Goal: Task Accomplishment & Management: Use online tool/utility

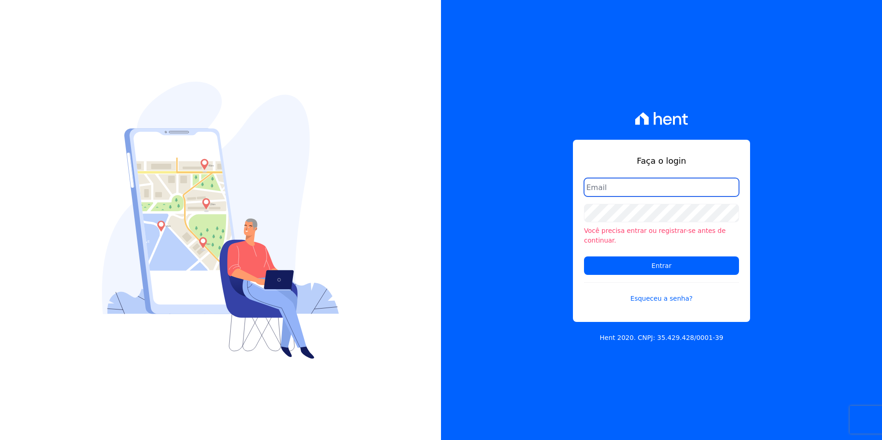
paste input "[PERSON_NAME][EMAIL_ADDRESS][DOMAIN_NAME]"
type input "[PERSON_NAME][EMAIL_ADDRESS][DOMAIN_NAME]"
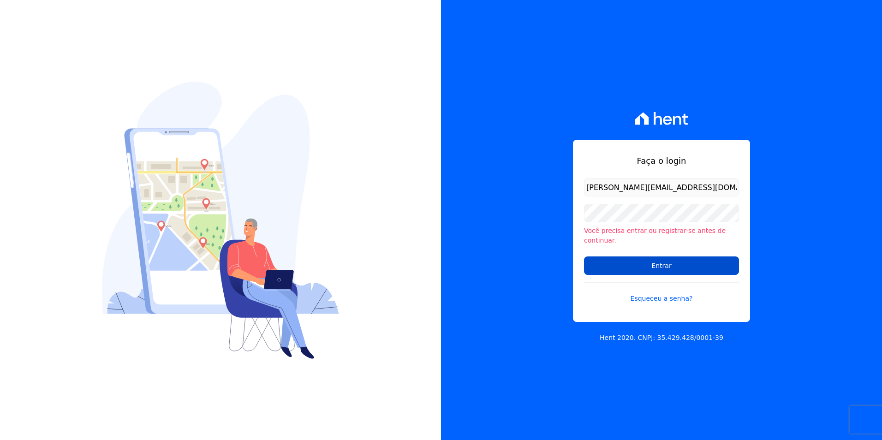
click at [694, 257] on input "Entrar" at bounding box center [661, 266] width 155 height 18
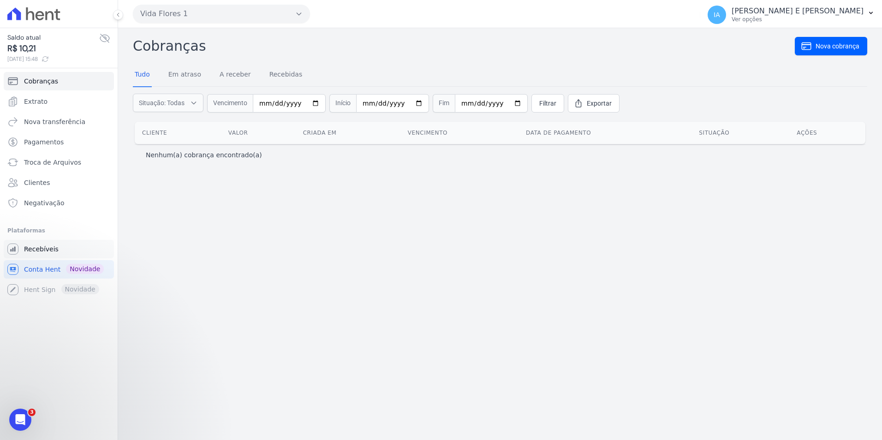
click at [63, 249] on link "Recebíveis" at bounding box center [59, 249] width 110 height 18
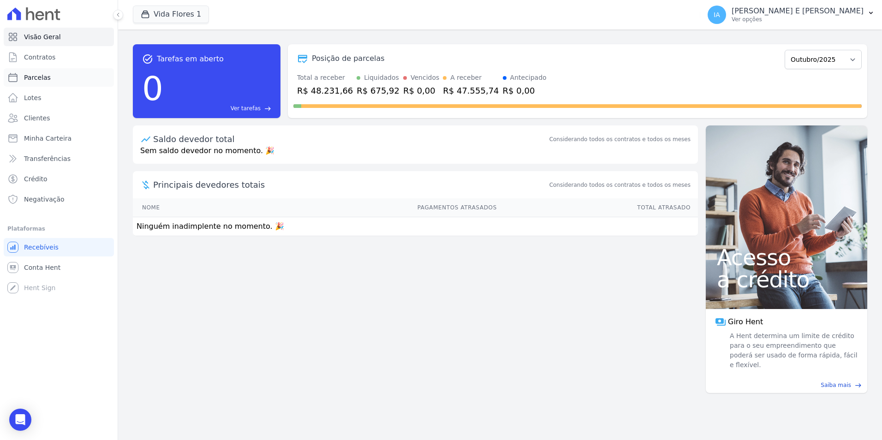
click at [48, 79] on link "Parcelas" at bounding box center [59, 77] width 110 height 18
select select
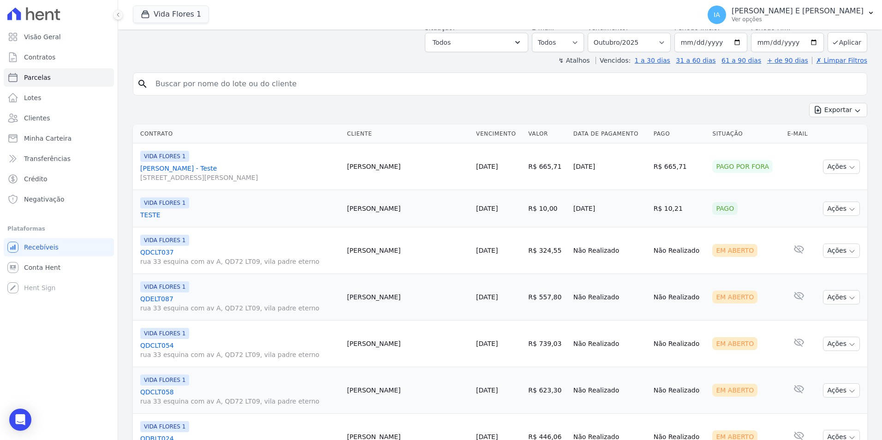
scroll to position [138, 0]
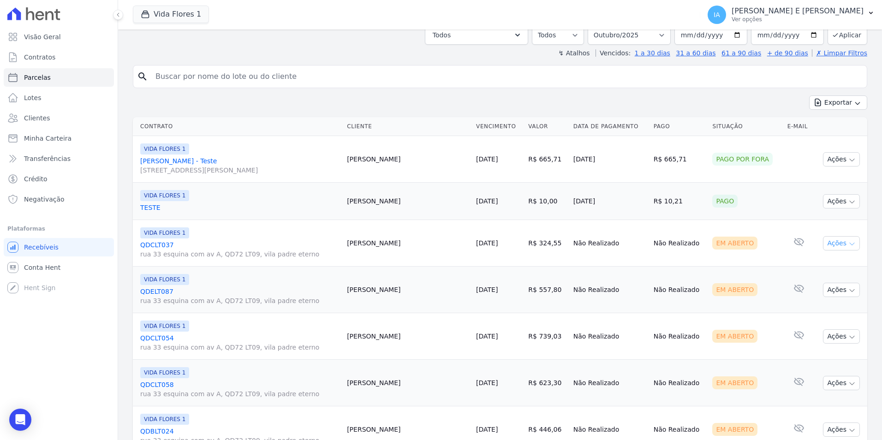
click at [849, 246] on icon "button" at bounding box center [852, 243] width 7 height 7
click at [843, 304] on link "Enviar whatsapp" at bounding box center [838, 298] width 89 height 17
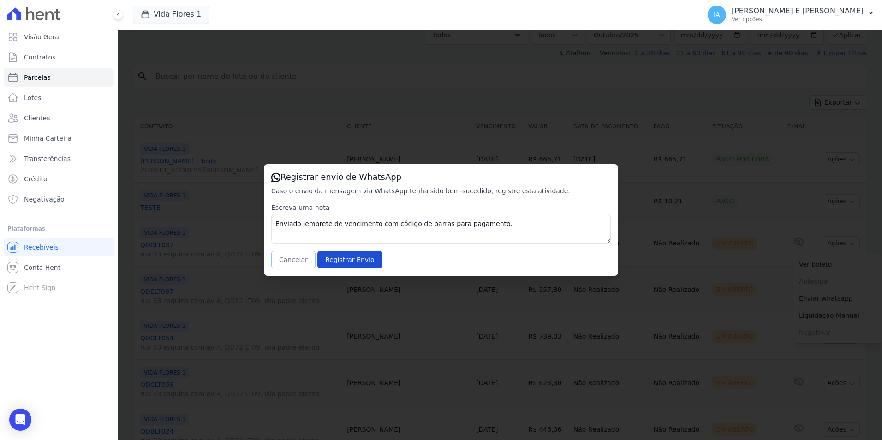
click at [287, 263] on button "Cancelar" at bounding box center [293, 260] width 44 height 18
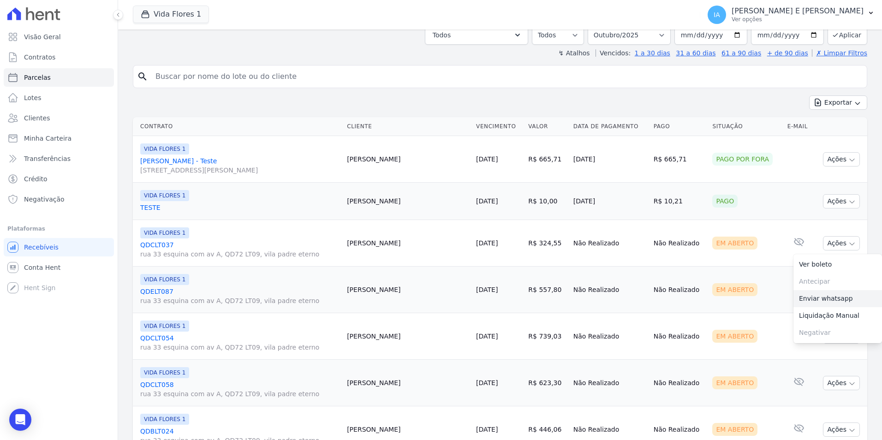
click at [830, 293] on link "Enviar whatsapp" at bounding box center [838, 298] width 89 height 17
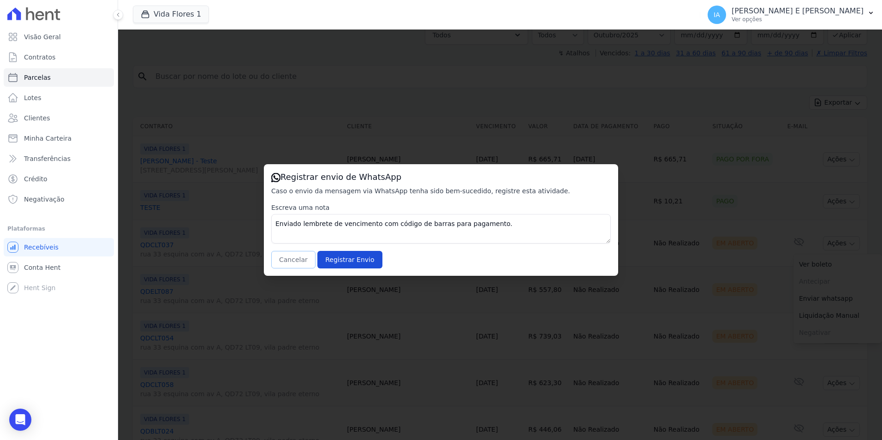
click at [287, 259] on button "Cancelar" at bounding box center [293, 260] width 44 height 18
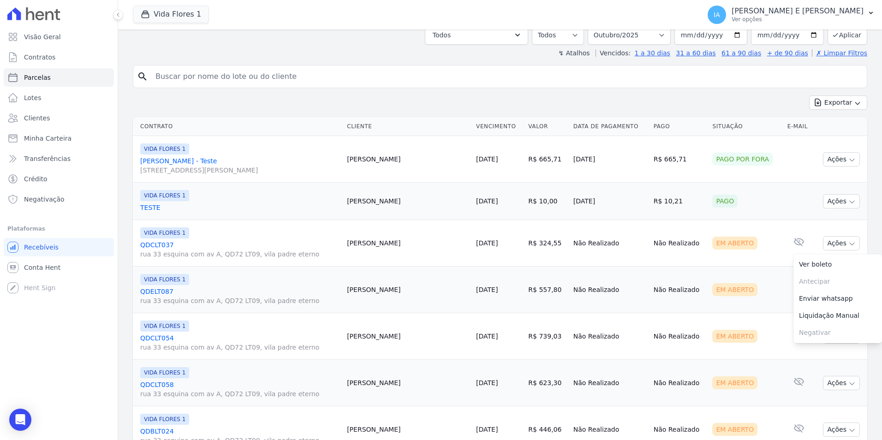
click at [815, 301] on link "Enviar whatsapp" at bounding box center [838, 298] width 89 height 17
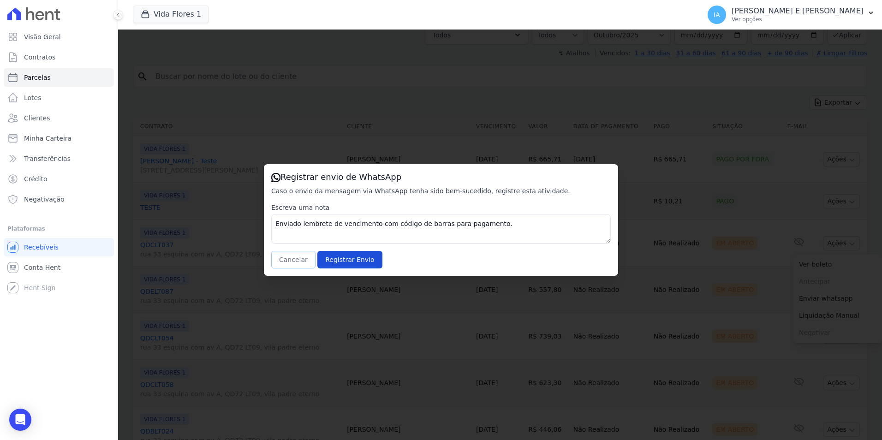
click at [299, 264] on button "Cancelar" at bounding box center [293, 260] width 44 height 18
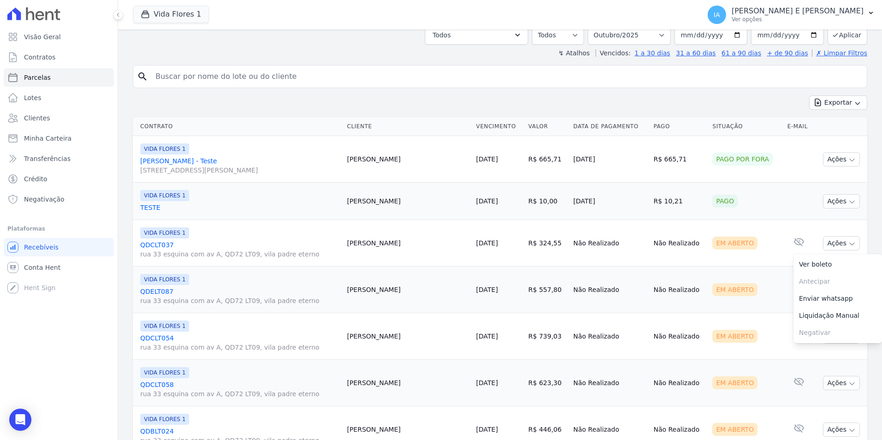
click at [812, 304] on link "Enviar whatsapp" at bounding box center [838, 298] width 89 height 17
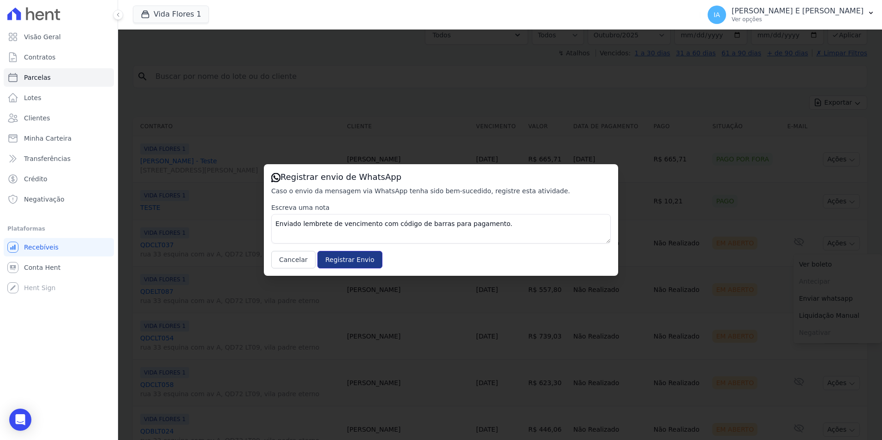
click at [341, 261] on input "Registrar Envio" at bounding box center [349, 260] width 65 height 18
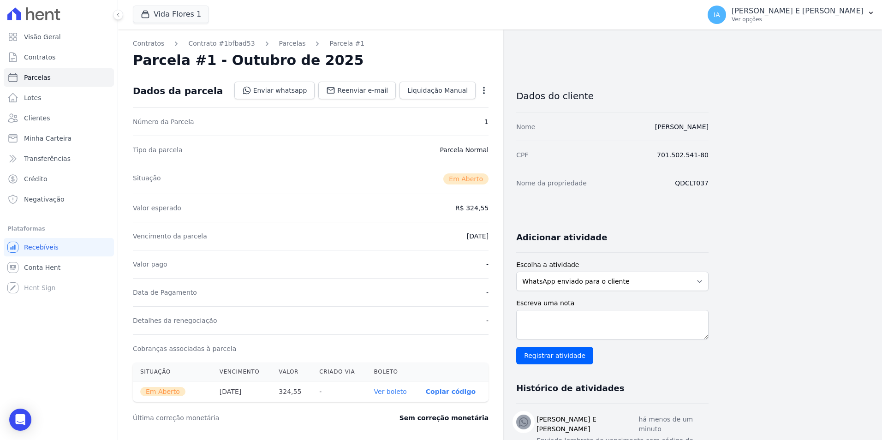
click at [395, 391] on link "Ver boleto" at bounding box center [390, 391] width 33 height 7
select select
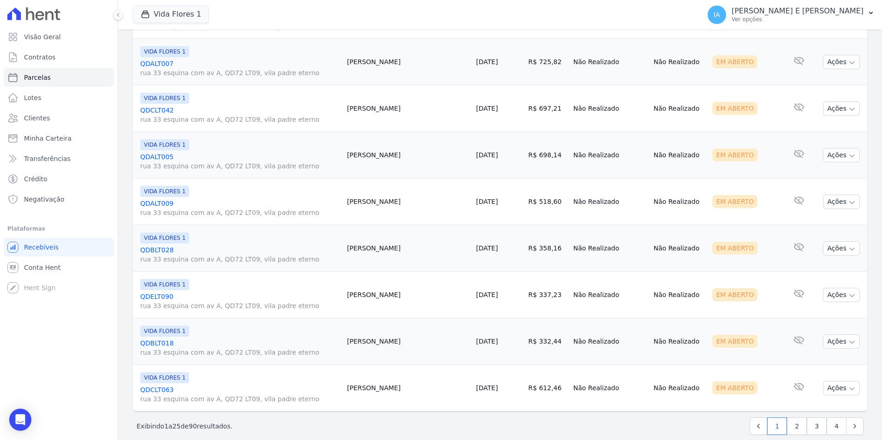
scroll to position [1030, 0]
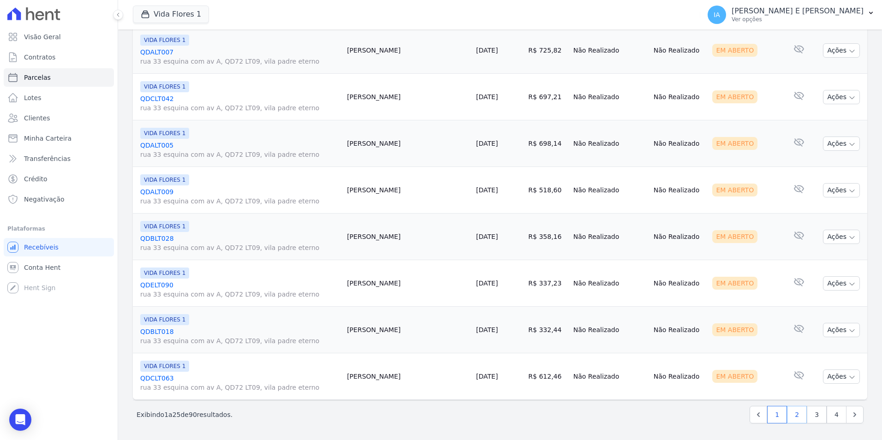
click at [790, 413] on link "2" at bounding box center [797, 415] width 20 height 18
select select
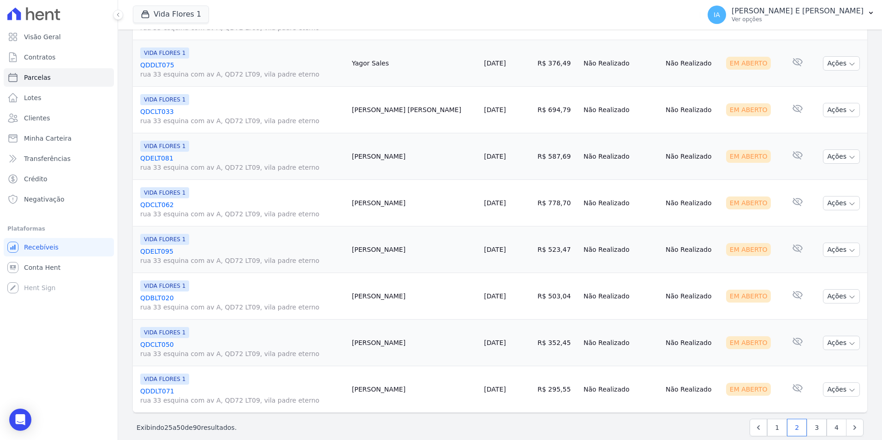
scroll to position [1040, 0]
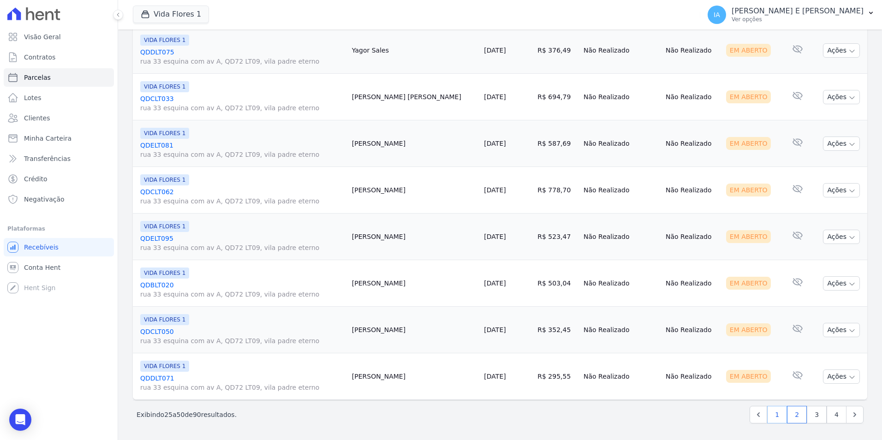
click at [767, 413] on link "1" at bounding box center [777, 415] width 20 height 18
select select
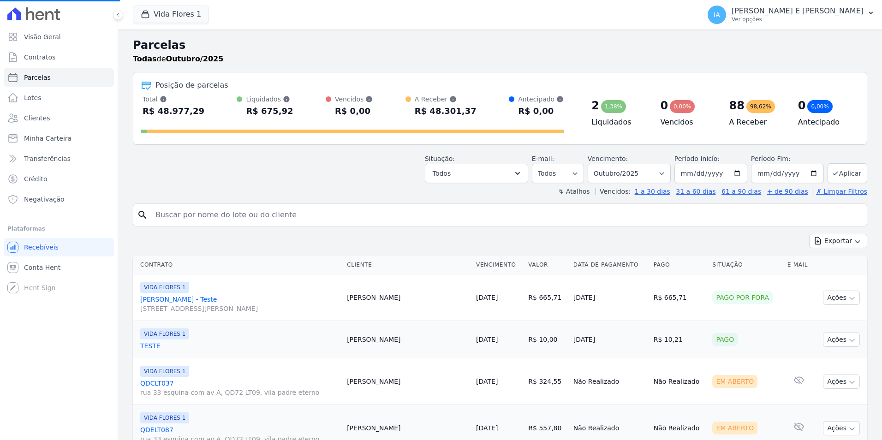
select select
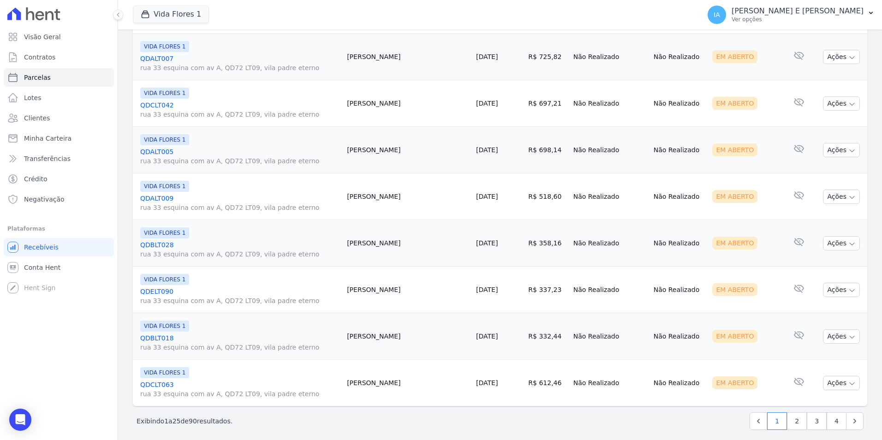
scroll to position [1030, 0]
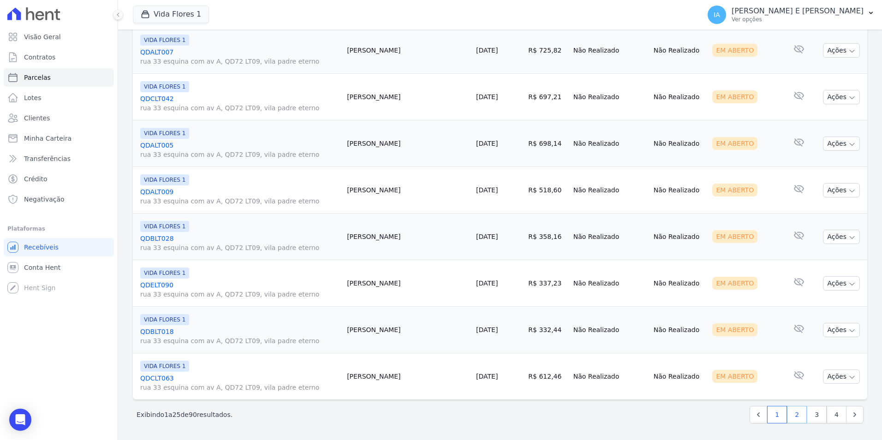
click at [787, 413] on link "2" at bounding box center [797, 415] width 20 height 18
select select
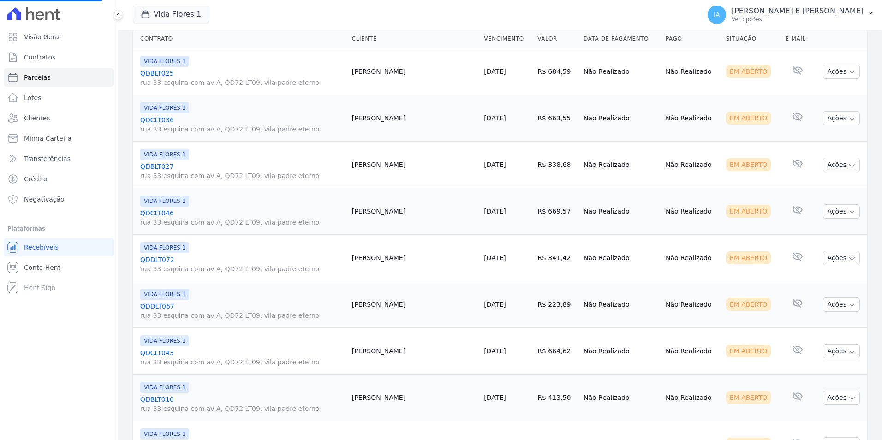
scroll to position [277, 0]
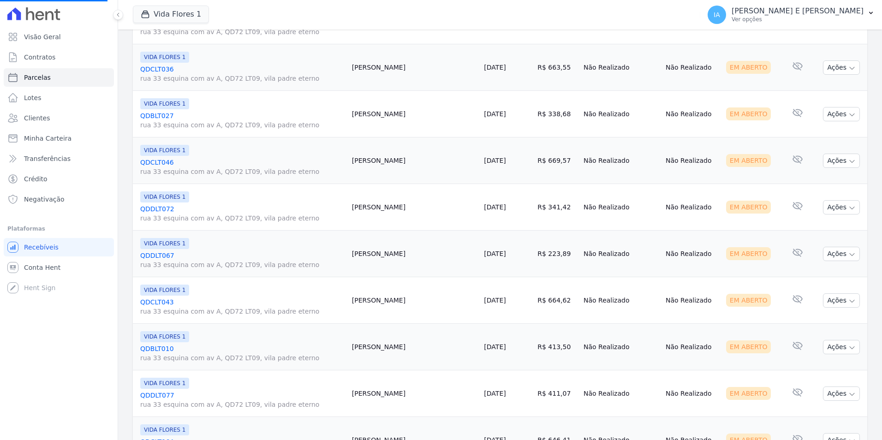
select select
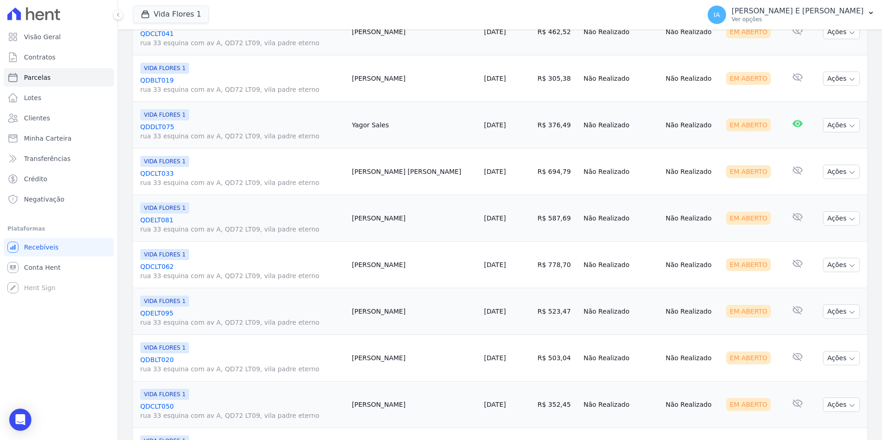
scroll to position [1040, 0]
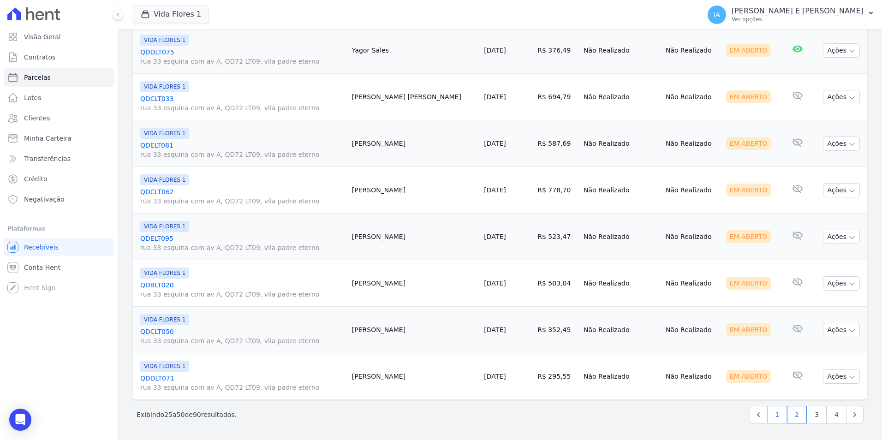
drag, startPoint x: 771, startPoint y: 414, endPoint x: 768, endPoint y: 410, distance: 5.0
click at [770, 413] on link "1" at bounding box center [777, 415] width 20 height 18
select select
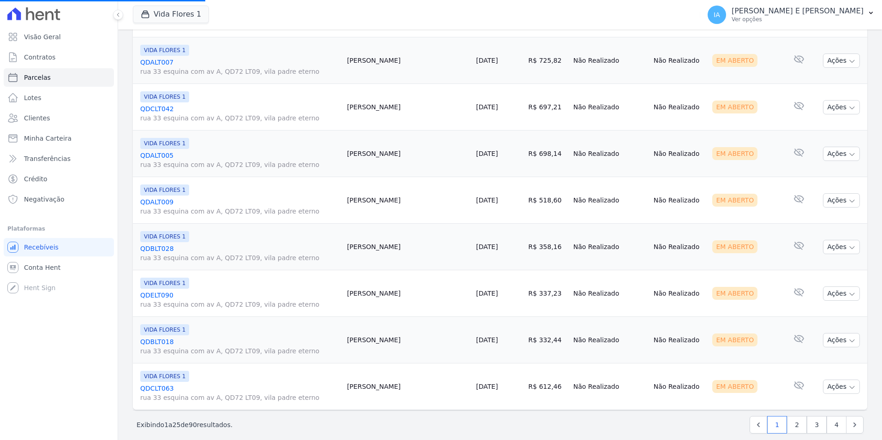
scroll to position [1030, 0]
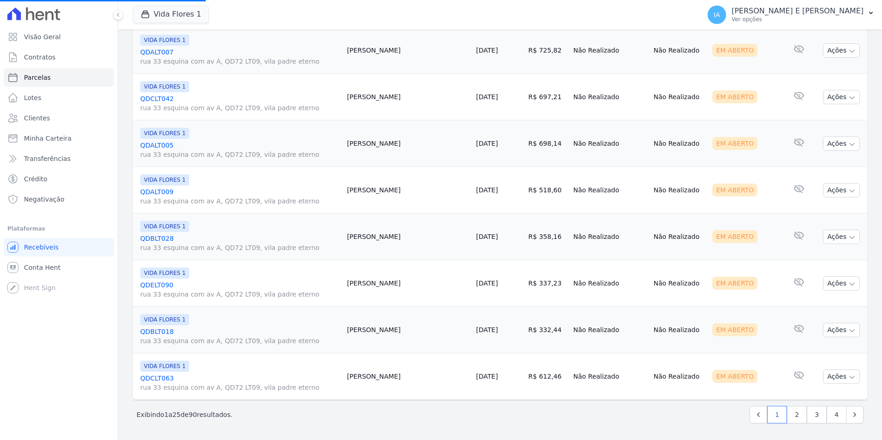
select select
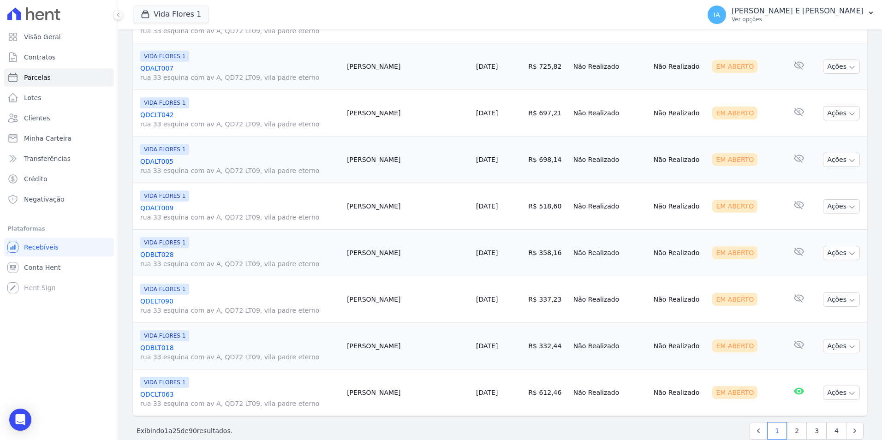
scroll to position [1015, 0]
click at [849, 390] on icon "button" at bounding box center [852, 392] width 7 height 7
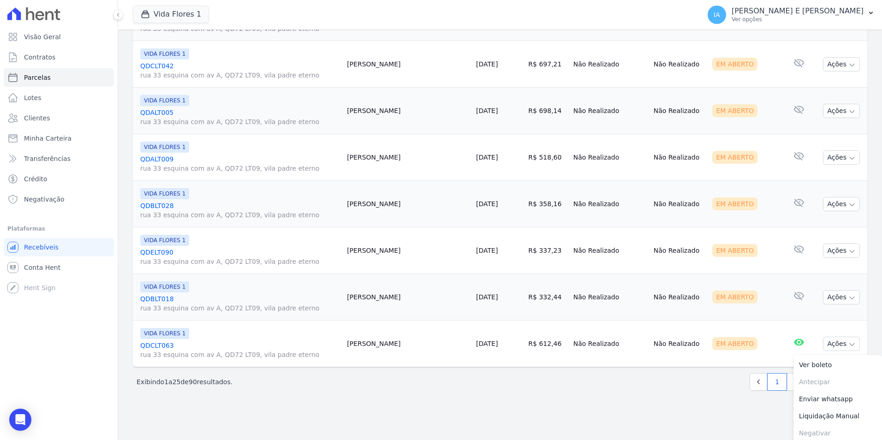
scroll to position [1067, 0]
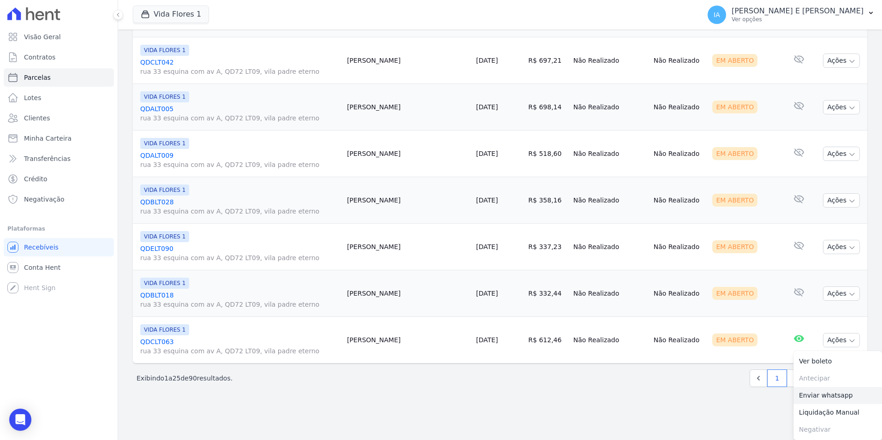
click at [827, 397] on link "Enviar whatsapp" at bounding box center [838, 395] width 89 height 17
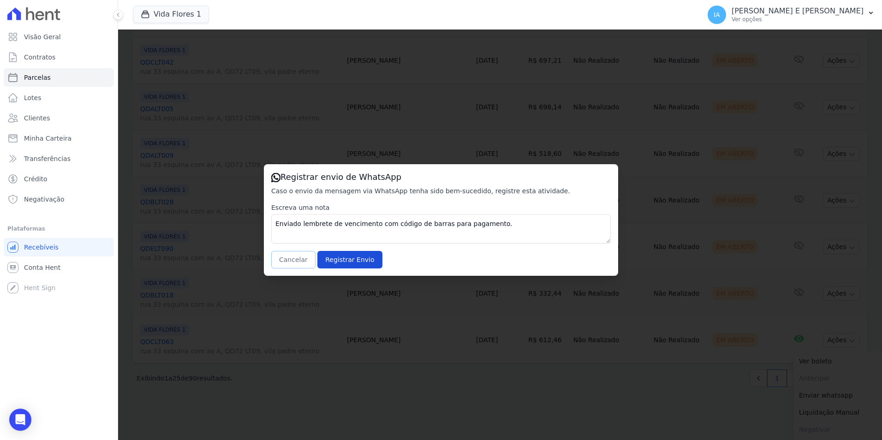
click at [287, 261] on button "Cancelar" at bounding box center [293, 260] width 44 height 18
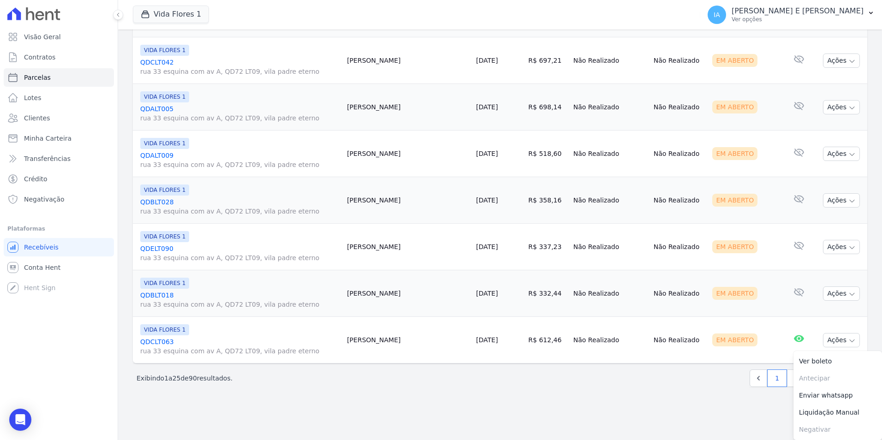
drag, startPoint x: 506, startPoint y: 398, endPoint x: 502, endPoint y: 404, distance: 7.7
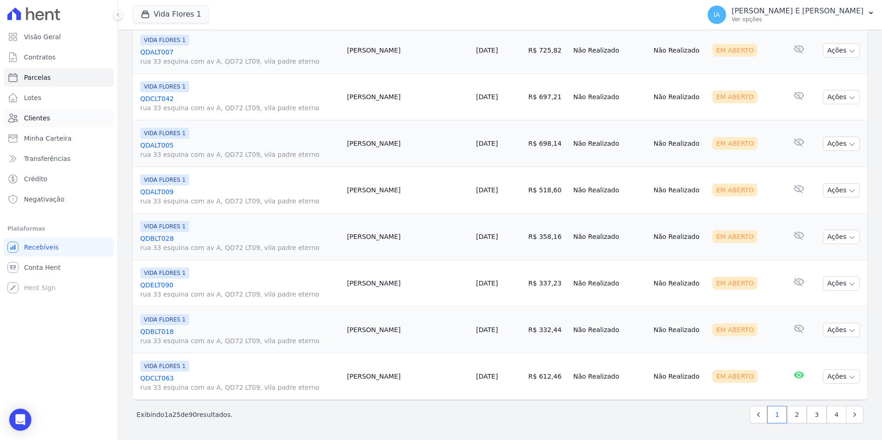
click at [38, 115] on span "Clientes" at bounding box center [37, 118] width 26 height 9
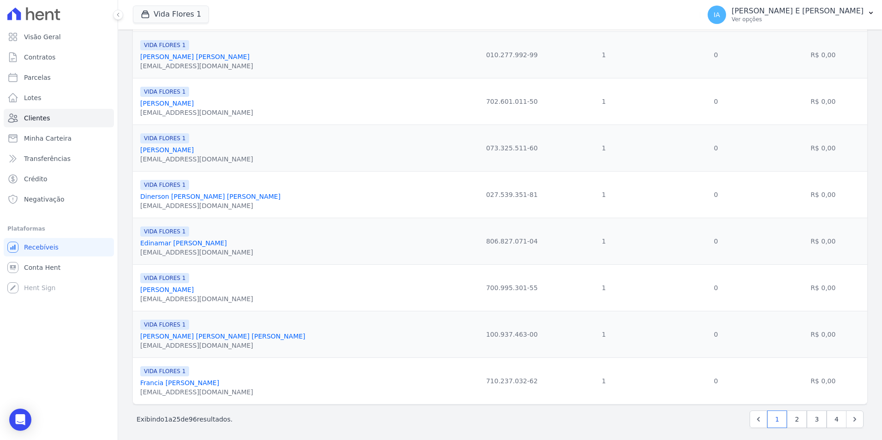
scroll to position [928, 0]
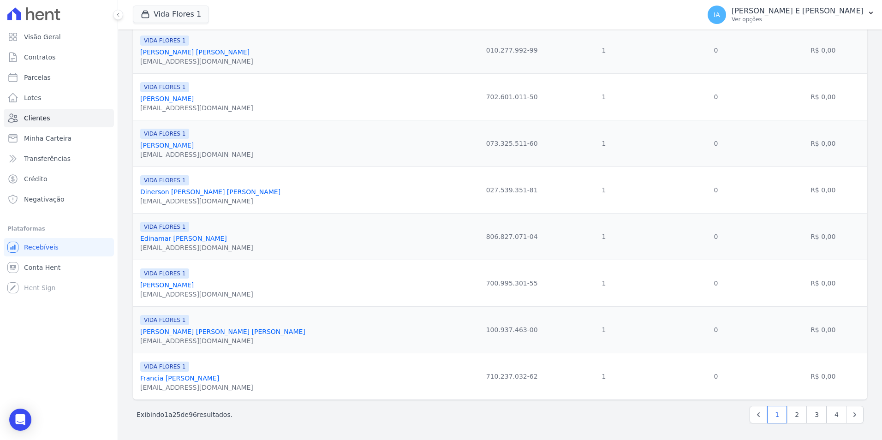
click at [192, 377] on link "Francia [PERSON_NAME]" at bounding box center [179, 378] width 79 height 7
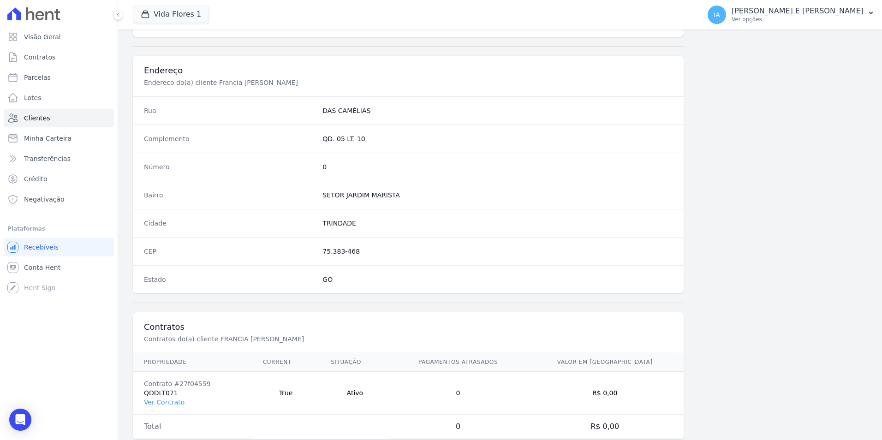
scroll to position [423, 0]
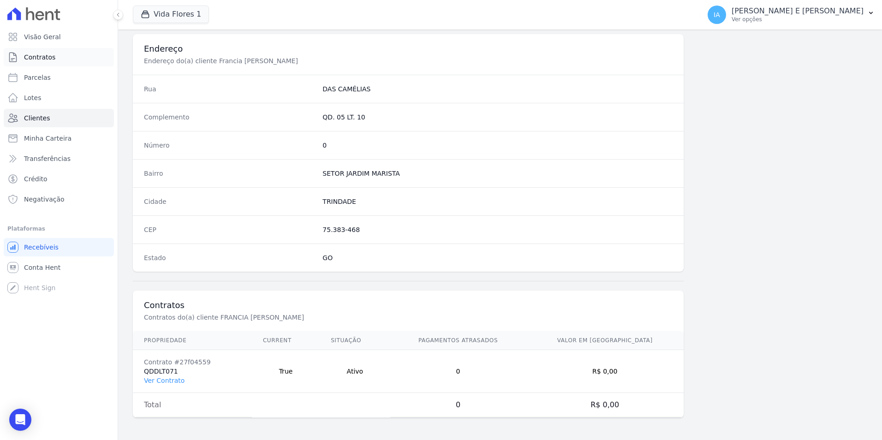
click at [42, 50] on link "Contratos" at bounding box center [59, 57] width 110 height 18
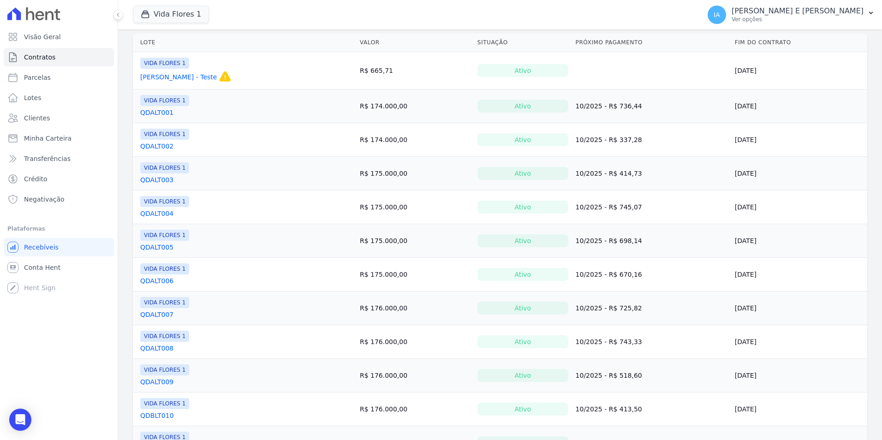
scroll to position [46, 0]
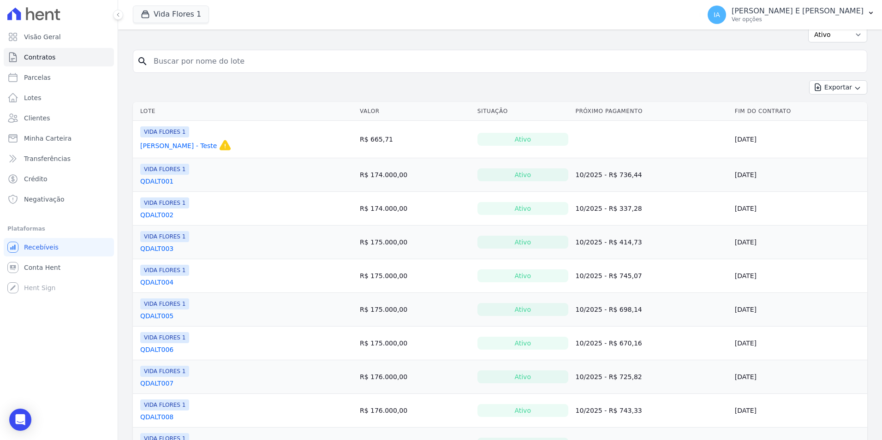
click at [251, 54] on input "search" at bounding box center [505, 61] width 715 height 18
type input "lt071"
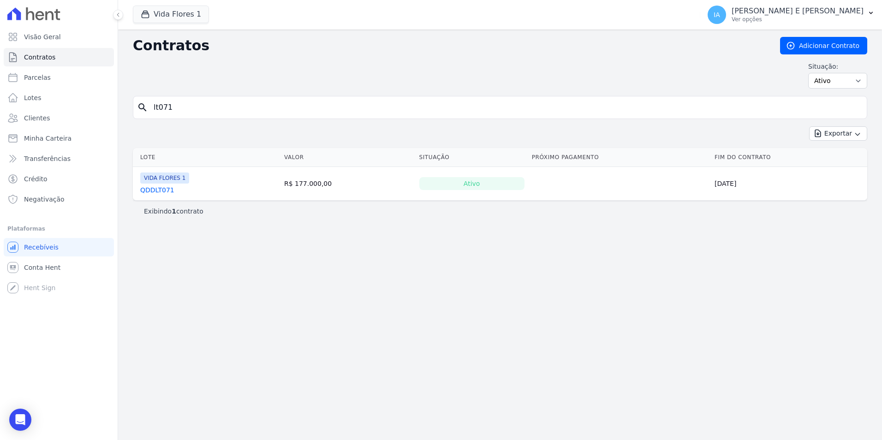
click at [163, 187] on link "QDDLT071" at bounding box center [157, 189] width 34 height 9
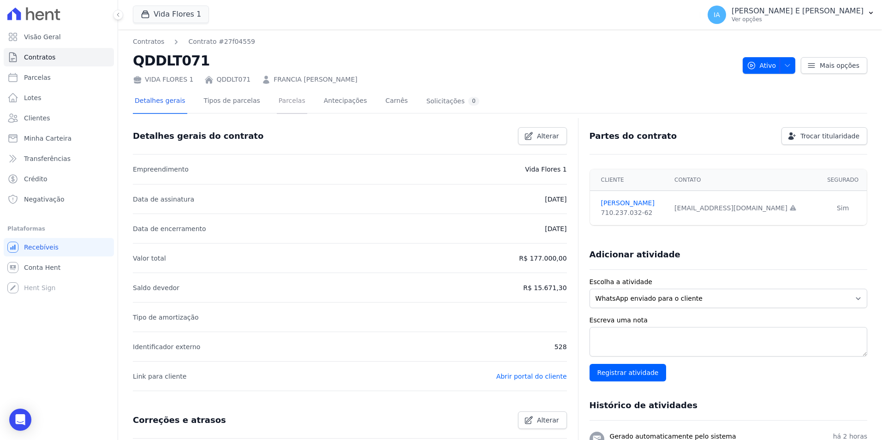
click at [279, 95] on link "Parcelas" at bounding box center [292, 102] width 30 height 24
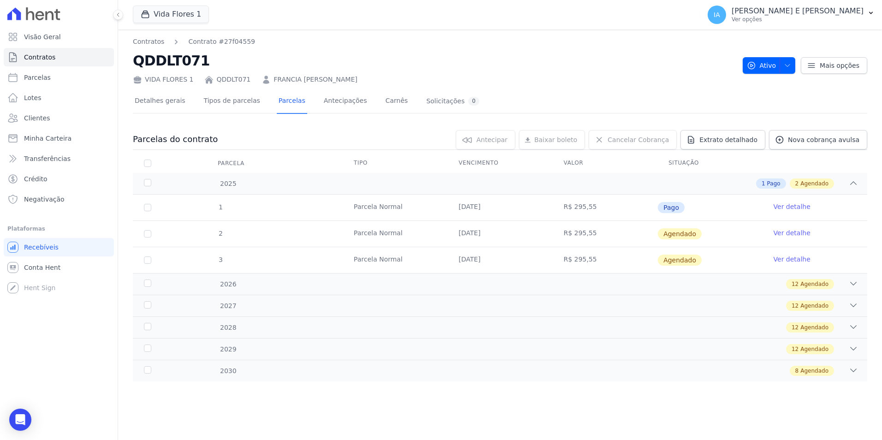
click at [777, 205] on link "Ver detalhe" at bounding box center [792, 206] width 37 height 9
click at [45, 241] on link "Recebíveis" at bounding box center [59, 247] width 110 height 18
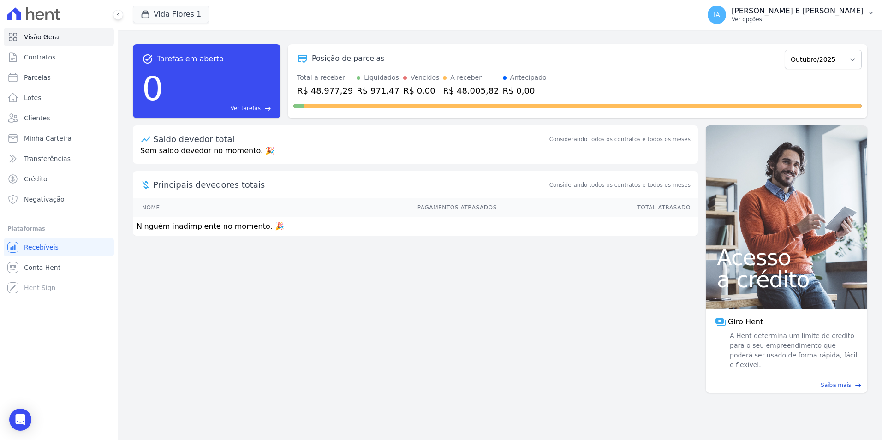
click at [748, 19] on p "Ver opções" at bounding box center [798, 19] width 132 height 7
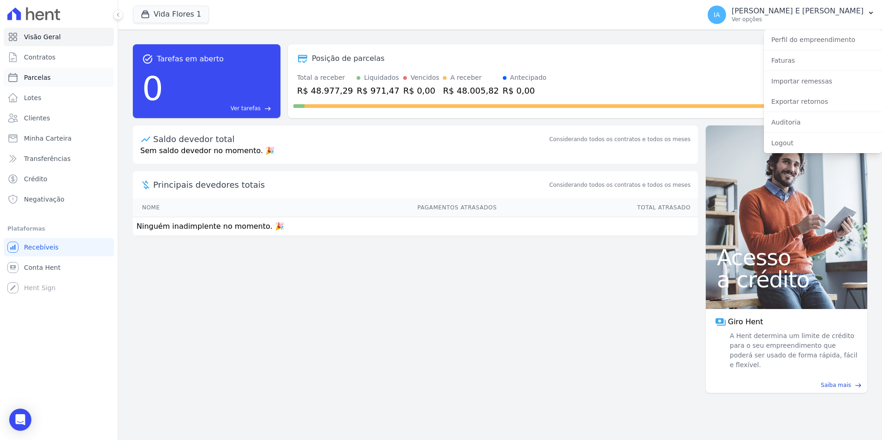
click at [23, 71] on link "Parcelas" at bounding box center [59, 77] width 110 height 18
select select
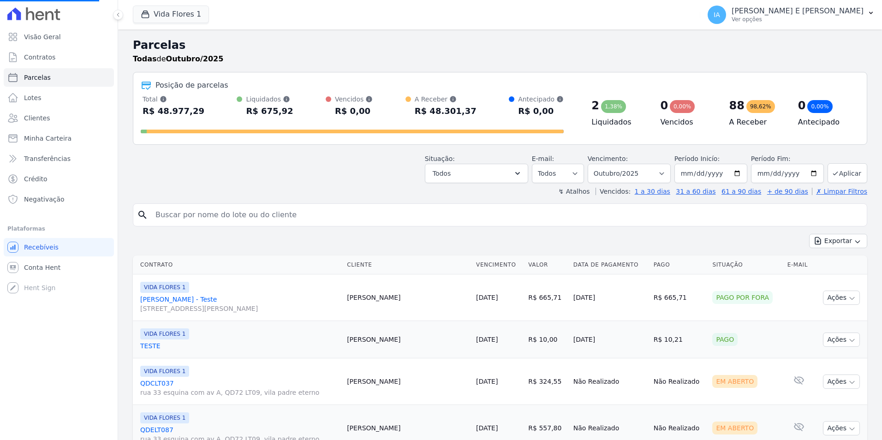
scroll to position [46, 0]
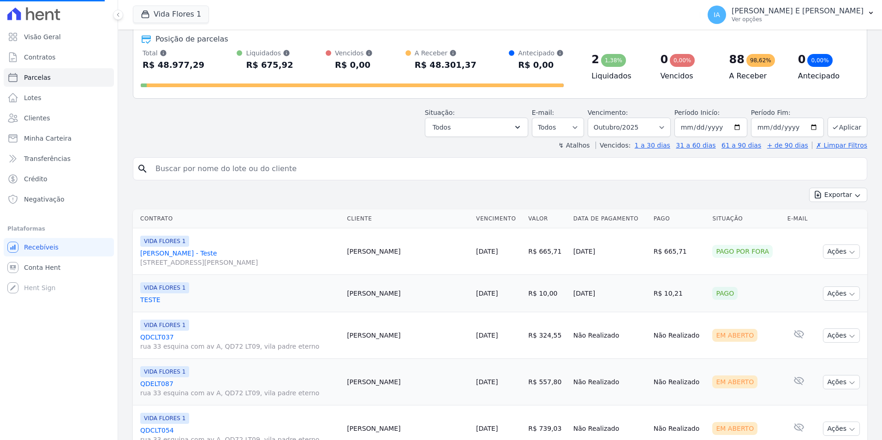
select select
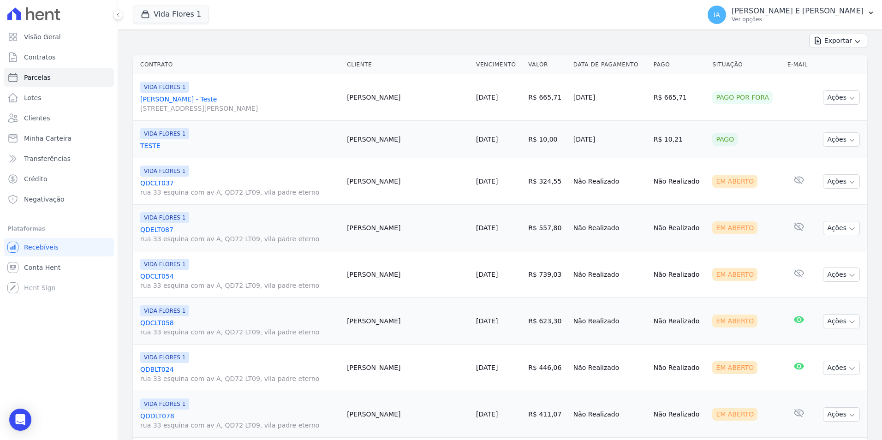
scroll to position [200, 0]
click at [839, 230] on button "Ações" at bounding box center [841, 228] width 37 height 14
click at [829, 283] on link "Enviar whatsapp" at bounding box center [838, 283] width 89 height 17
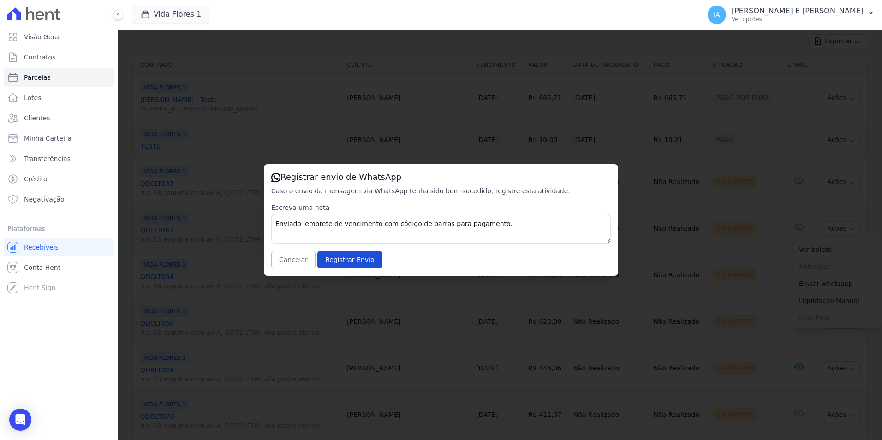
click at [292, 263] on button "Cancelar" at bounding box center [293, 260] width 44 height 18
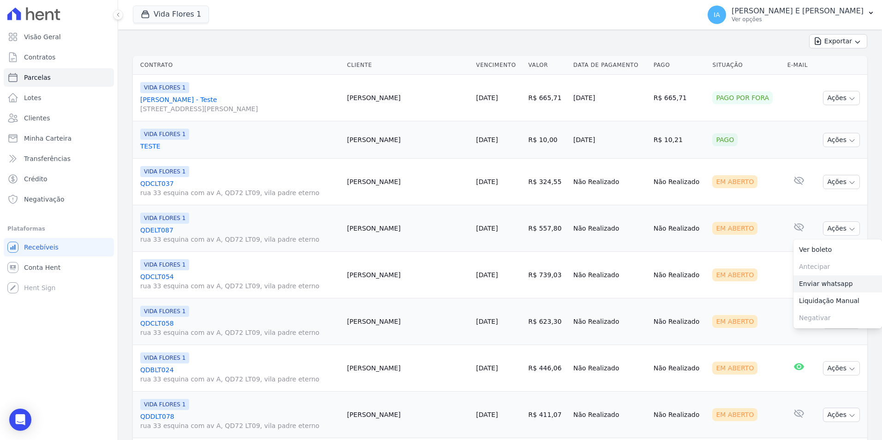
click at [804, 288] on link "Enviar whatsapp" at bounding box center [838, 283] width 89 height 17
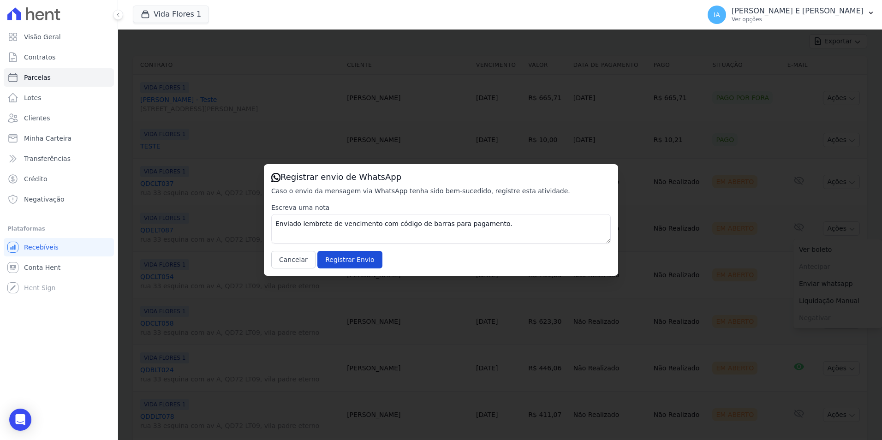
click at [668, 227] on div "Registrar envio de WhatsApp Caso o envio da mensagem via WhatsApp tenha sido be…" at bounding box center [441, 220] width 882 height 440
click at [303, 259] on button "Cancelar" at bounding box center [293, 260] width 44 height 18
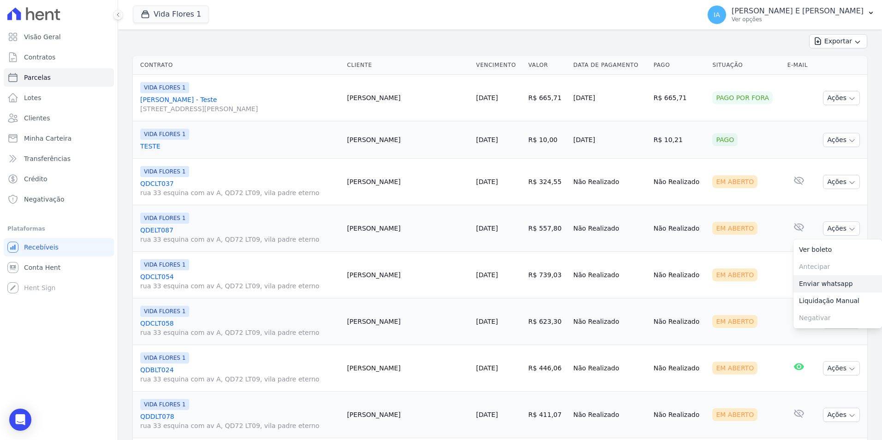
click at [810, 285] on link "Enviar whatsapp" at bounding box center [838, 283] width 89 height 17
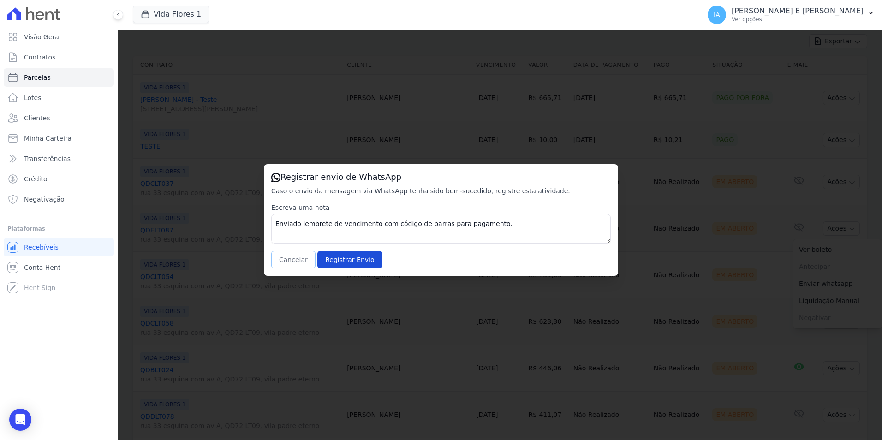
click at [292, 255] on button "Cancelar" at bounding box center [293, 260] width 44 height 18
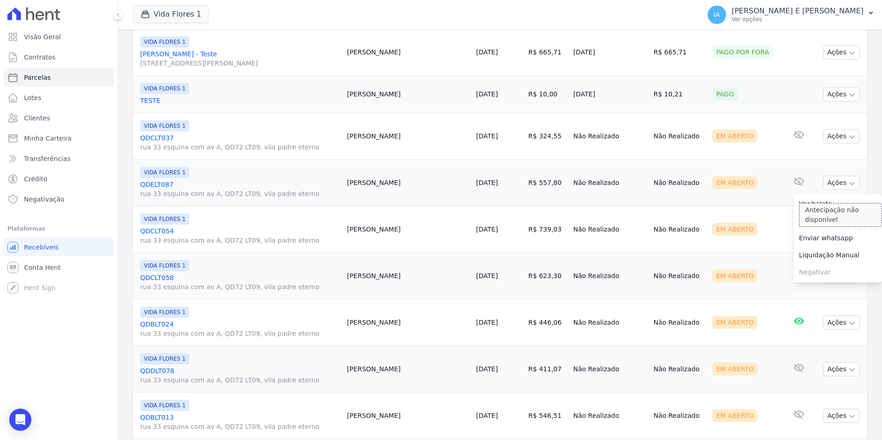
scroll to position [246, 0]
click at [784, 259] on td "E-mail com boleto lido [DATE] 16:01" at bounding box center [799, 275] width 31 height 47
click at [831, 228] on button "Ações" at bounding box center [841, 229] width 37 height 14
click at [826, 287] on link "Enviar whatsapp" at bounding box center [838, 284] width 89 height 17
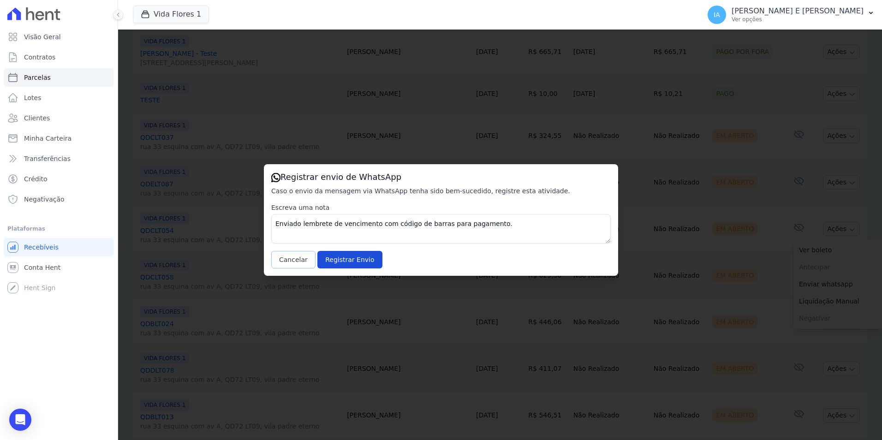
click at [292, 259] on button "Cancelar" at bounding box center [293, 260] width 44 height 18
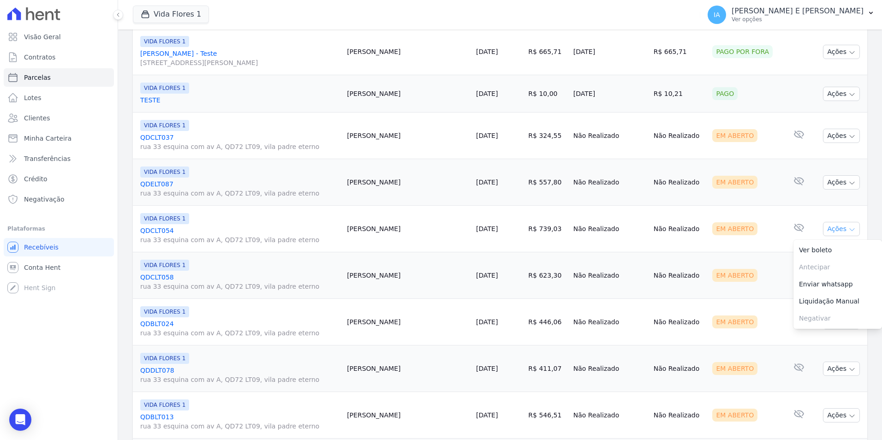
click at [833, 224] on button "Ações" at bounding box center [841, 229] width 37 height 14
click at [833, 227] on button "Ações" at bounding box center [841, 229] width 37 height 14
click at [813, 287] on link "Enviar whatsapp" at bounding box center [838, 284] width 89 height 17
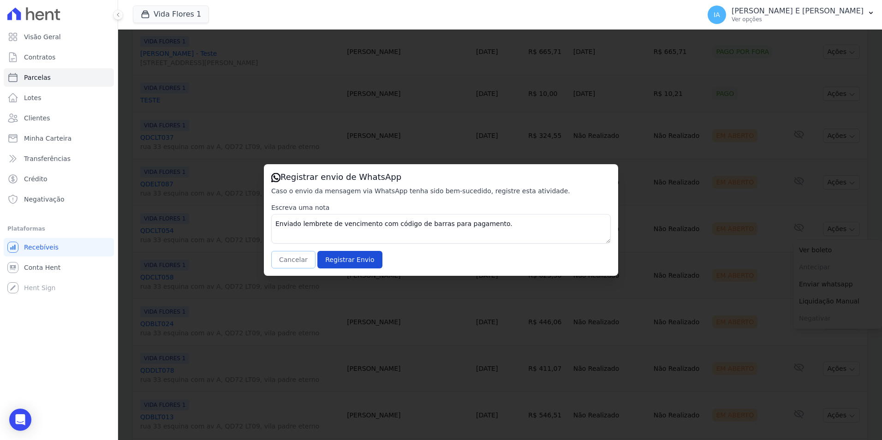
click at [279, 264] on button "Cancelar" at bounding box center [293, 260] width 44 height 18
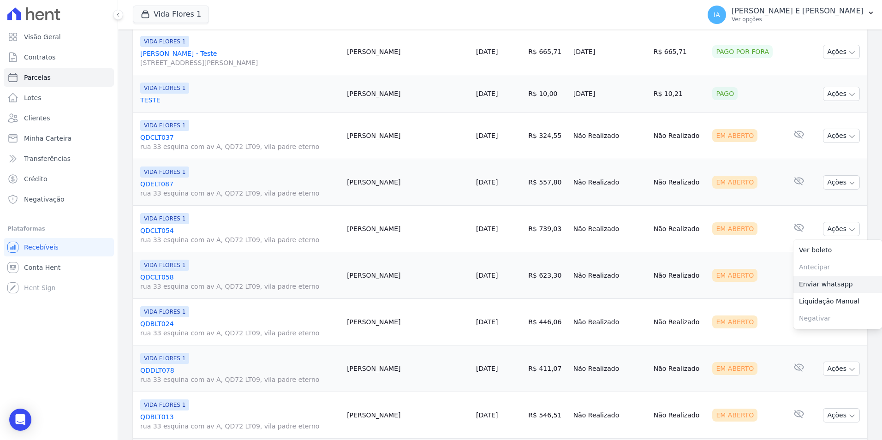
click at [815, 290] on link "Enviar whatsapp" at bounding box center [838, 284] width 89 height 17
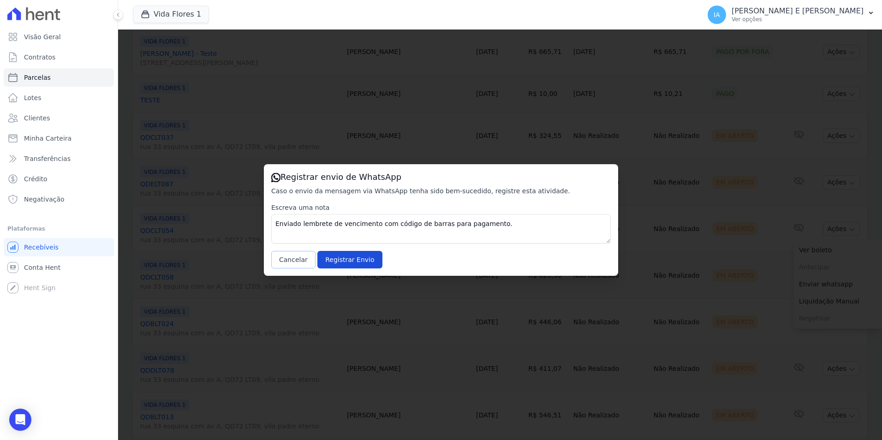
click at [286, 263] on button "Cancelar" at bounding box center [293, 260] width 44 height 18
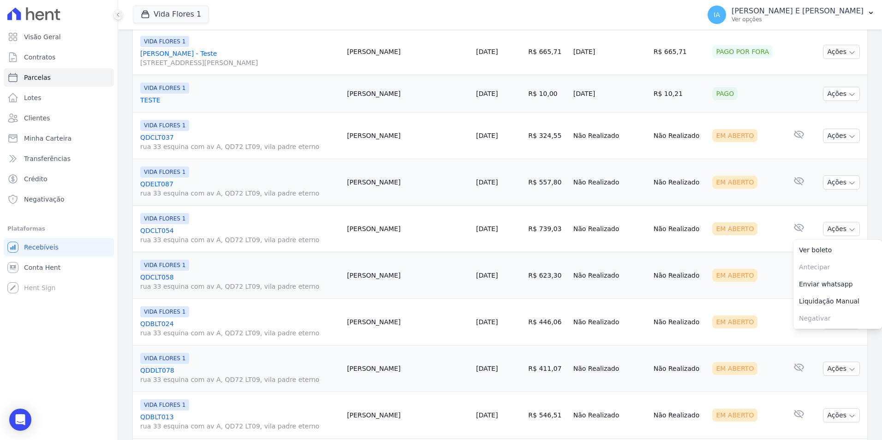
click at [764, 281] on td "Em Aberto" at bounding box center [746, 275] width 75 height 47
click at [833, 275] on button "Ações" at bounding box center [841, 276] width 37 height 14
click at [822, 334] on link "Enviar whatsapp" at bounding box center [838, 331] width 89 height 17
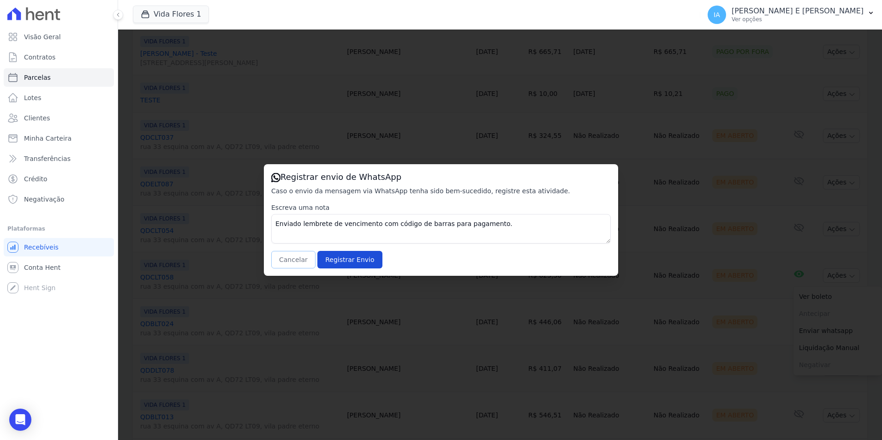
click at [297, 263] on button "Cancelar" at bounding box center [293, 260] width 44 height 18
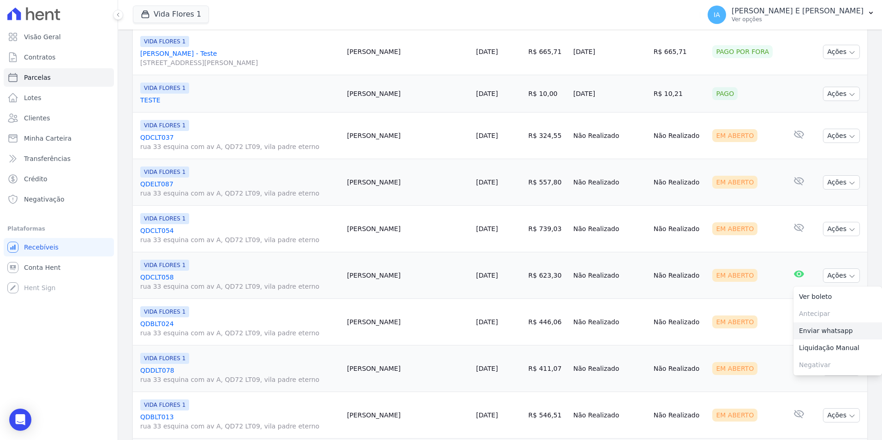
click at [817, 335] on link "Enviar whatsapp" at bounding box center [838, 331] width 89 height 17
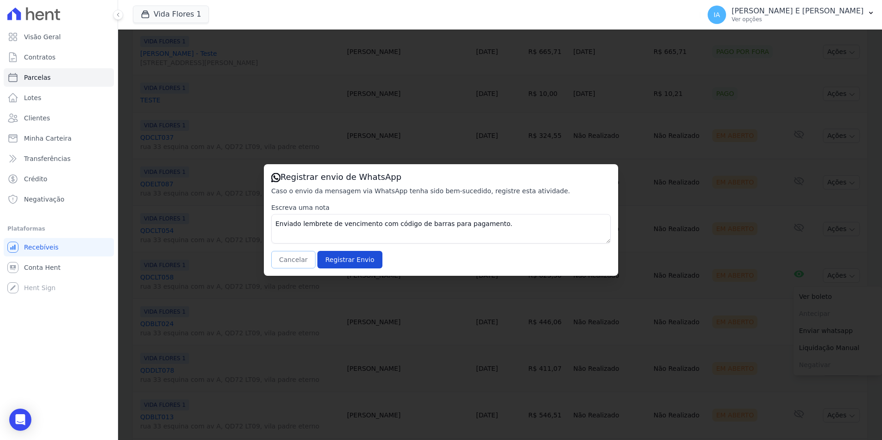
click at [303, 260] on button "Cancelar" at bounding box center [293, 260] width 44 height 18
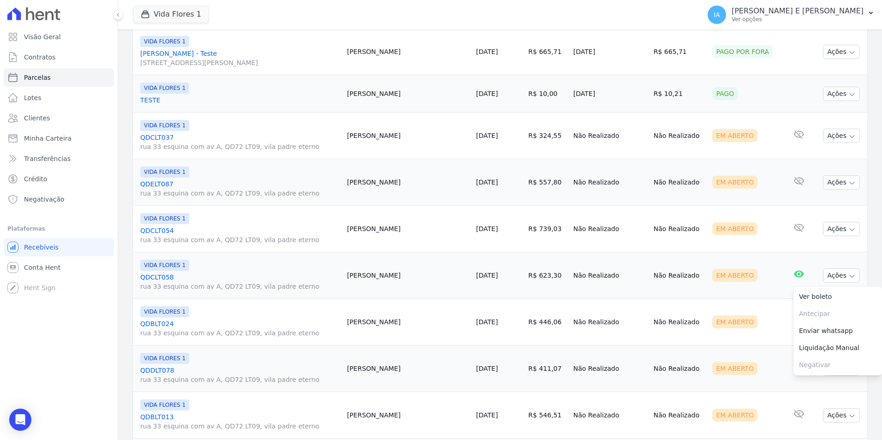
click at [757, 324] on div "Em Aberto" at bounding box center [745, 322] width 67 height 13
click at [823, 324] on button "Ações" at bounding box center [841, 322] width 37 height 14
click at [821, 379] on link "Enviar whatsapp" at bounding box center [838, 377] width 89 height 17
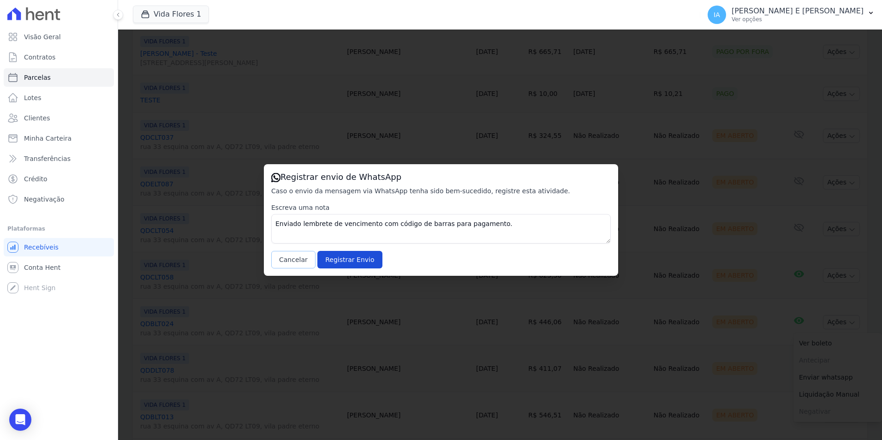
click at [291, 256] on button "Cancelar" at bounding box center [293, 260] width 44 height 18
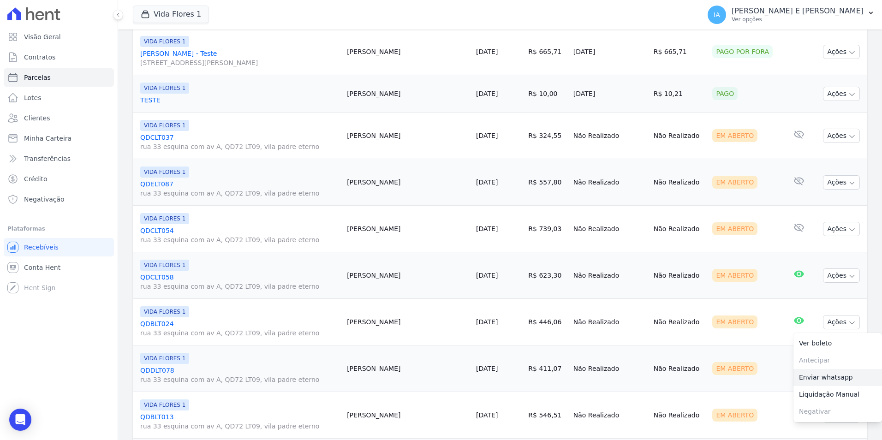
click at [833, 379] on link "Enviar whatsapp" at bounding box center [838, 377] width 89 height 17
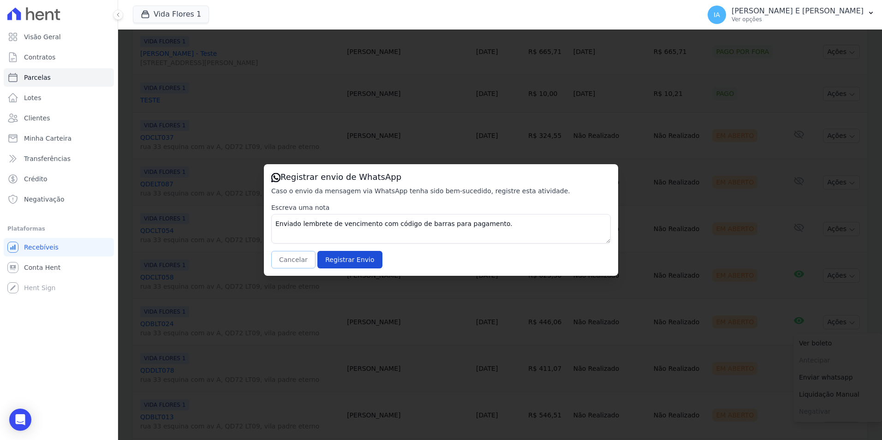
click at [281, 267] on button "Cancelar" at bounding box center [293, 260] width 44 height 18
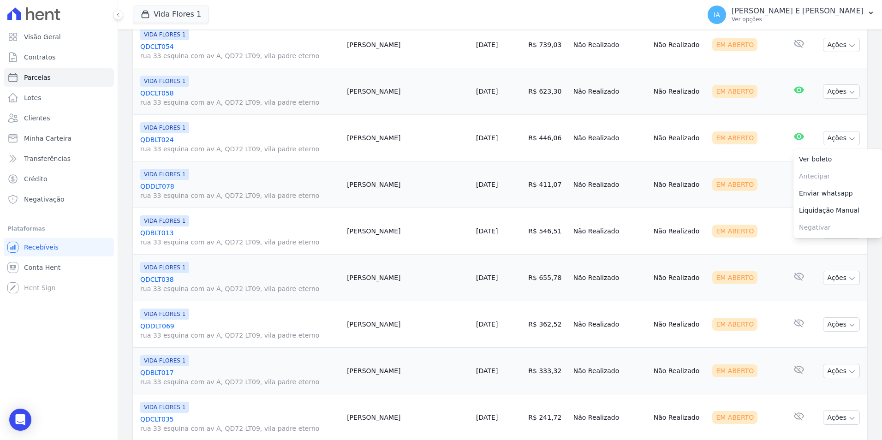
scroll to position [431, 0]
drag, startPoint x: 741, startPoint y: 195, endPoint x: 746, endPoint y: 196, distance: 5.2
click at [743, 195] on td "Em Aberto" at bounding box center [746, 184] width 75 height 47
click at [831, 190] on button "Ações" at bounding box center [841, 184] width 37 height 14
click at [817, 243] on link "Enviar whatsapp" at bounding box center [838, 239] width 89 height 17
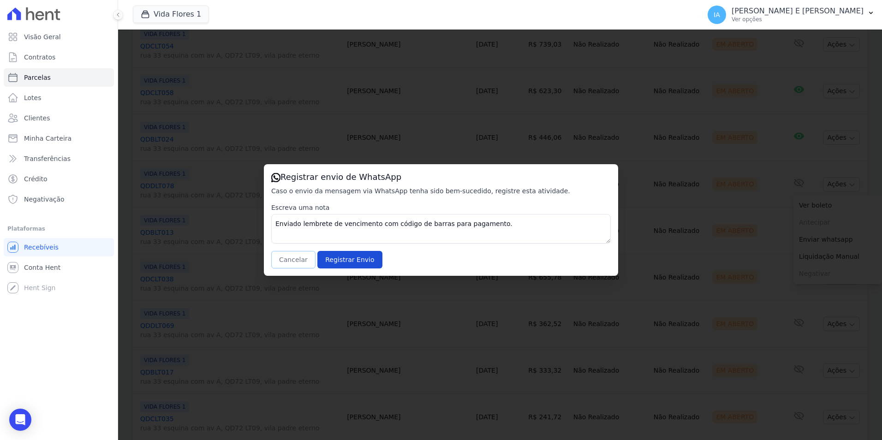
click at [296, 258] on button "Cancelar" at bounding box center [293, 260] width 44 height 18
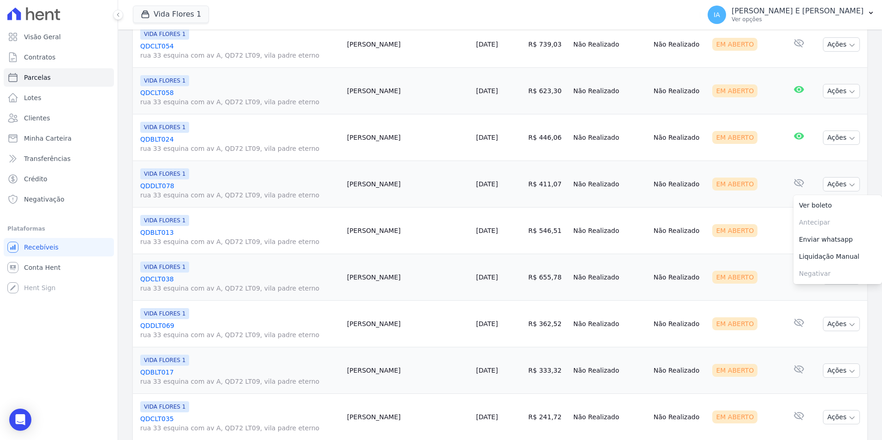
click at [763, 229] on div "Em Aberto" at bounding box center [745, 230] width 67 height 13
click at [830, 232] on button "Ações" at bounding box center [841, 231] width 37 height 14
click at [832, 292] on link "Enviar whatsapp" at bounding box center [838, 286] width 89 height 17
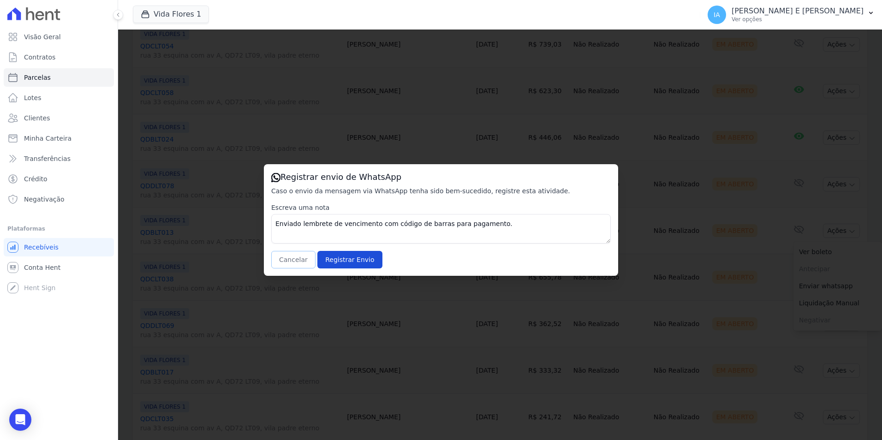
click at [293, 261] on button "Cancelar" at bounding box center [293, 260] width 44 height 18
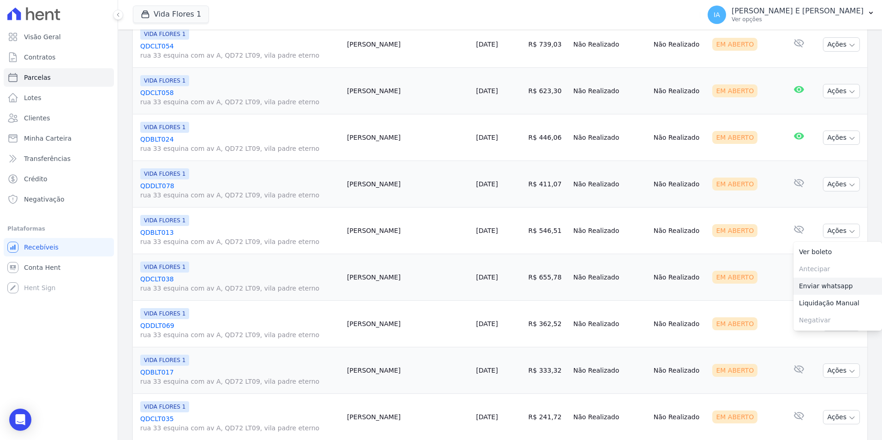
click at [806, 292] on link "Enviar whatsapp" at bounding box center [838, 286] width 89 height 17
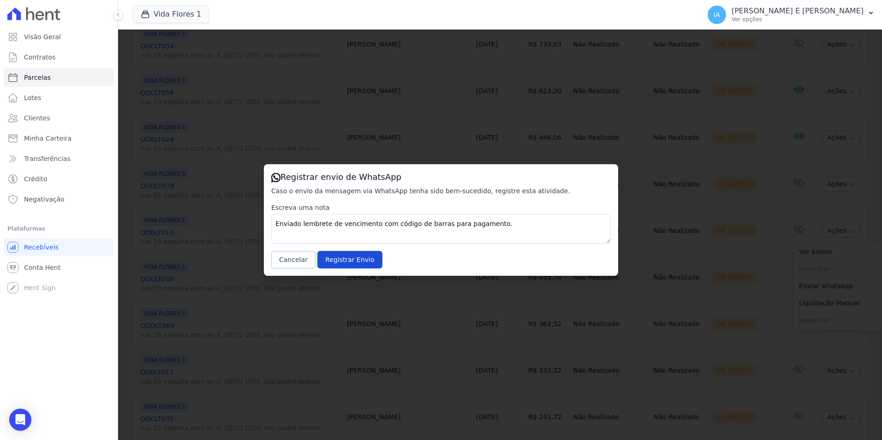
click at [293, 259] on button "Cancelar" at bounding box center [293, 260] width 44 height 18
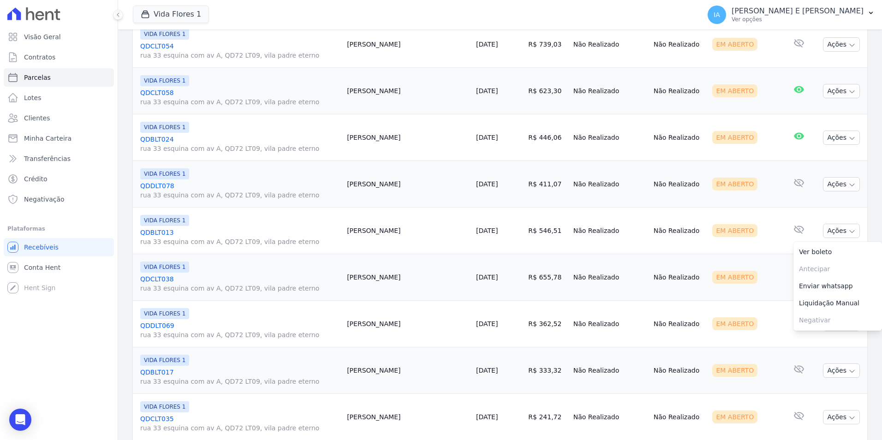
click at [753, 282] on div "Em Aberto" at bounding box center [745, 277] width 67 height 13
click at [850, 278] on icon "button" at bounding box center [852, 278] width 5 height 2
click at [800, 335] on link "Enviar whatsapp" at bounding box center [838, 332] width 89 height 17
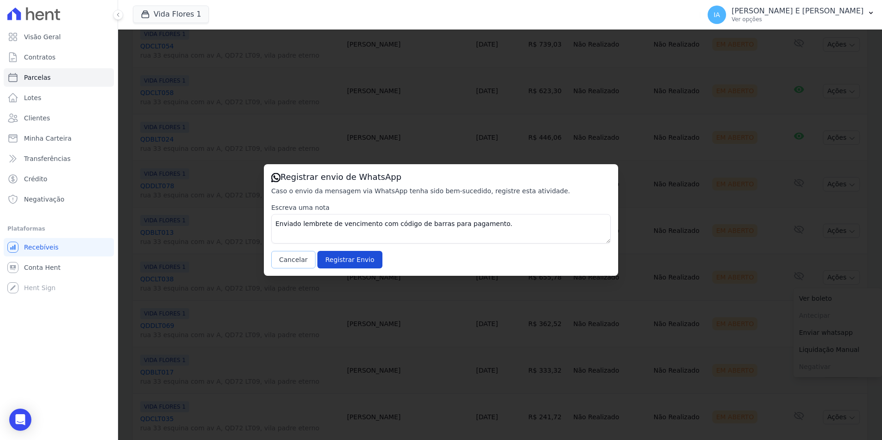
click at [296, 260] on button "Cancelar" at bounding box center [293, 260] width 44 height 18
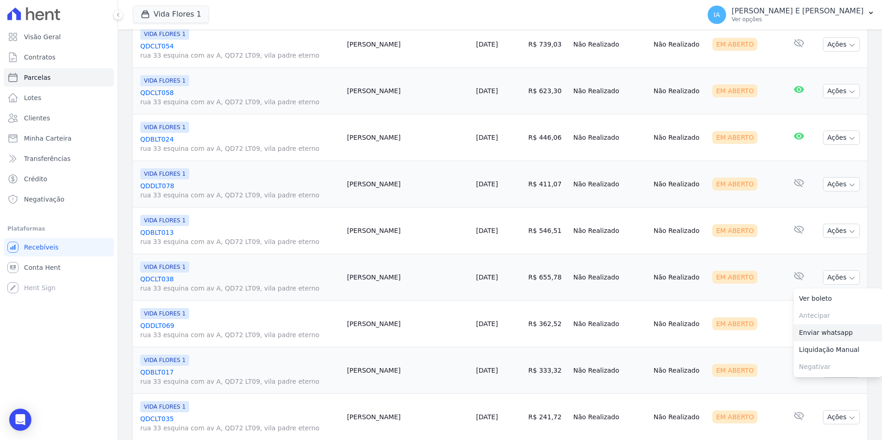
click at [803, 332] on link "Enviar whatsapp" at bounding box center [838, 332] width 89 height 17
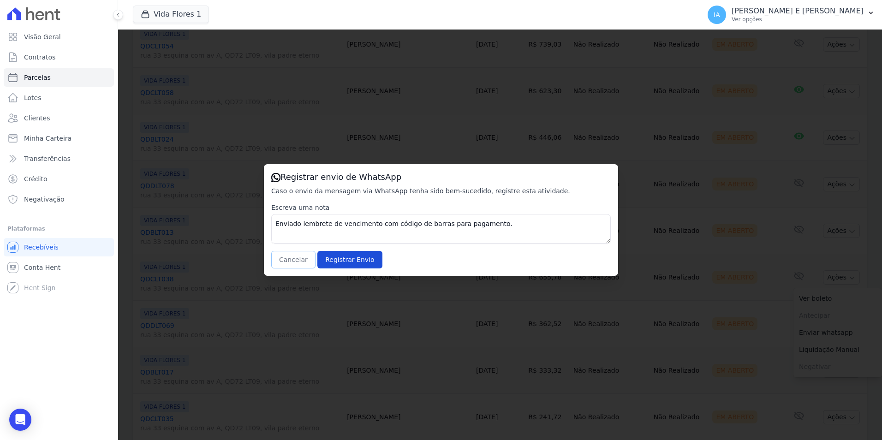
click at [289, 258] on button "Cancelar" at bounding box center [293, 260] width 44 height 18
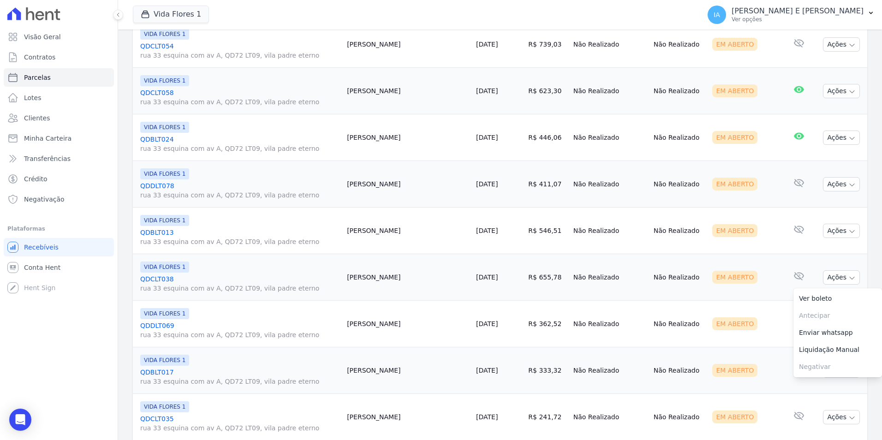
click at [752, 328] on div "Em Aberto" at bounding box center [745, 323] width 67 height 13
click at [832, 327] on button "Ações" at bounding box center [841, 324] width 37 height 14
click at [819, 384] on link "Enviar whatsapp" at bounding box center [838, 379] width 89 height 17
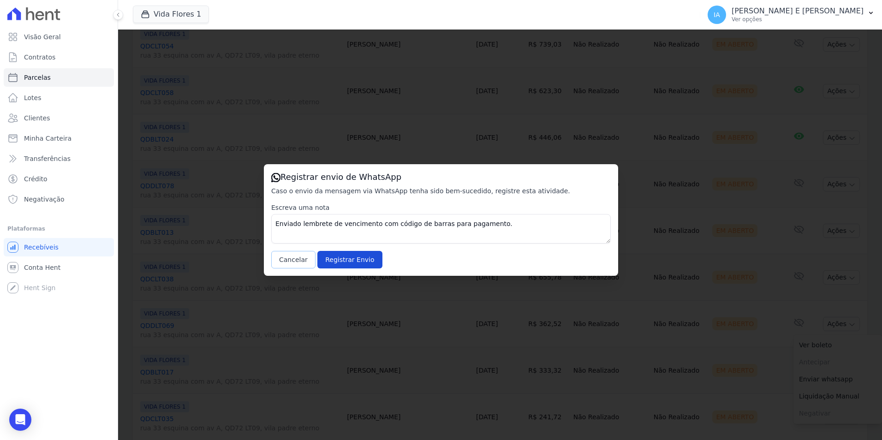
click at [299, 262] on button "Cancelar" at bounding box center [293, 260] width 44 height 18
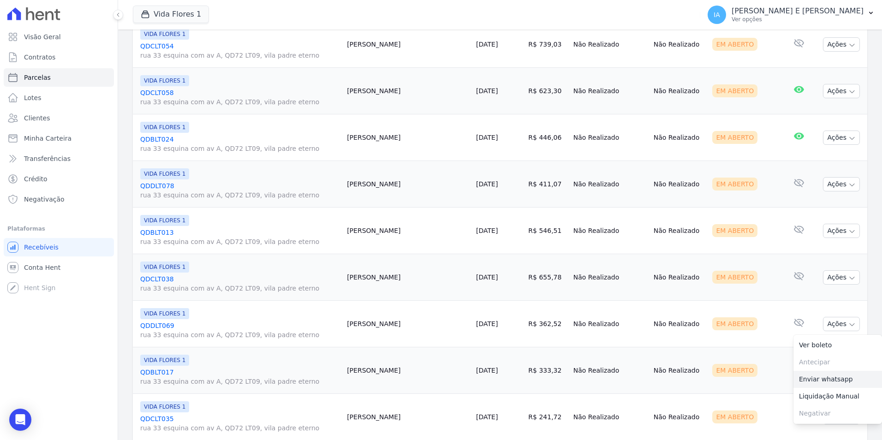
click at [806, 386] on link "Enviar whatsapp" at bounding box center [838, 379] width 89 height 17
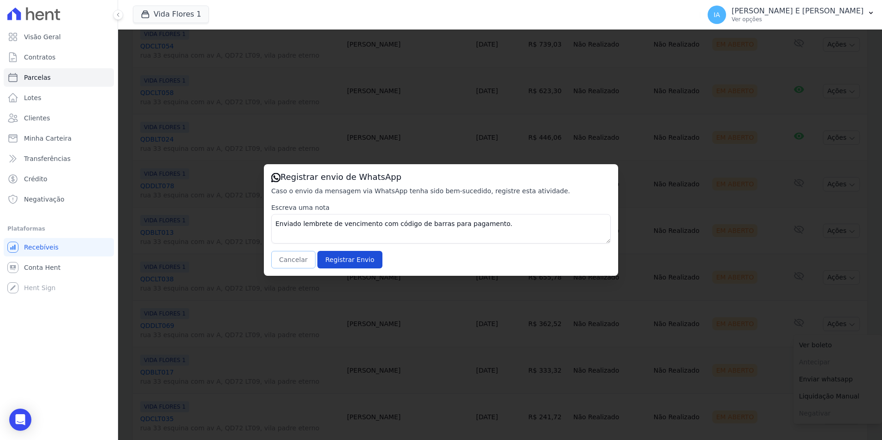
click at [300, 262] on button "Cancelar" at bounding box center [293, 260] width 44 height 18
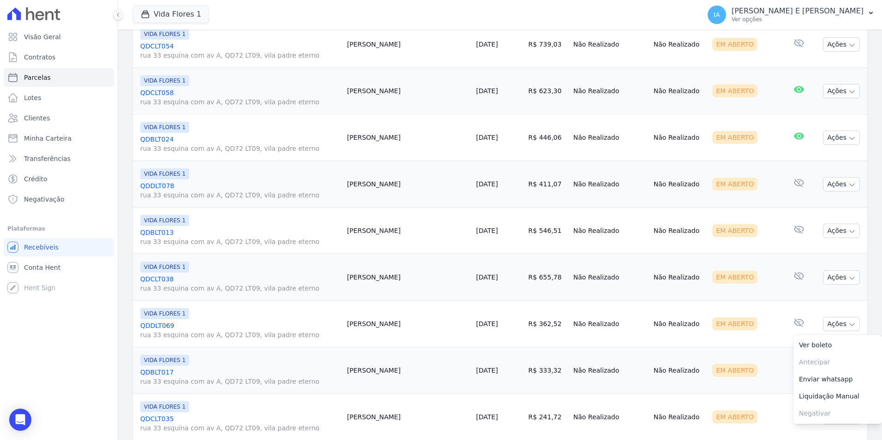
click at [784, 368] on td "Nenhum e-mail lido" at bounding box center [799, 370] width 31 height 47
click at [828, 374] on button "Ações" at bounding box center [841, 371] width 37 height 14
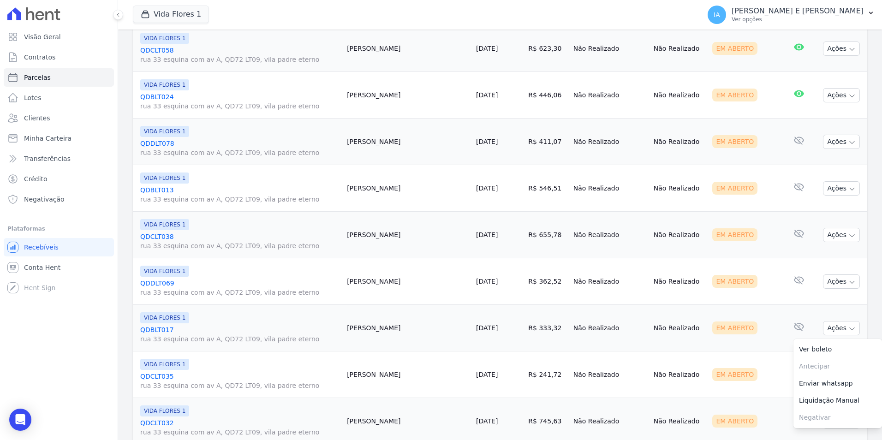
scroll to position [477, 0]
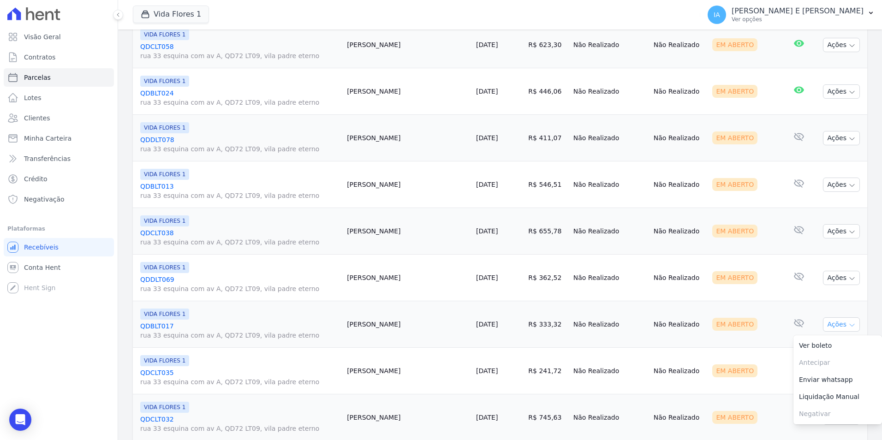
click at [827, 325] on button "Ações" at bounding box center [841, 324] width 37 height 14
click at [832, 326] on button "Ações" at bounding box center [841, 324] width 37 height 14
click at [834, 381] on link "Enviar whatsapp" at bounding box center [838, 379] width 89 height 17
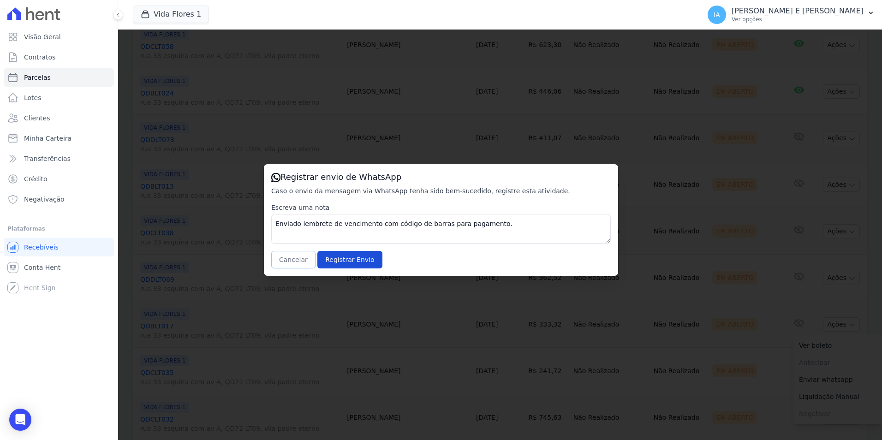
click at [299, 262] on button "Cancelar" at bounding box center [293, 260] width 44 height 18
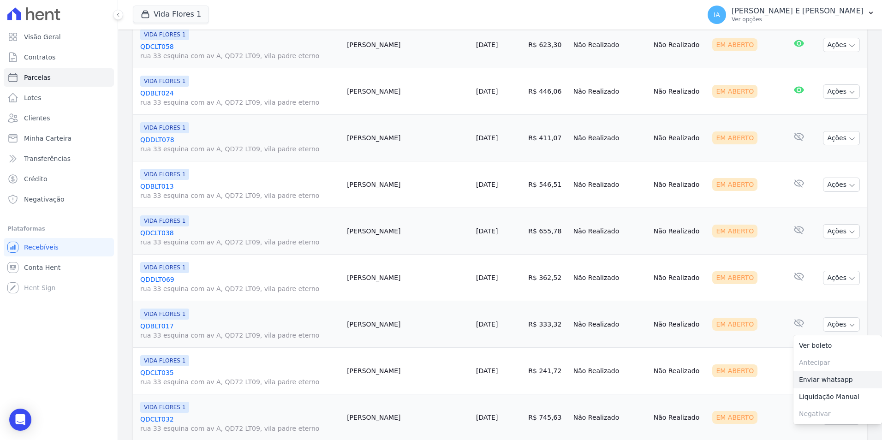
click at [808, 384] on link "Enviar whatsapp" at bounding box center [838, 379] width 89 height 17
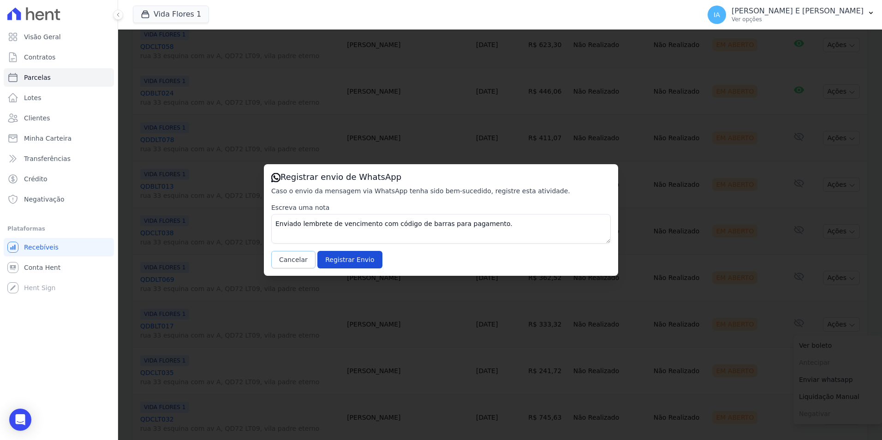
drag, startPoint x: 287, startPoint y: 260, endPoint x: 291, endPoint y: 263, distance: 4.8
click at [291, 263] on button "Cancelar" at bounding box center [293, 260] width 44 height 18
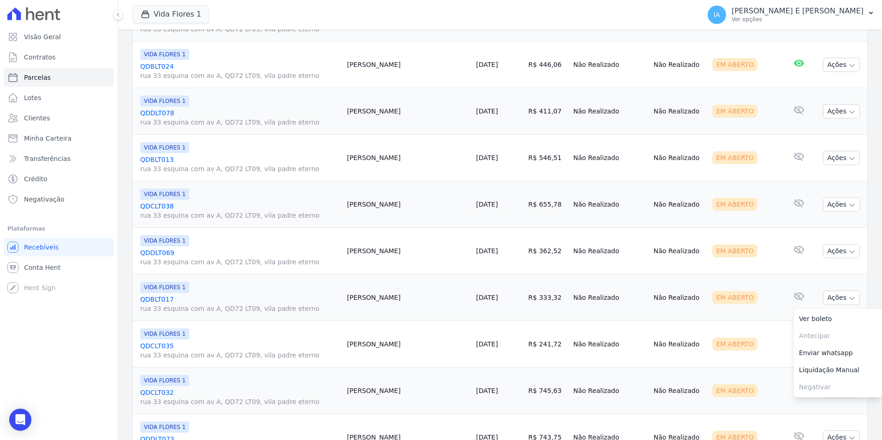
scroll to position [569, 0]
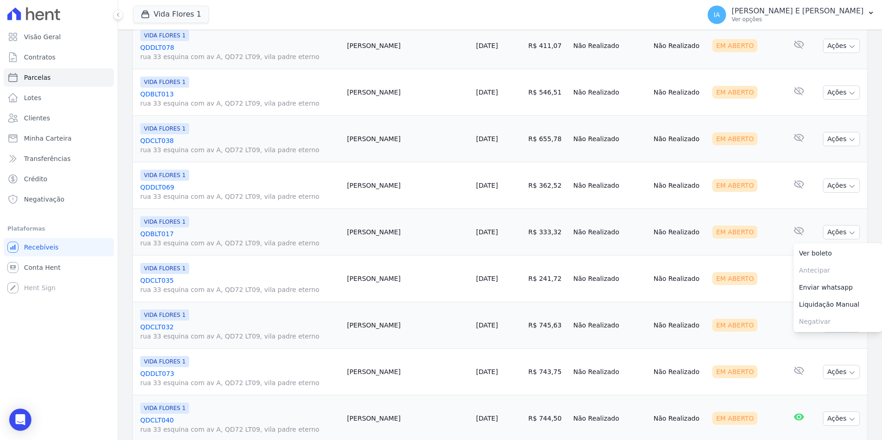
click at [759, 277] on div "Em Aberto" at bounding box center [745, 278] width 67 height 13
click at [839, 282] on button "Ações" at bounding box center [841, 279] width 37 height 14
click at [823, 334] on link "Enviar whatsapp" at bounding box center [838, 334] width 89 height 17
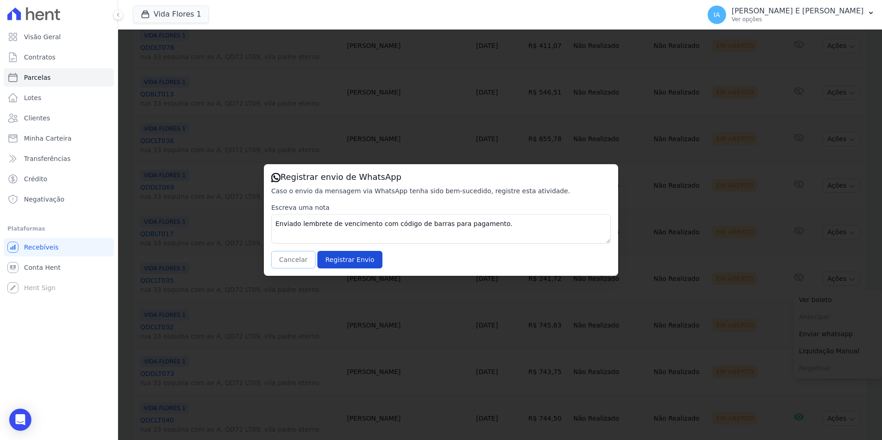
click at [297, 260] on button "Cancelar" at bounding box center [293, 260] width 44 height 18
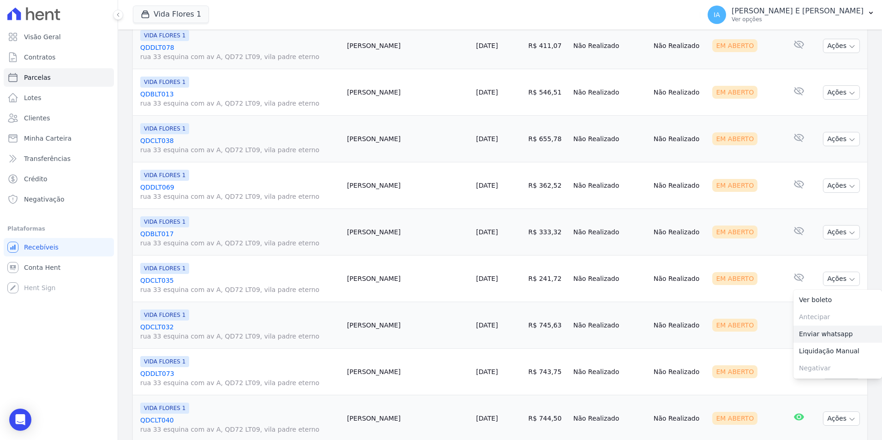
click at [812, 330] on link "Enviar whatsapp" at bounding box center [838, 334] width 89 height 17
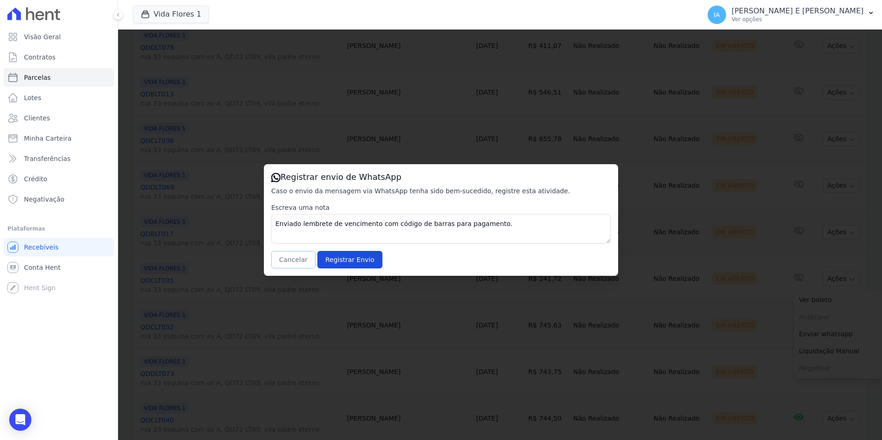
click at [290, 268] on button "Cancelar" at bounding box center [293, 260] width 44 height 18
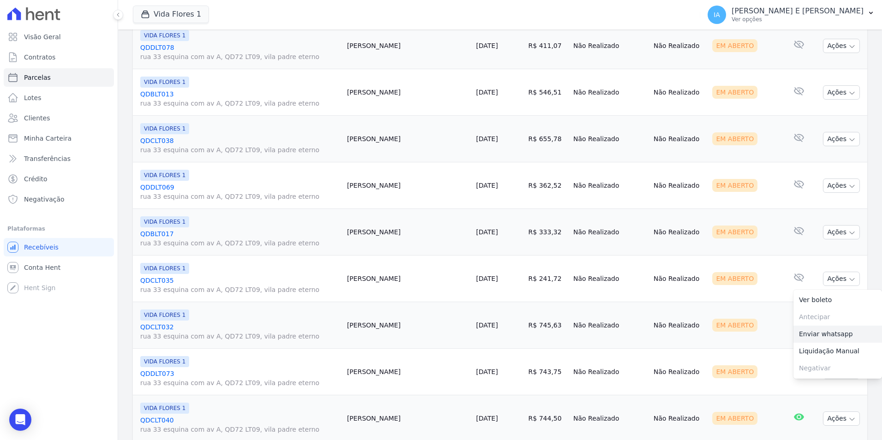
click at [827, 337] on link "Enviar whatsapp" at bounding box center [838, 334] width 89 height 17
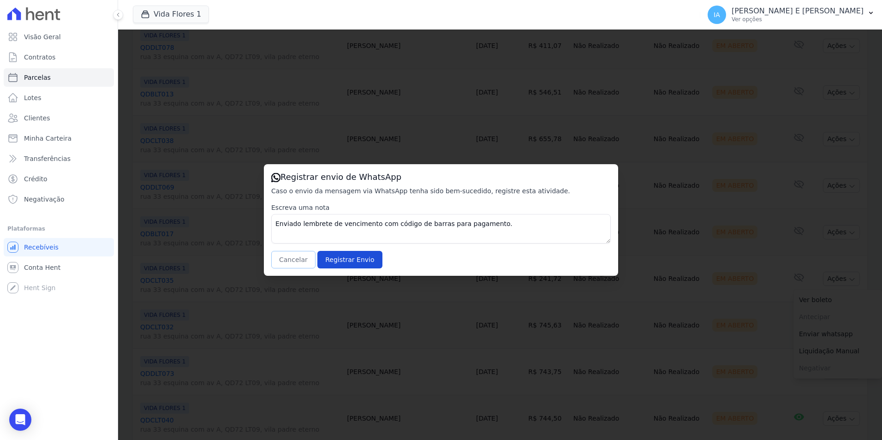
click at [286, 259] on button "Cancelar" at bounding box center [293, 260] width 44 height 18
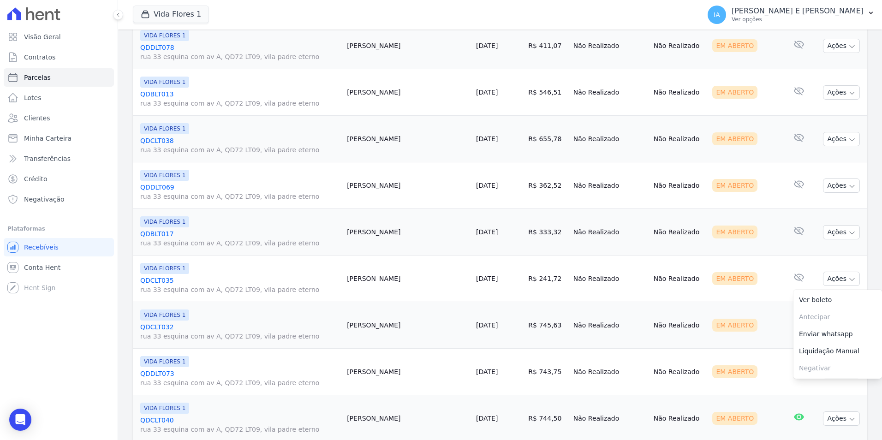
click at [749, 329] on div "Em Aberto" at bounding box center [745, 325] width 67 height 13
click at [839, 327] on button "Ações" at bounding box center [841, 325] width 37 height 14
click at [810, 385] on link "Enviar whatsapp" at bounding box center [838, 380] width 89 height 17
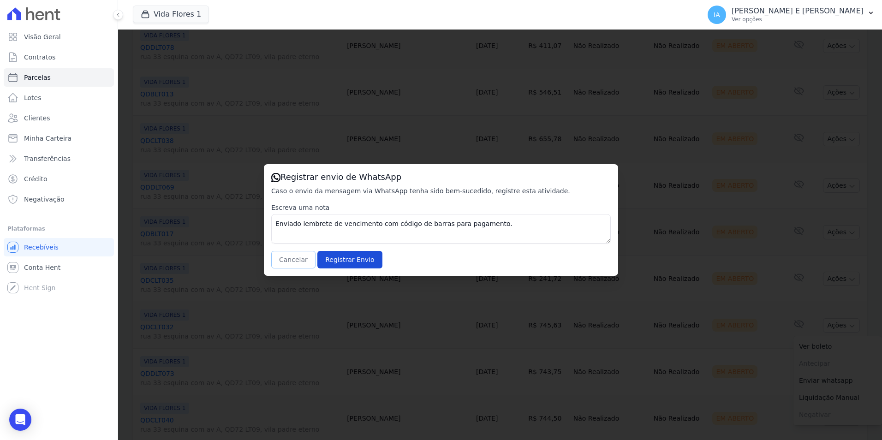
click at [295, 257] on button "Cancelar" at bounding box center [293, 260] width 44 height 18
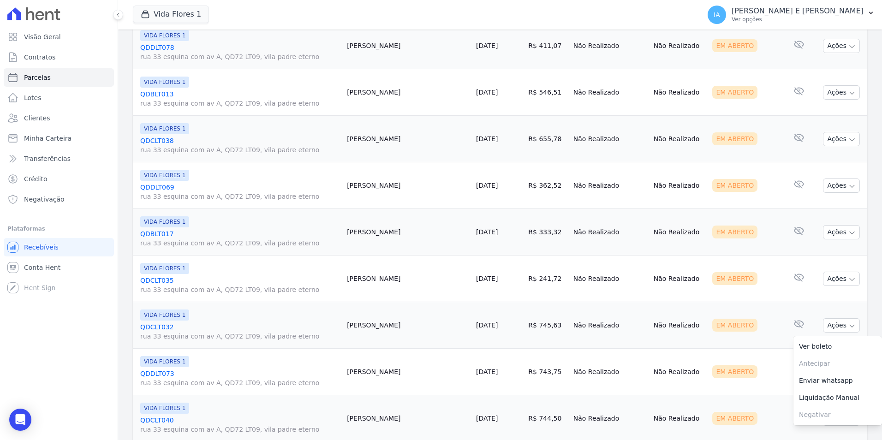
click at [753, 358] on td "Em Aberto" at bounding box center [746, 372] width 75 height 47
click at [841, 372] on button "Ações" at bounding box center [841, 372] width 37 height 14
click at [823, 427] on link "Enviar whatsapp" at bounding box center [838, 427] width 89 height 17
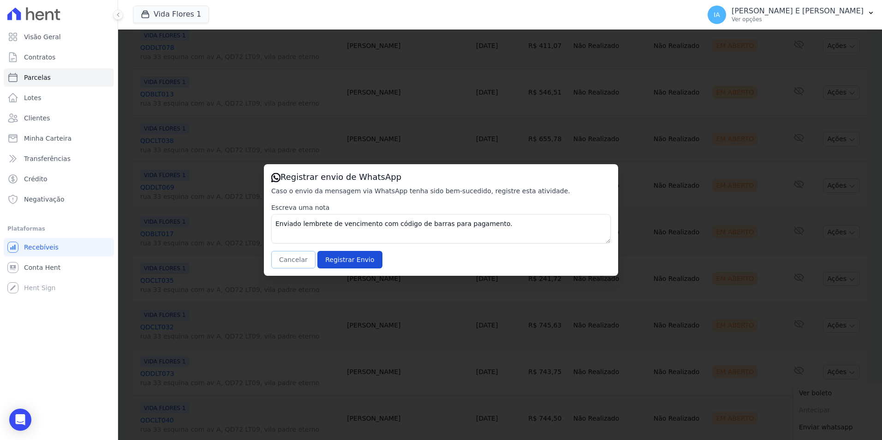
click at [300, 261] on button "Cancelar" at bounding box center [293, 260] width 44 height 18
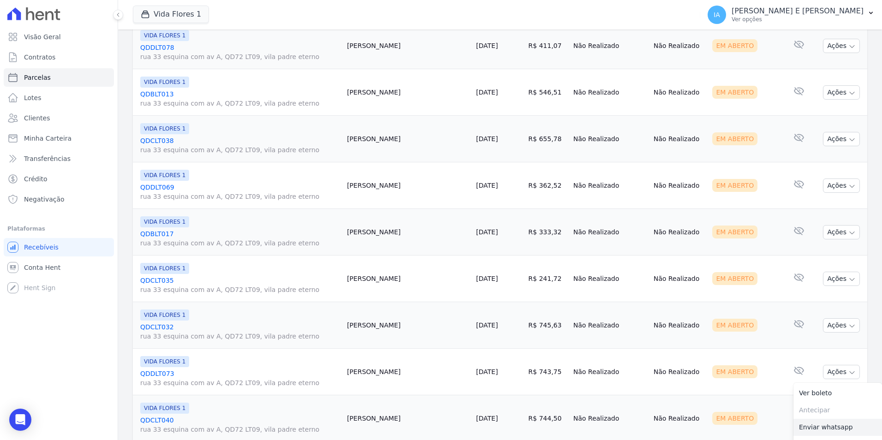
click at [835, 429] on link "Enviar whatsapp" at bounding box center [838, 427] width 89 height 17
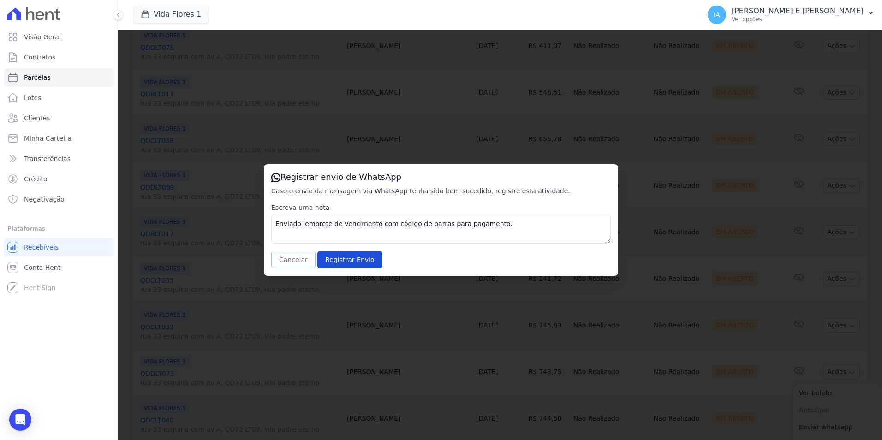
click at [294, 265] on button "Cancelar" at bounding box center [293, 260] width 44 height 18
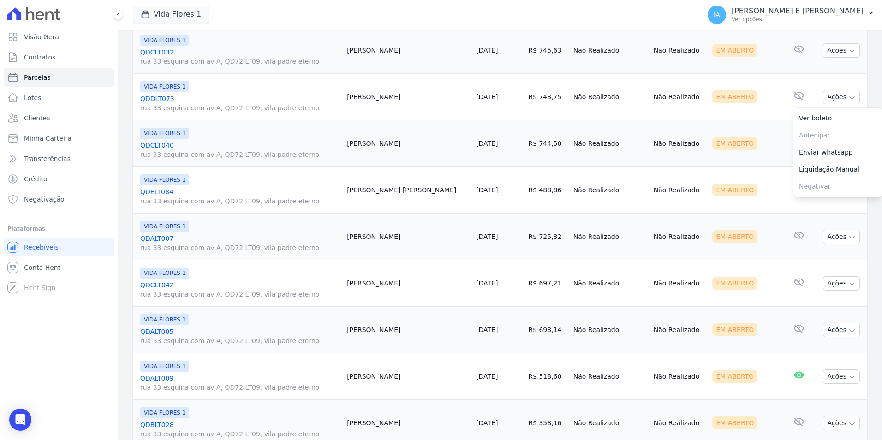
scroll to position [846, 0]
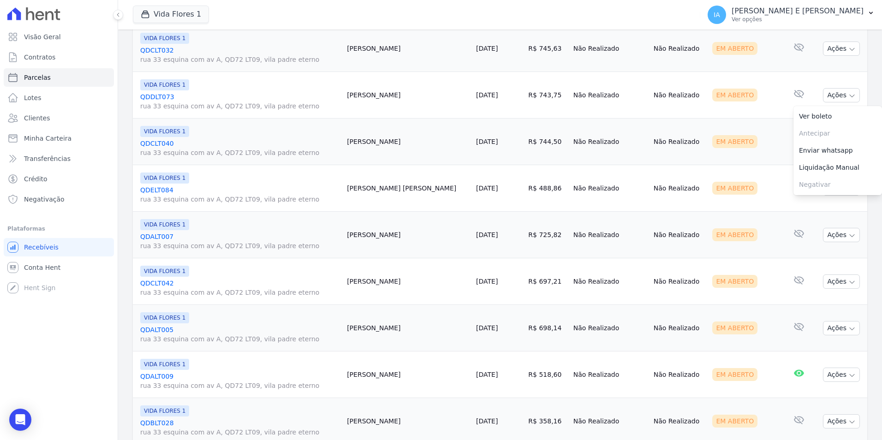
click at [749, 143] on div "Em Aberto" at bounding box center [745, 141] width 67 height 13
click at [840, 139] on button "Ações" at bounding box center [841, 142] width 37 height 14
click at [838, 198] on link "Enviar whatsapp" at bounding box center [838, 197] width 89 height 17
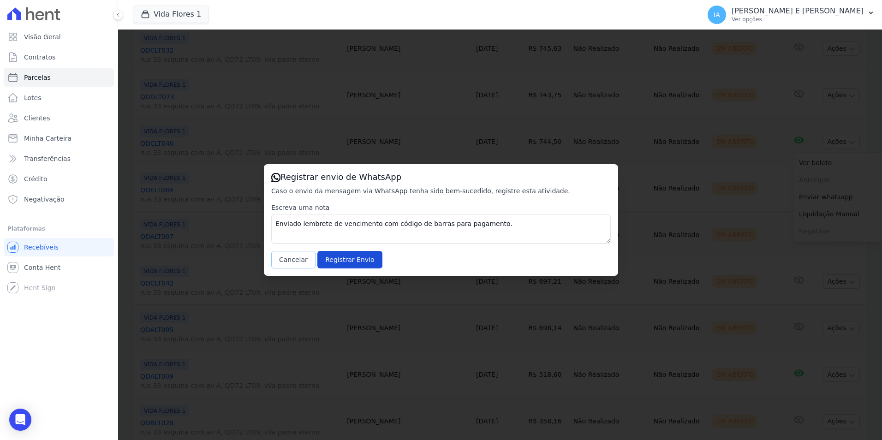
click at [287, 259] on button "Cancelar" at bounding box center [293, 260] width 44 height 18
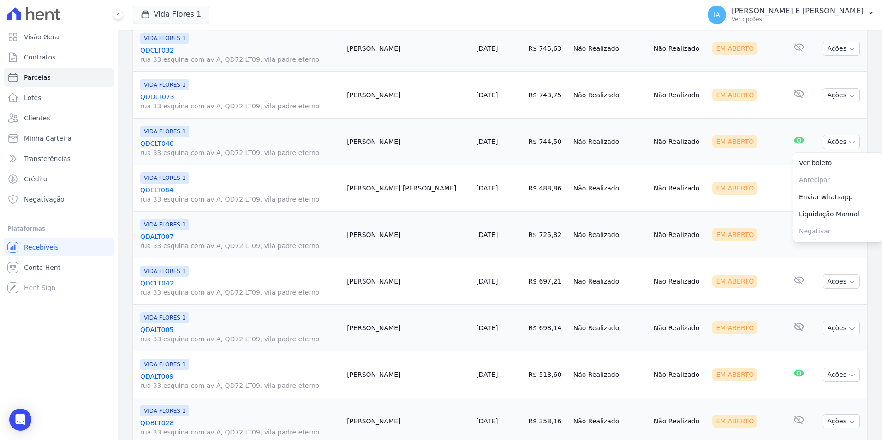
click at [745, 190] on div "Em Aberto" at bounding box center [745, 188] width 67 height 13
click at [839, 192] on button "Ações" at bounding box center [841, 188] width 37 height 14
click at [835, 244] on link "Enviar whatsapp" at bounding box center [838, 243] width 89 height 17
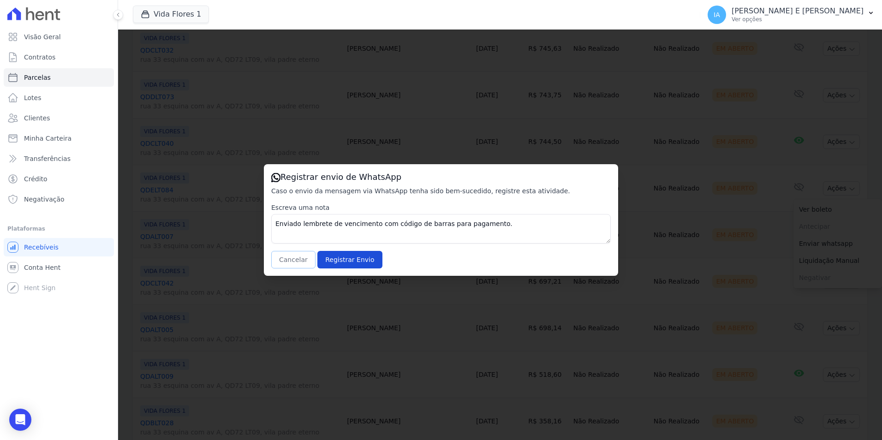
click at [293, 262] on button "Cancelar" at bounding box center [293, 260] width 44 height 18
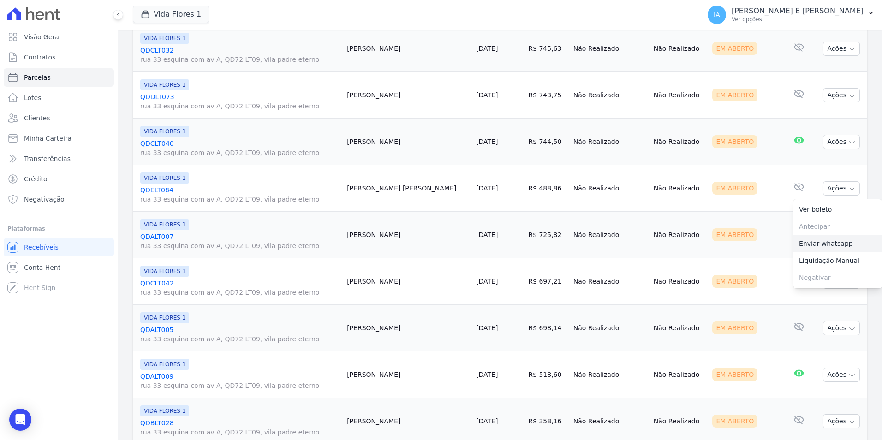
click at [797, 245] on link "Enviar whatsapp" at bounding box center [838, 243] width 89 height 17
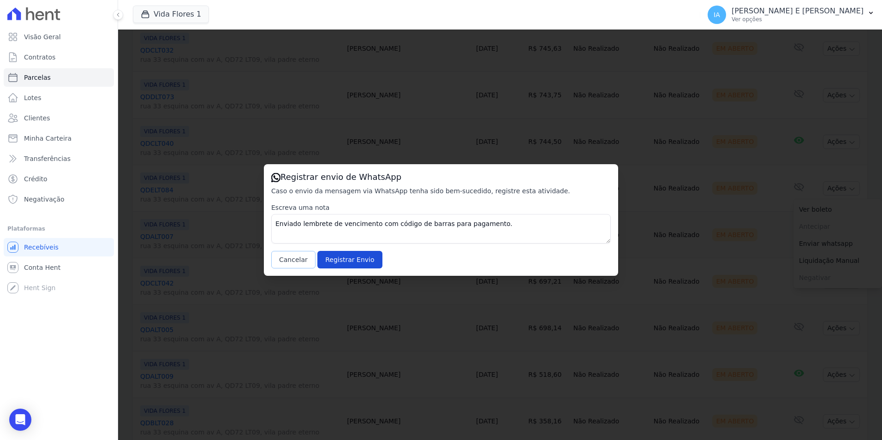
click at [292, 255] on button "Cancelar" at bounding box center [293, 260] width 44 height 18
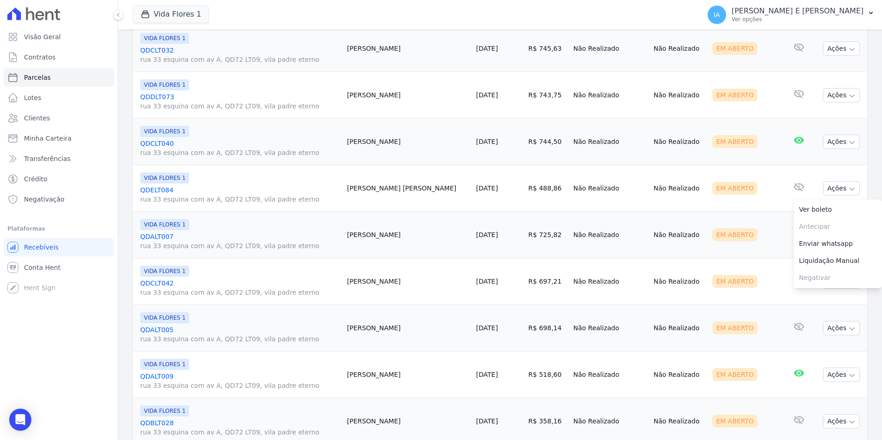
click at [756, 241] on td "Em Aberto" at bounding box center [746, 235] width 75 height 47
click at [831, 234] on button "Ações" at bounding box center [841, 235] width 37 height 14
click at [826, 292] on link "Enviar whatsapp" at bounding box center [838, 290] width 89 height 17
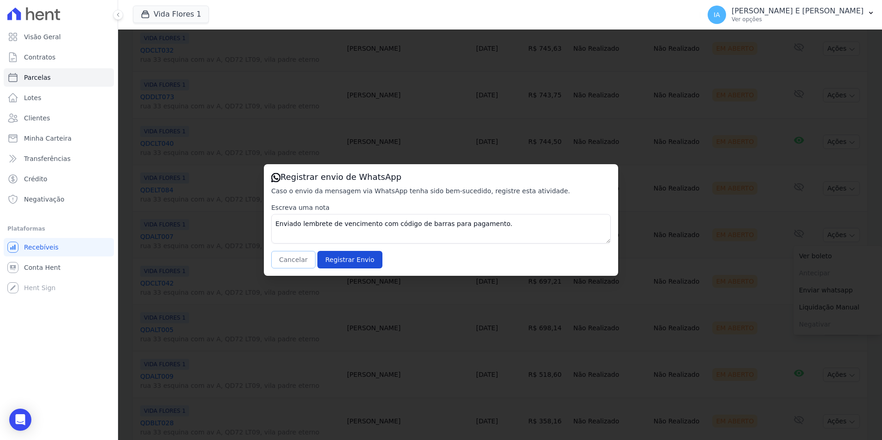
click at [298, 263] on button "Cancelar" at bounding box center [293, 260] width 44 height 18
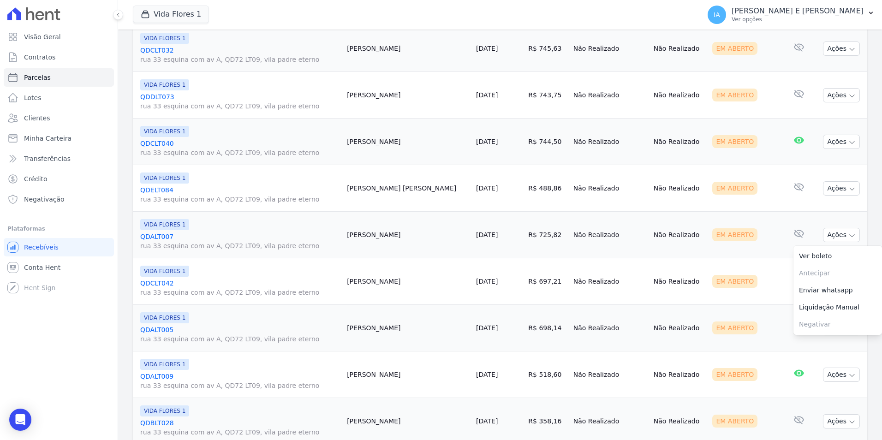
click at [757, 283] on div "Em Aberto" at bounding box center [745, 281] width 67 height 13
click at [849, 282] on icon "button" at bounding box center [852, 282] width 7 height 7
click at [828, 336] on link "Enviar whatsapp" at bounding box center [838, 337] width 89 height 17
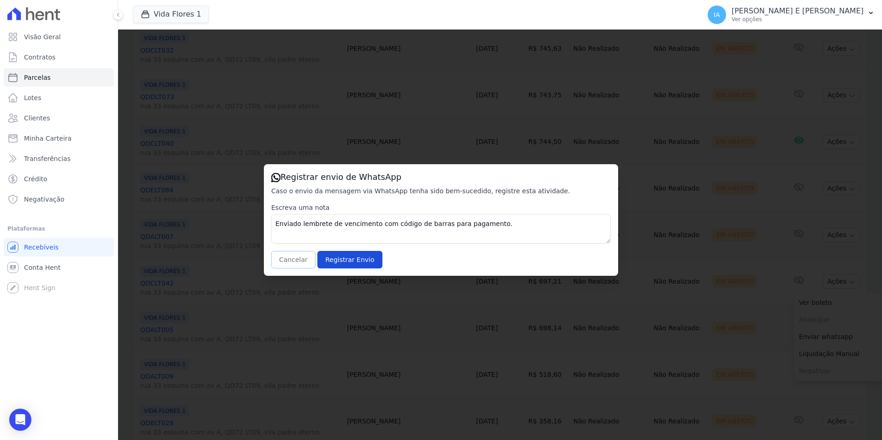
click at [298, 262] on button "Cancelar" at bounding box center [293, 260] width 44 height 18
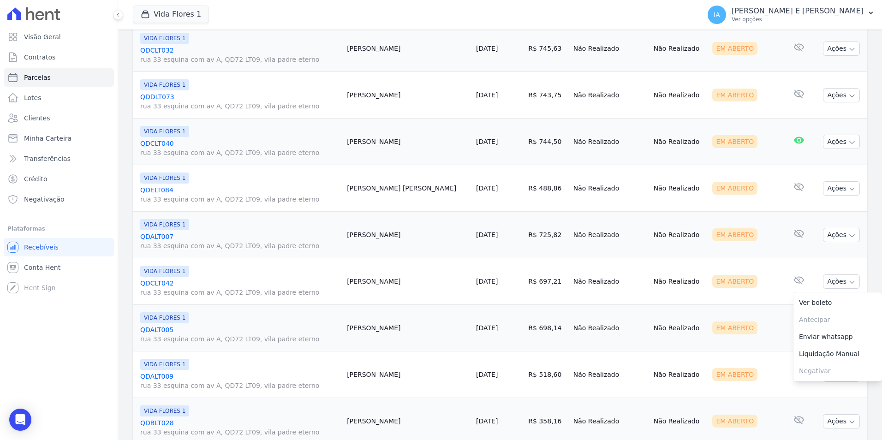
drag, startPoint x: 765, startPoint y: 320, endPoint x: 759, endPoint y: 321, distance: 6.6
click at [764, 320] on td "Em Aberto" at bounding box center [746, 328] width 75 height 47
click at [837, 329] on button "Ações" at bounding box center [841, 328] width 37 height 14
click at [821, 385] on link "Enviar whatsapp" at bounding box center [838, 383] width 89 height 17
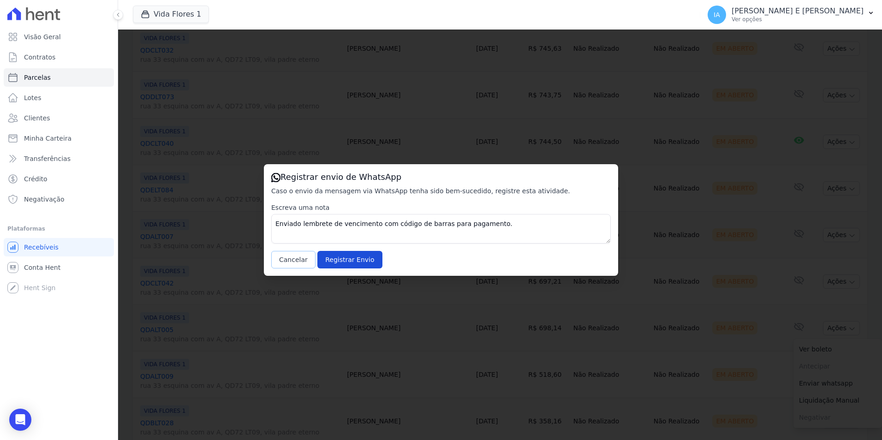
click at [298, 261] on button "Cancelar" at bounding box center [293, 260] width 44 height 18
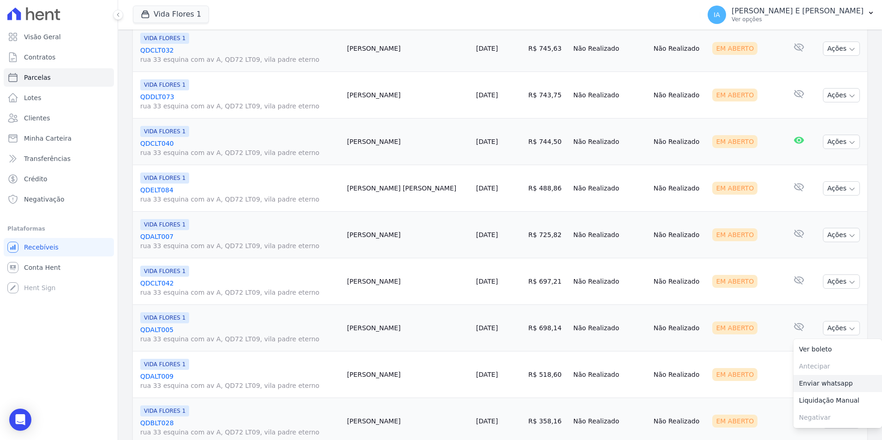
click at [833, 389] on link "Enviar whatsapp" at bounding box center [838, 383] width 89 height 17
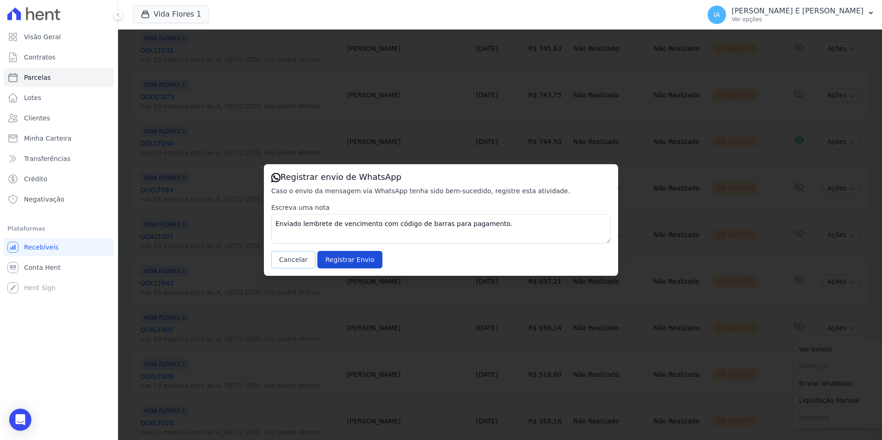
click at [308, 257] on button "Cancelar" at bounding box center [293, 260] width 44 height 18
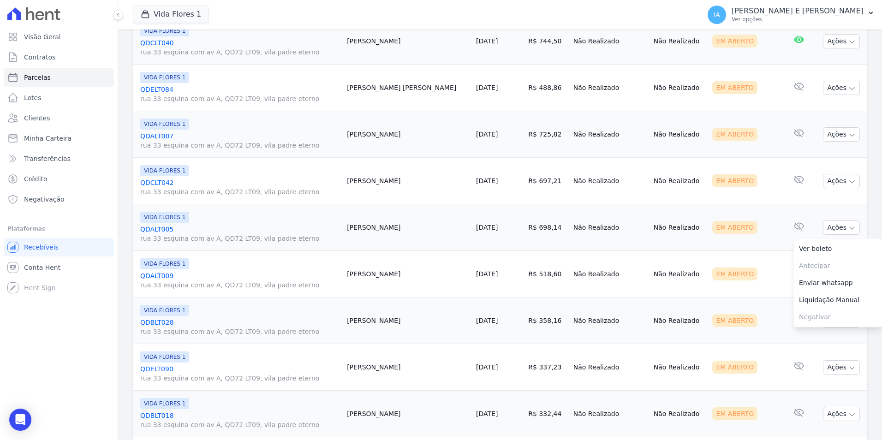
scroll to position [984, 0]
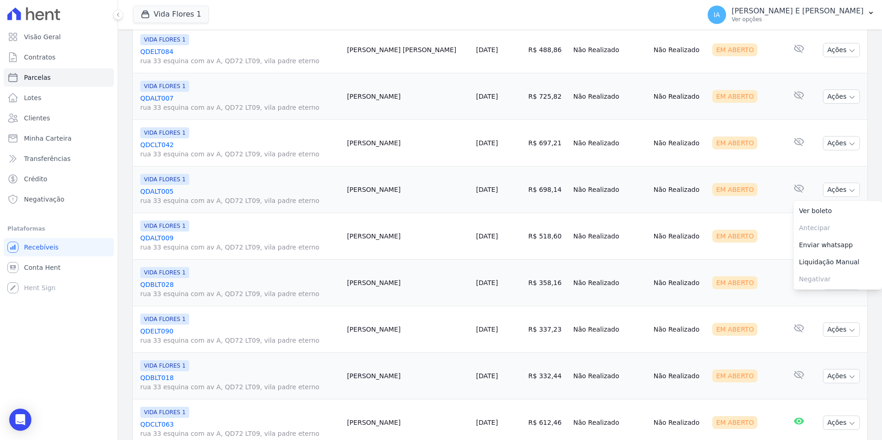
click at [761, 240] on div "Em Aberto" at bounding box center [745, 236] width 67 height 13
click at [823, 236] on button "Ações" at bounding box center [841, 236] width 37 height 14
click at [805, 296] on link "Enviar whatsapp" at bounding box center [838, 291] width 89 height 17
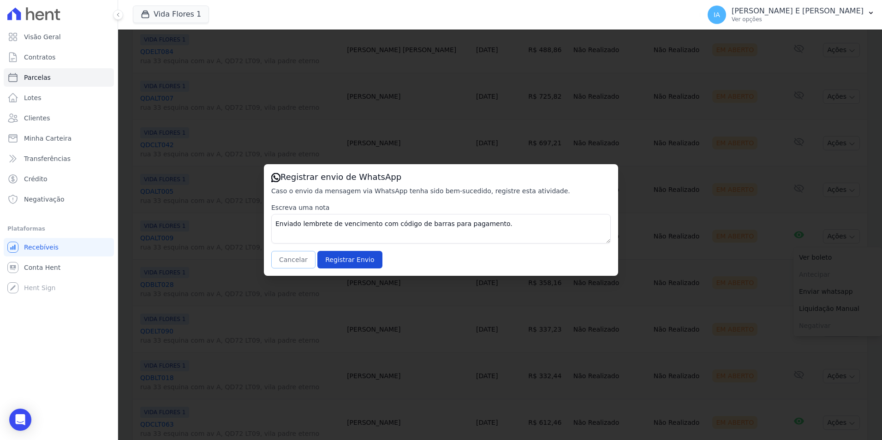
click at [294, 260] on button "Cancelar" at bounding box center [293, 260] width 44 height 18
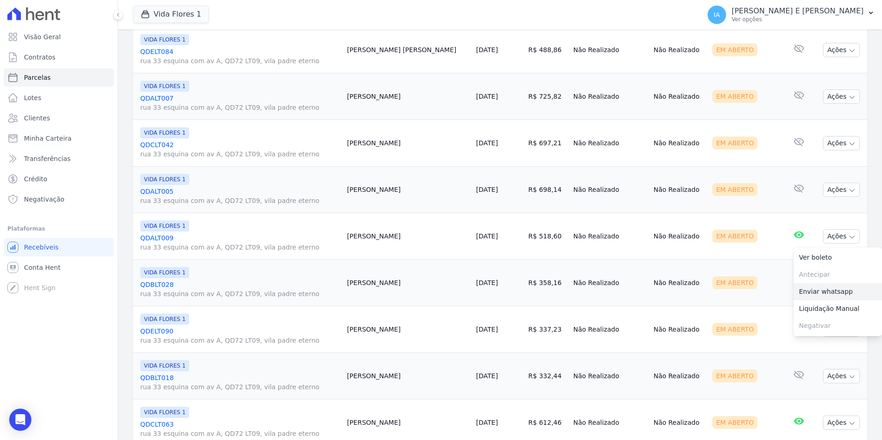
click at [821, 288] on link "Enviar whatsapp" at bounding box center [838, 291] width 89 height 17
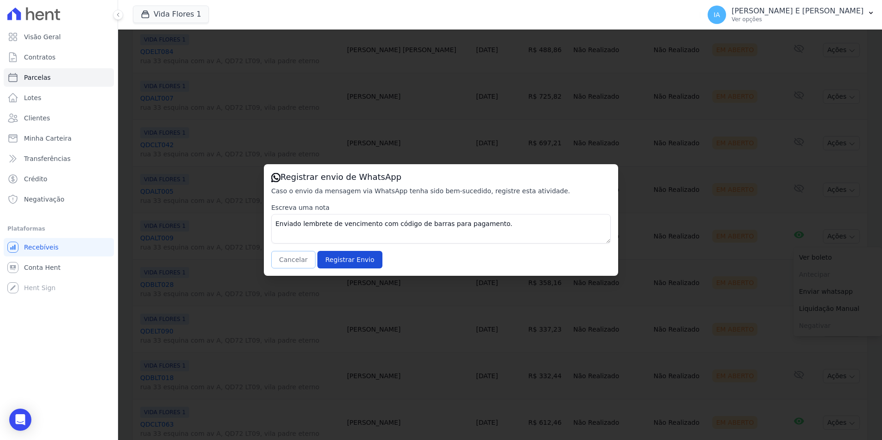
click at [290, 260] on button "Cancelar" at bounding box center [293, 260] width 44 height 18
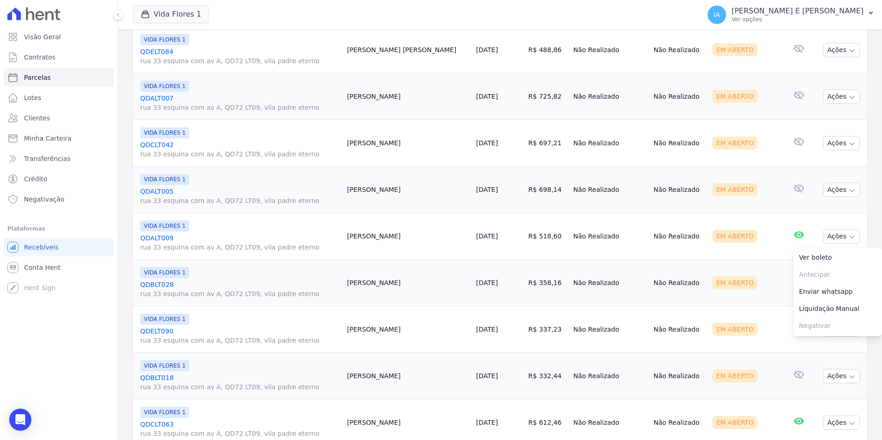
click at [784, 289] on td "Nenhum e-mail lido" at bounding box center [799, 283] width 31 height 47
drag, startPoint x: 829, startPoint y: 272, endPoint x: 828, endPoint y: 279, distance: 6.5
click at [828, 277] on td "Ações Ver boleto [GEOGRAPHIC_DATA] Antecipação não disponível Enviar whatsapp R…" at bounding box center [840, 283] width 53 height 47
click at [829, 283] on button "Ações" at bounding box center [841, 283] width 37 height 14
click at [814, 343] on link "Enviar whatsapp" at bounding box center [838, 338] width 89 height 17
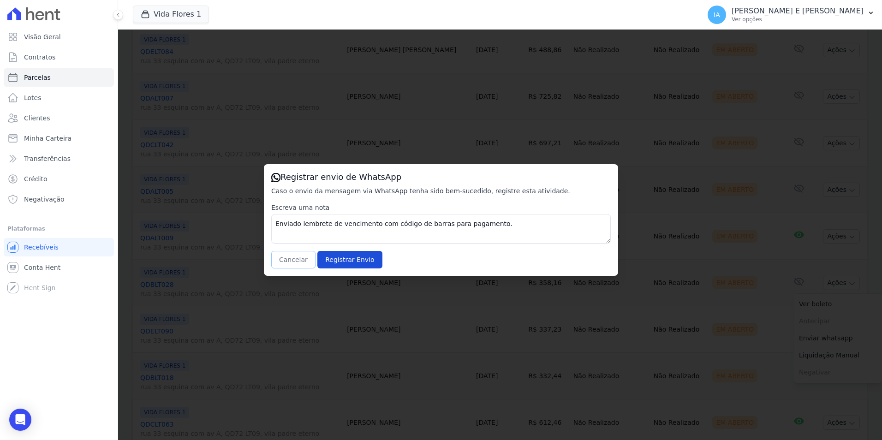
click at [296, 263] on button "Cancelar" at bounding box center [293, 260] width 44 height 18
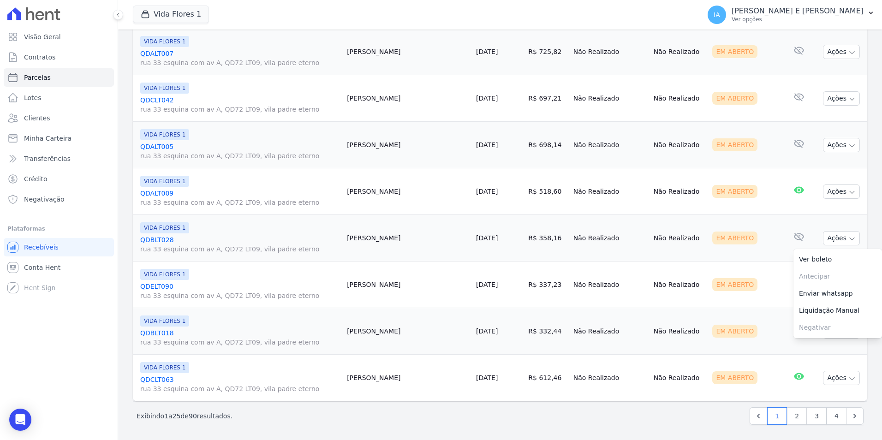
scroll to position [1030, 0]
click at [764, 281] on td "Em Aberto" at bounding box center [746, 283] width 75 height 47
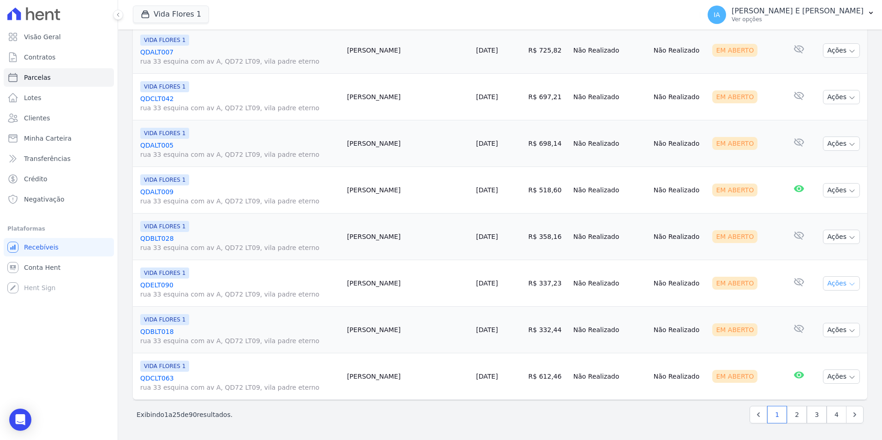
click at [833, 282] on button "Ações" at bounding box center [841, 283] width 37 height 14
click at [824, 337] on link "Enviar whatsapp" at bounding box center [838, 338] width 89 height 17
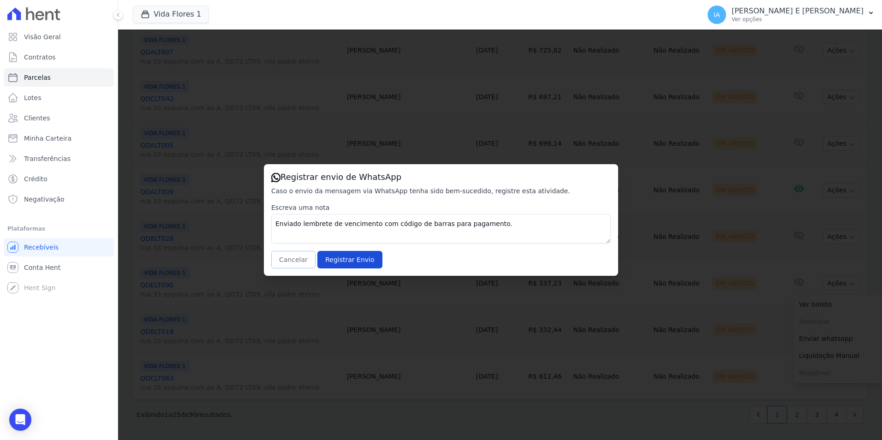
click at [304, 256] on button "Cancelar" at bounding box center [293, 260] width 44 height 18
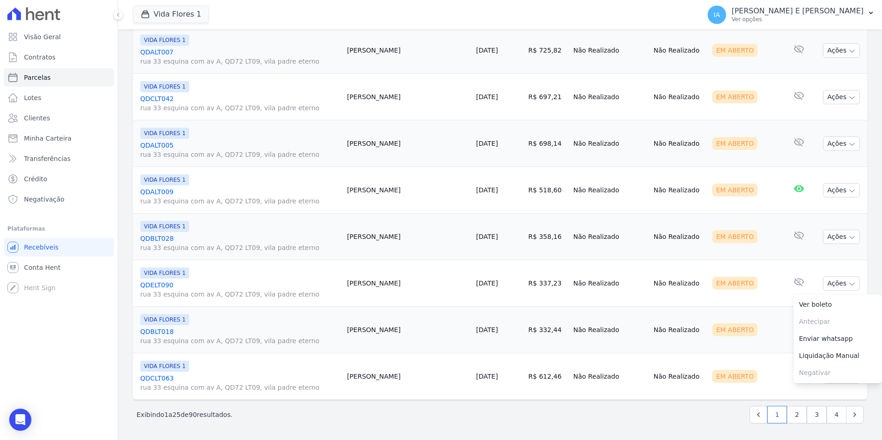
click at [758, 333] on div "Em Aberto" at bounding box center [745, 329] width 67 height 13
click at [835, 328] on button "Ações" at bounding box center [841, 330] width 37 height 14
click at [813, 385] on link "Enviar whatsapp" at bounding box center [838, 385] width 89 height 17
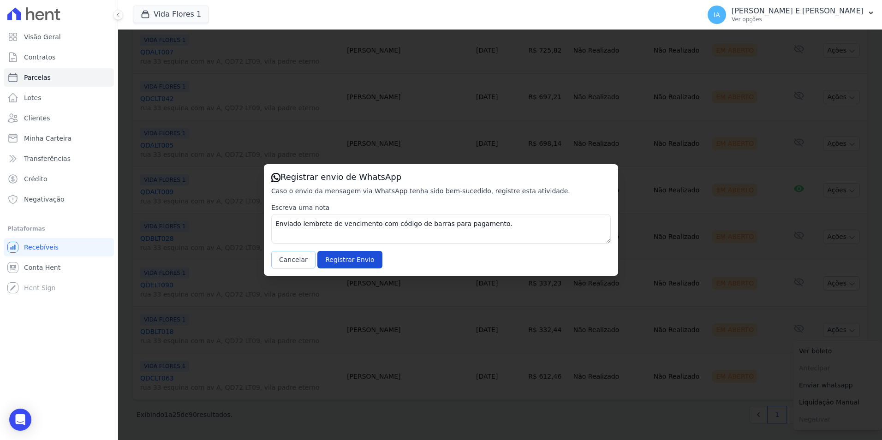
click at [294, 263] on button "Cancelar" at bounding box center [293, 260] width 44 height 18
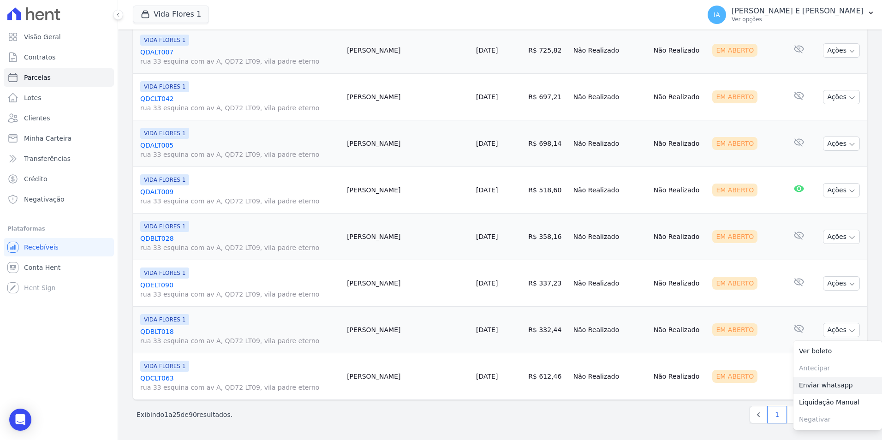
click at [830, 388] on link "Enviar whatsapp" at bounding box center [838, 385] width 89 height 17
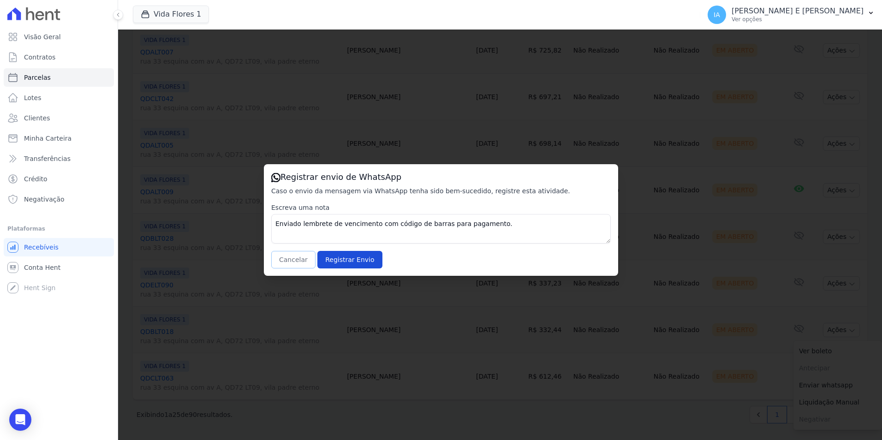
click at [303, 262] on button "Cancelar" at bounding box center [293, 260] width 44 height 18
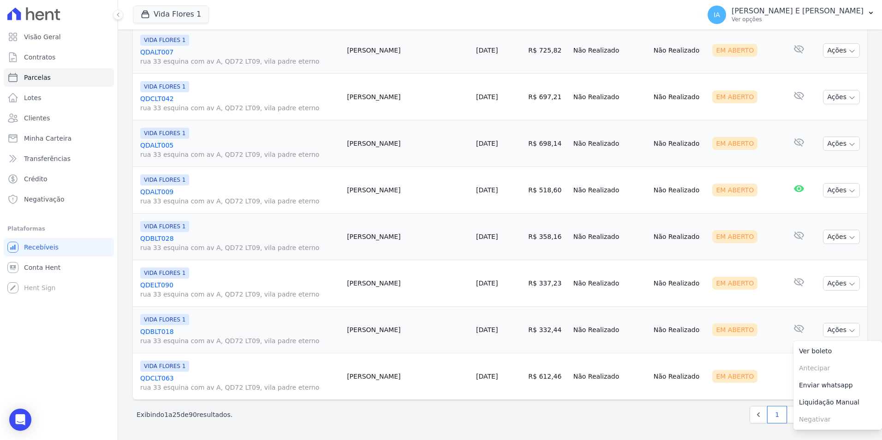
click at [745, 383] on td "Em Aberto" at bounding box center [746, 376] width 75 height 47
click at [833, 373] on button "Ações" at bounding box center [841, 377] width 37 height 14
click at [817, 429] on link "Enviar whatsapp" at bounding box center [838, 432] width 89 height 17
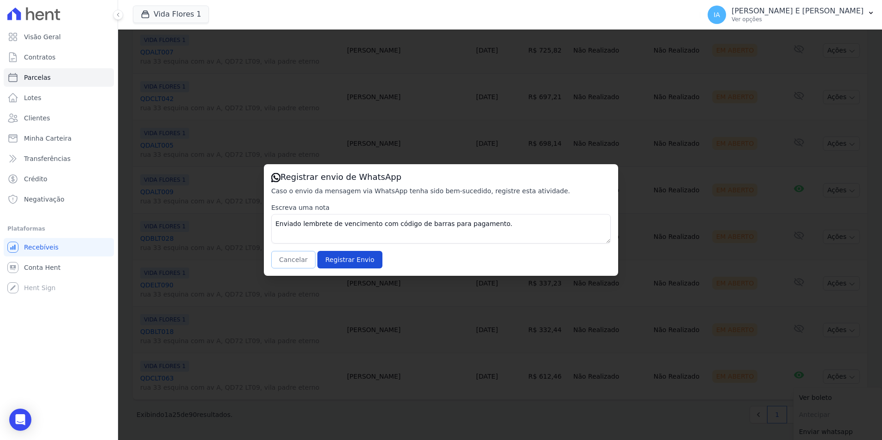
click at [305, 261] on button "Cancelar" at bounding box center [293, 260] width 44 height 18
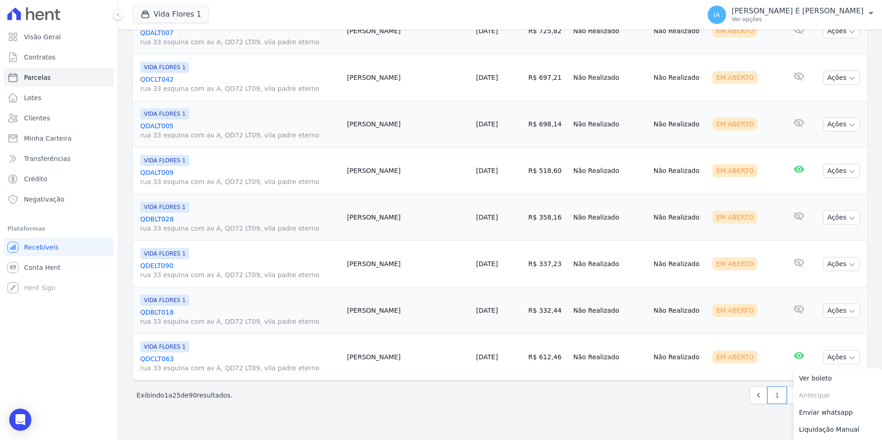
scroll to position [1067, 0]
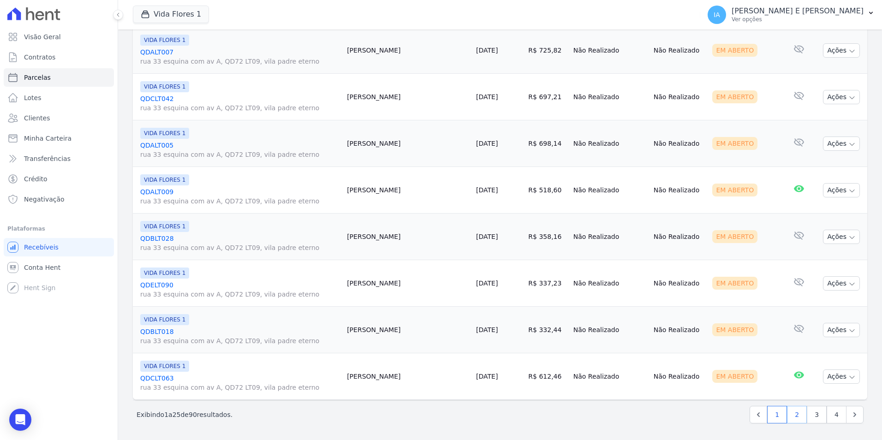
click at [791, 419] on link "2" at bounding box center [797, 415] width 20 height 18
select select
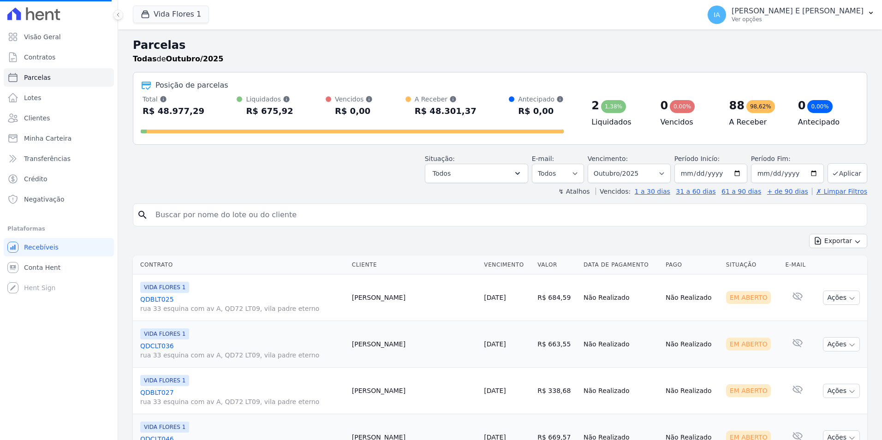
select select
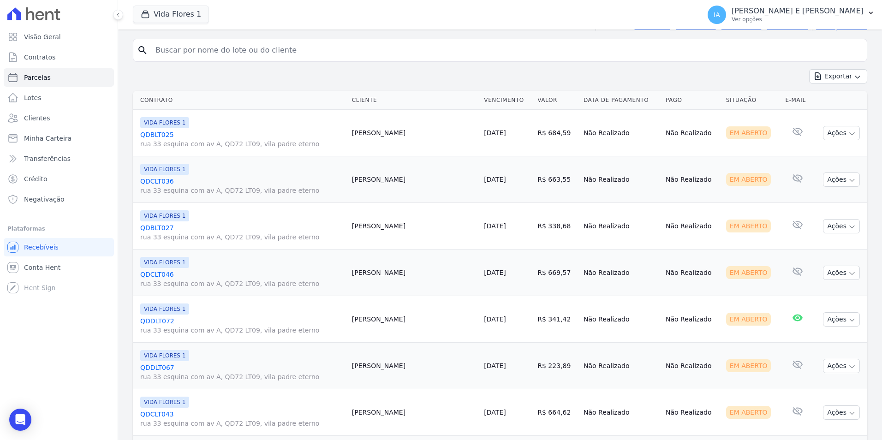
scroll to position [185, 0]
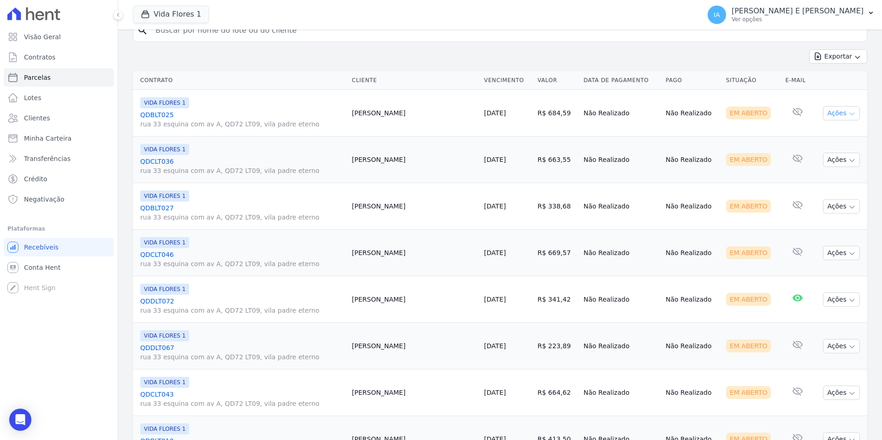
click at [834, 112] on button "Ações" at bounding box center [841, 113] width 37 height 14
click at [831, 175] on link "Enviar whatsapp" at bounding box center [838, 168] width 89 height 17
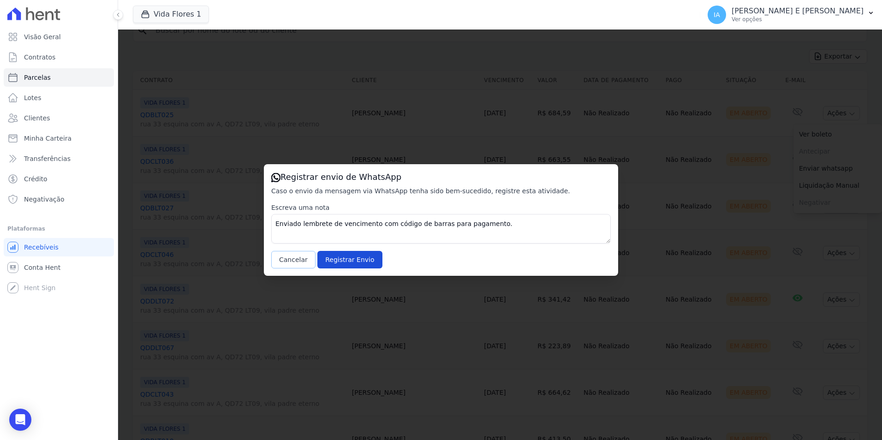
click at [292, 258] on button "Cancelar" at bounding box center [293, 260] width 44 height 18
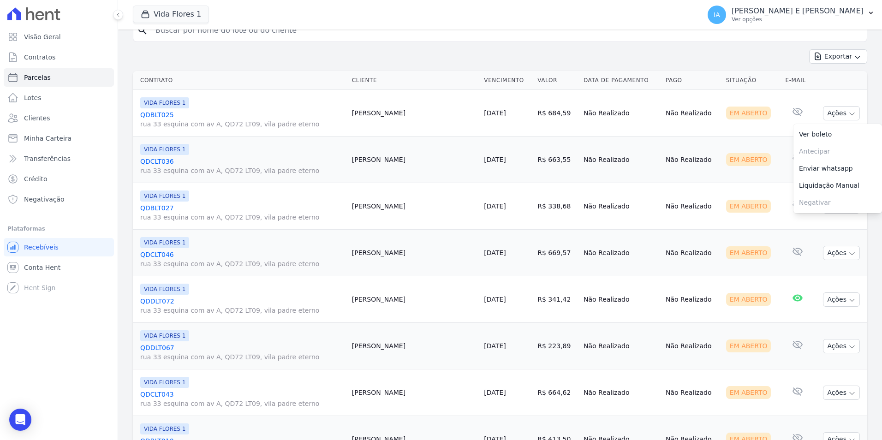
click at [760, 162] on div "Em Aberto" at bounding box center [752, 159] width 52 height 13
click at [829, 158] on button "Ações" at bounding box center [841, 160] width 37 height 14
click at [831, 219] on link "Enviar whatsapp" at bounding box center [838, 215] width 89 height 17
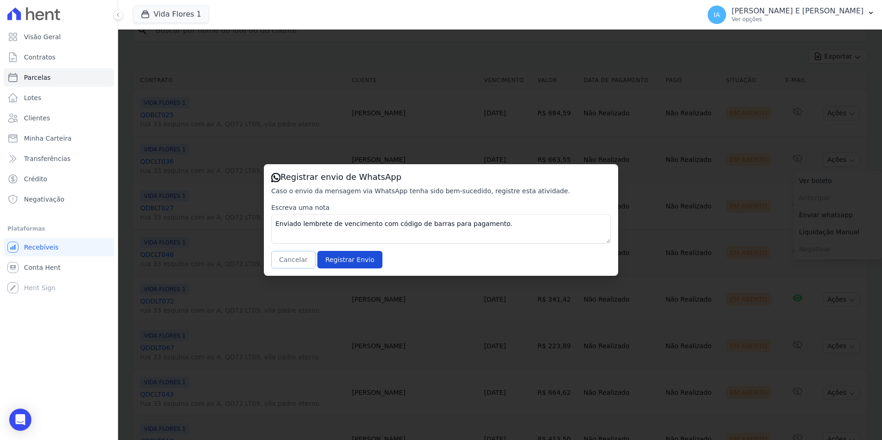
click at [300, 263] on button "Cancelar" at bounding box center [293, 260] width 44 height 18
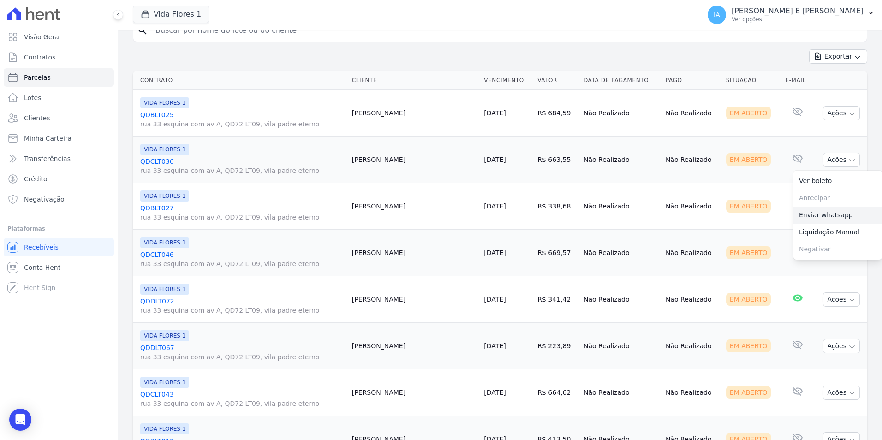
click at [801, 221] on link "Enviar whatsapp" at bounding box center [838, 215] width 89 height 17
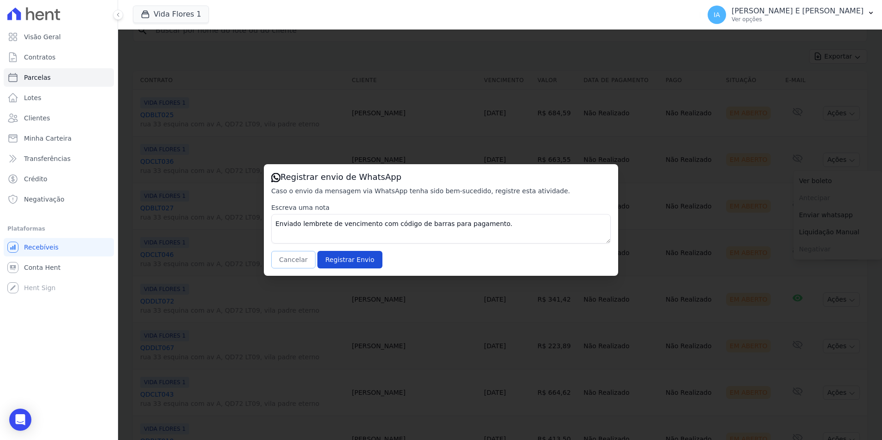
click at [287, 263] on button "Cancelar" at bounding box center [293, 260] width 44 height 18
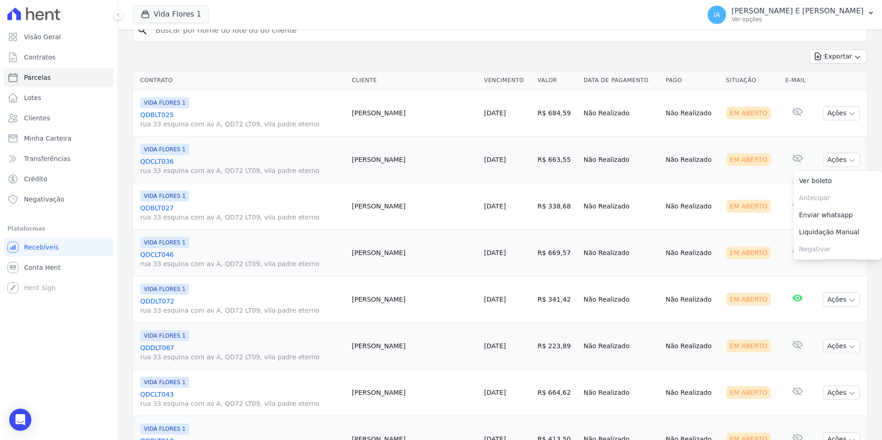
click at [782, 208] on td "Nenhum e-mail lido" at bounding box center [797, 206] width 31 height 47
click at [851, 207] on button "Ações" at bounding box center [841, 206] width 37 height 14
click at [815, 261] on link "Enviar whatsapp" at bounding box center [838, 261] width 89 height 17
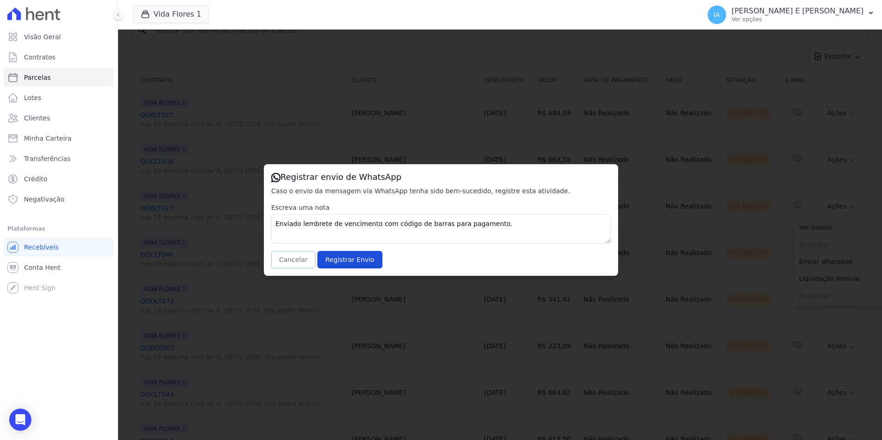
click at [300, 257] on button "Cancelar" at bounding box center [293, 260] width 44 height 18
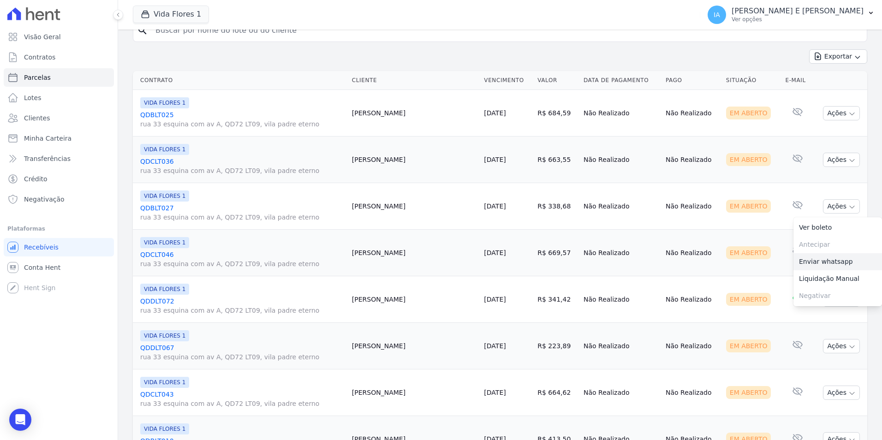
click at [811, 263] on link "Enviar whatsapp" at bounding box center [838, 261] width 89 height 17
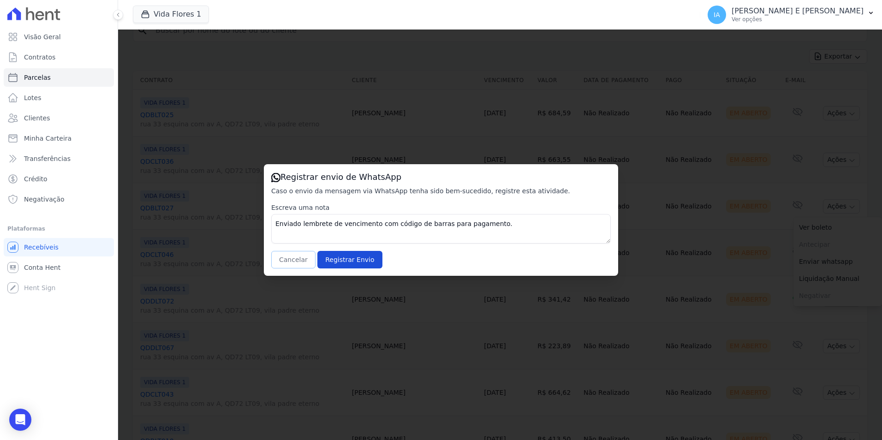
click at [276, 264] on button "Cancelar" at bounding box center [293, 260] width 44 height 18
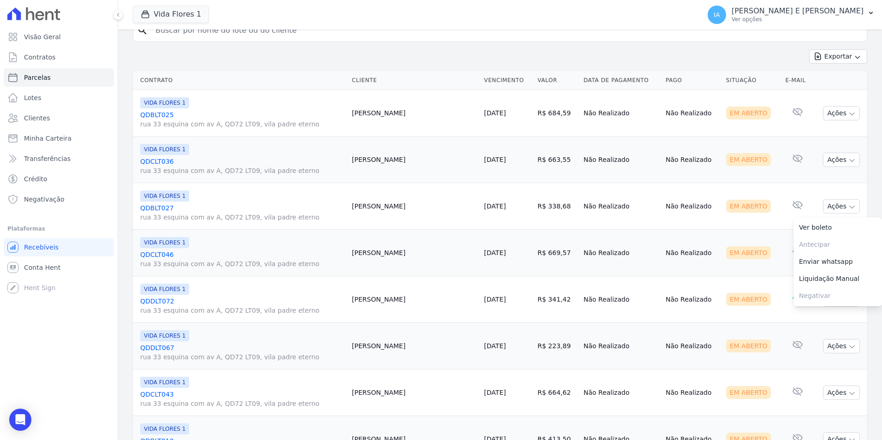
click at [782, 253] on td "Nenhum e-mail lido" at bounding box center [797, 253] width 31 height 47
click at [836, 250] on button "Ações" at bounding box center [841, 253] width 37 height 14
click at [813, 305] on link "Enviar whatsapp" at bounding box center [838, 308] width 89 height 17
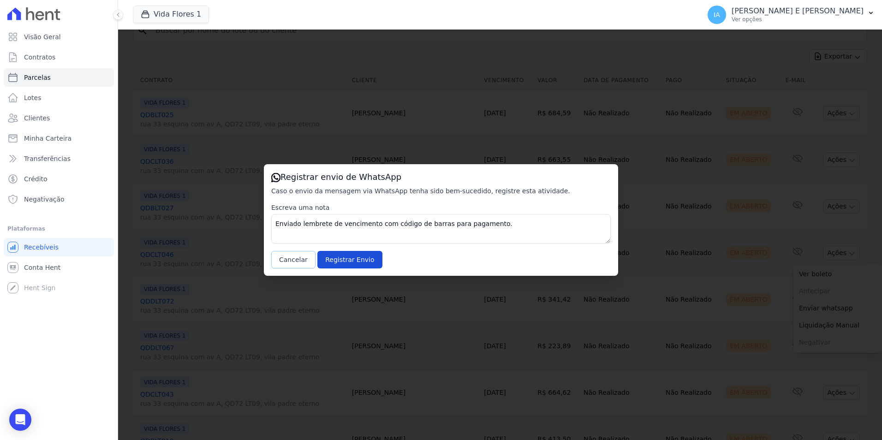
click at [297, 262] on button "Cancelar" at bounding box center [293, 260] width 44 height 18
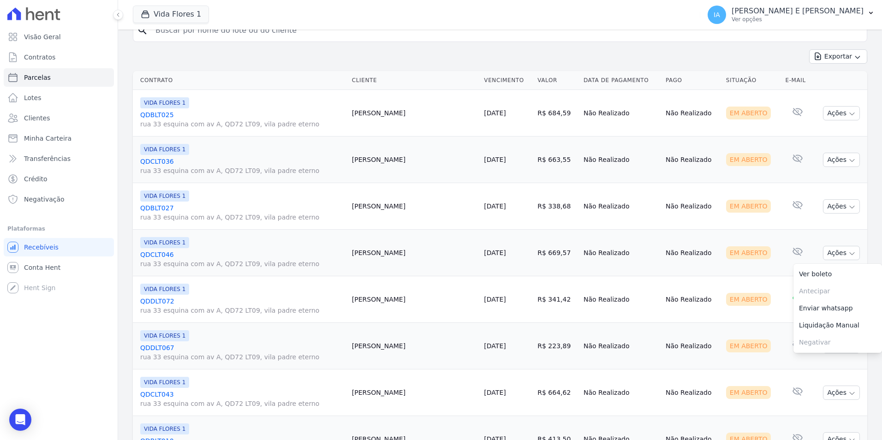
click at [782, 296] on td "E-mail com boleto lido [DATE] 16:40" at bounding box center [797, 299] width 31 height 47
click at [826, 302] on button "Ações" at bounding box center [841, 300] width 37 height 14
click at [812, 362] on link "Enviar whatsapp" at bounding box center [838, 355] width 89 height 17
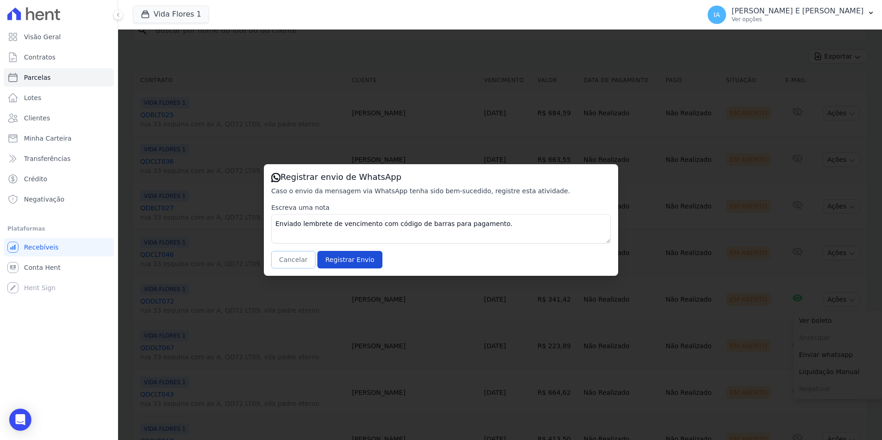
click at [293, 262] on button "Cancelar" at bounding box center [293, 260] width 44 height 18
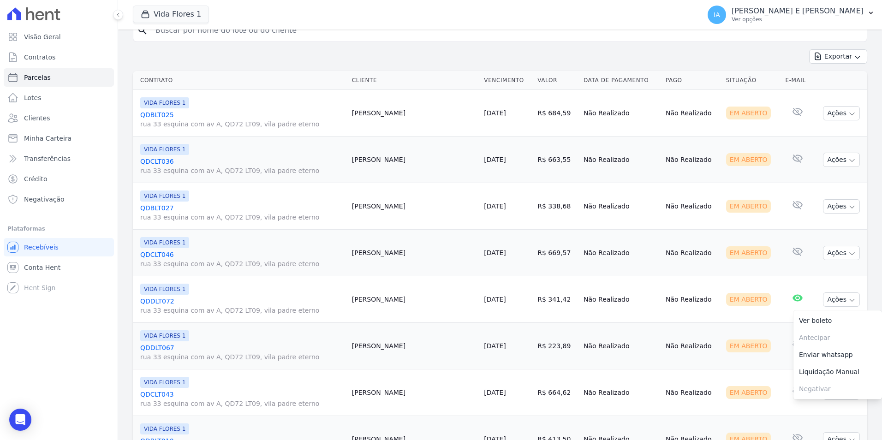
click at [762, 345] on td "Em Aberto" at bounding box center [753, 346] width 60 height 47
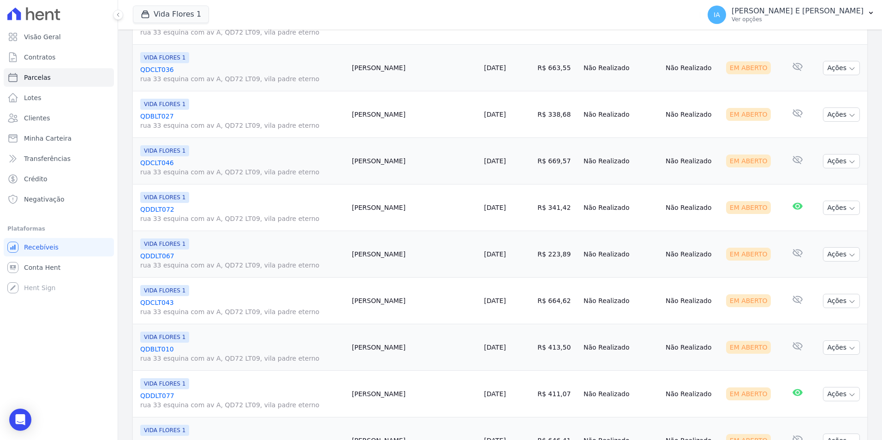
scroll to position [277, 0]
click at [849, 256] on icon "button" at bounding box center [852, 254] width 7 height 7
click at [807, 315] on link "Enviar whatsapp" at bounding box center [838, 309] width 89 height 17
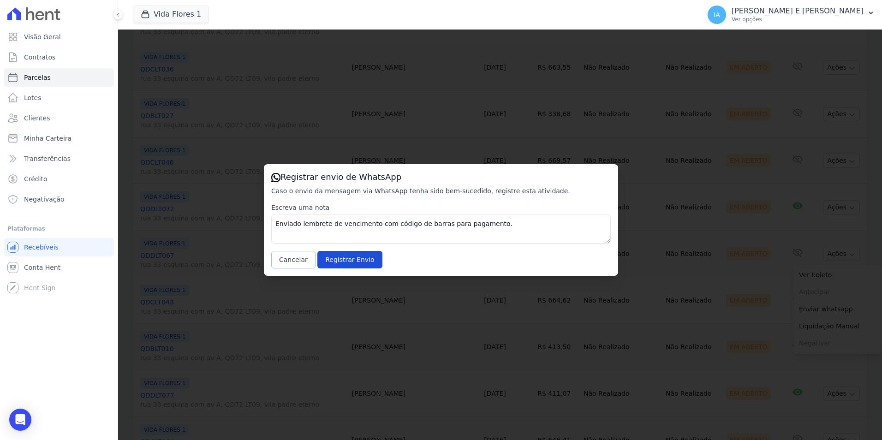
click at [297, 258] on button "Cancelar" at bounding box center [293, 260] width 44 height 18
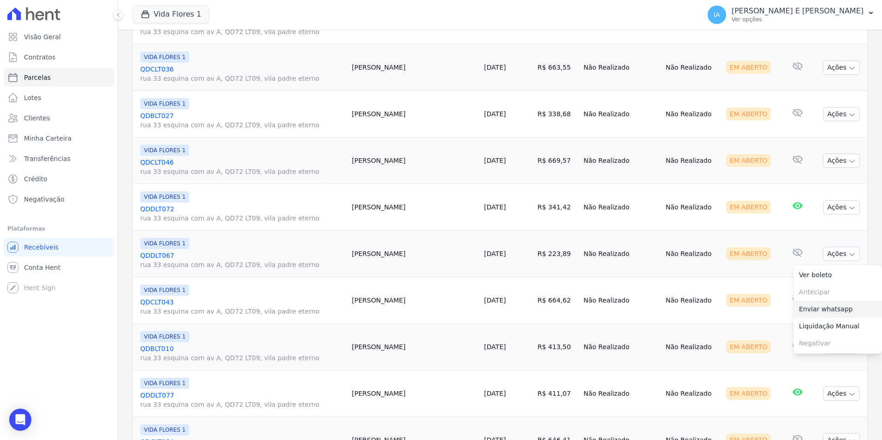
click at [840, 306] on link "Enviar whatsapp" at bounding box center [838, 309] width 89 height 17
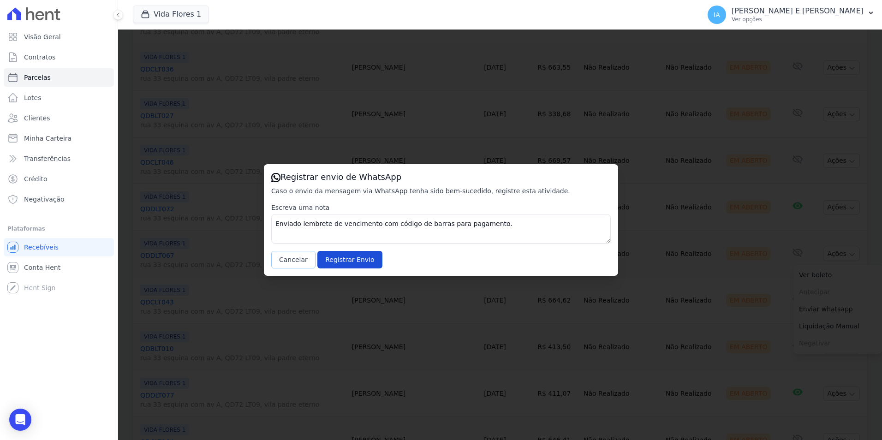
click at [292, 259] on button "Cancelar" at bounding box center [293, 260] width 44 height 18
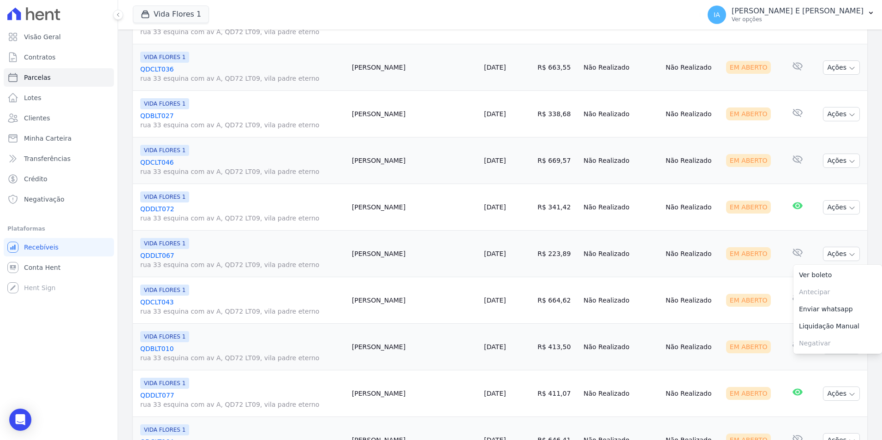
click at [782, 305] on td "Nenhum e-mail lido" at bounding box center [797, 300] width 31 height 47
click at [830, 302] on button "Ações" at bounding box center [841, 300] width 37 height 14
click at [809, 359] on link "Enviar whatsapp" at bounding box center [838, 355] width 89 height 17
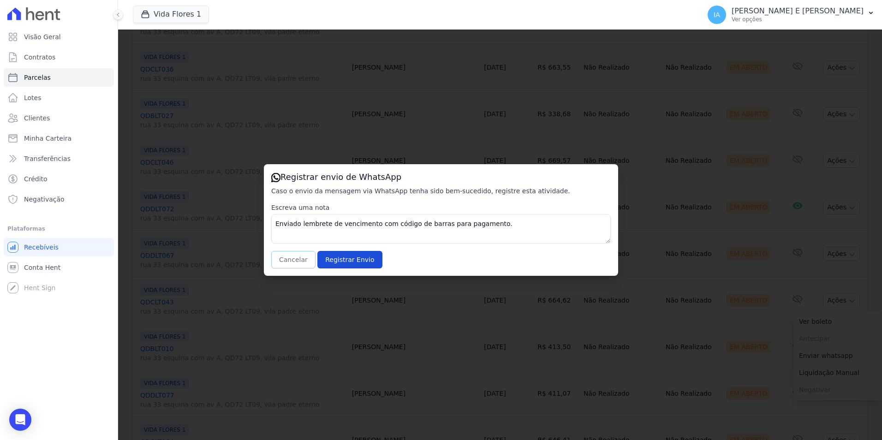
click at [291, 257] on button "Cancelar" at bounding box center [293, 260] width 44 height 18
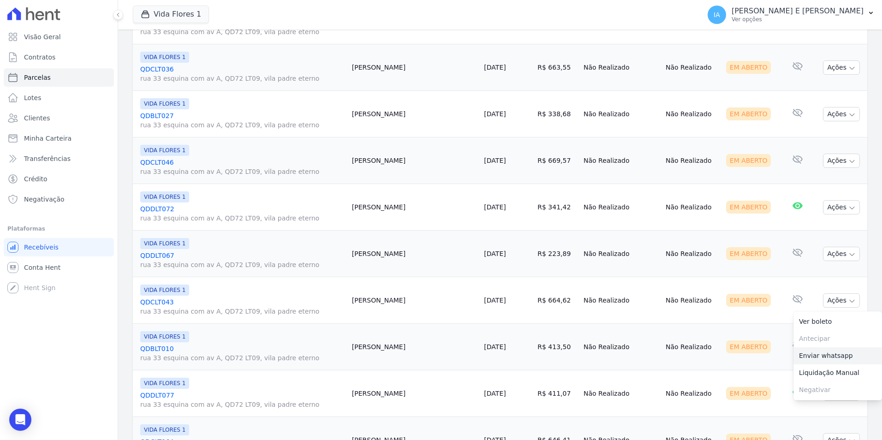
click at [847, 350] on link "Enviar whatsapp" at bounding box center [838, 355] width 89 height 17
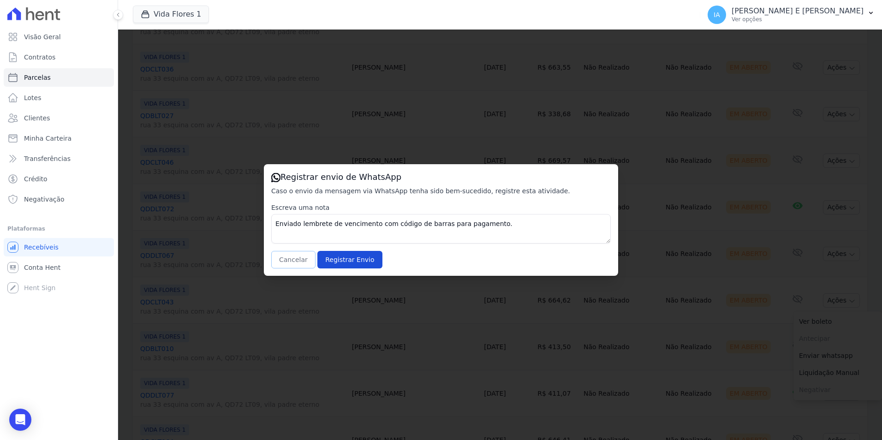
click at [283, 259] on button "Cancelar" at bounding box center [293, 260] width 44 height 18
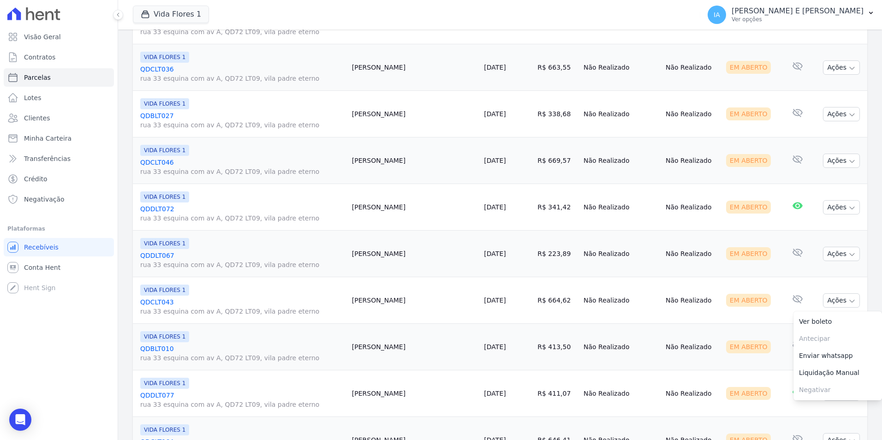
click at [782, 355] on td "Nenhum e-mail lido" at bounding box center [797, 347] width 31 height 47
click at [833, 350] on button "Ações" at bounding box center [841, 347] width 37 height 14
click at [825, 406] on link "Enviar whatsapp" at bounding box center [838, 402] width 89 height 17
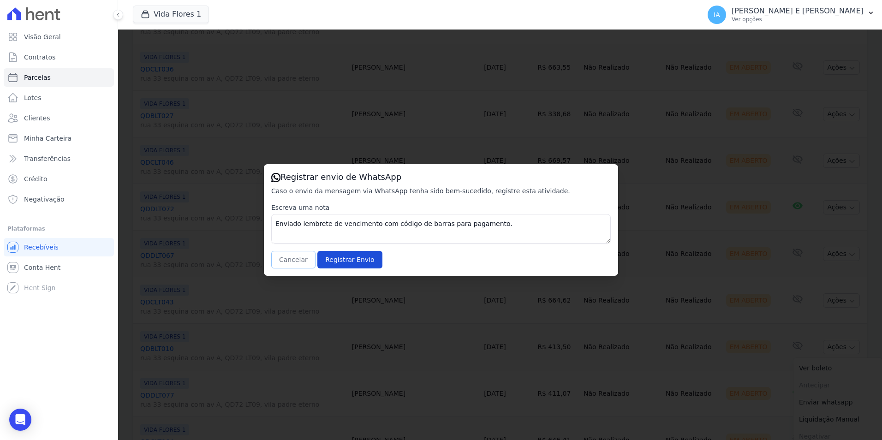
click at [284, 264] on button "Cancelar" at bounding box center [293, 260] width 44 height 18
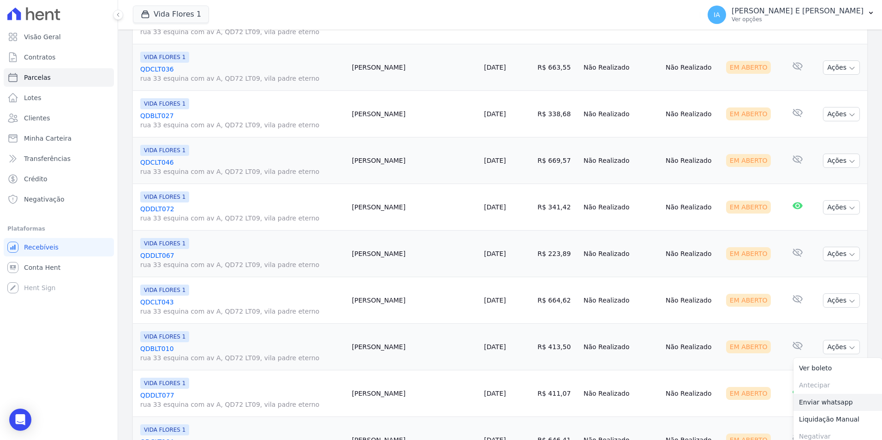
click at [852, 402] on link "Enviar whatsapp" at bounding box center [838, 402] width 89 height 17
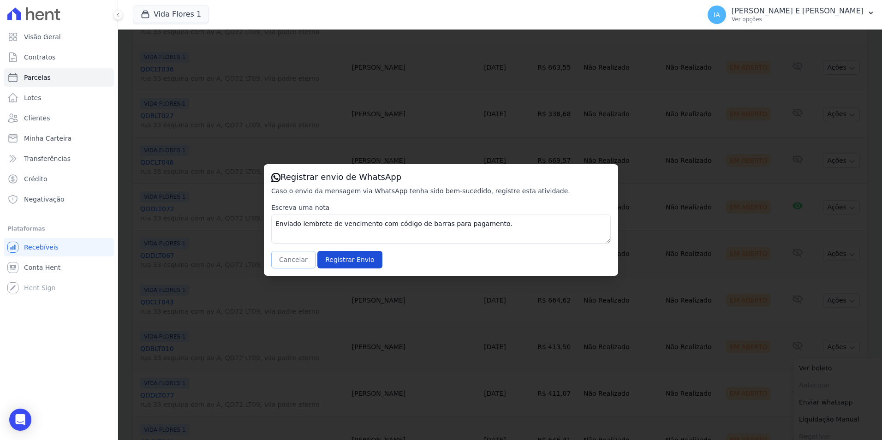
click at [285, 263] on button "Cancelar" at bounding box center [293, 260] width 44 height 18
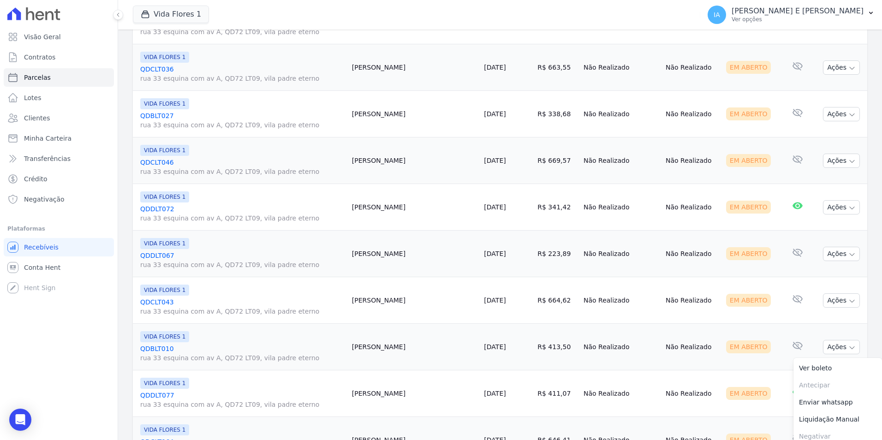
click at [820, 406] on link "Enviar whatsapp" at bounding box center [838, 402] width 89 height 17
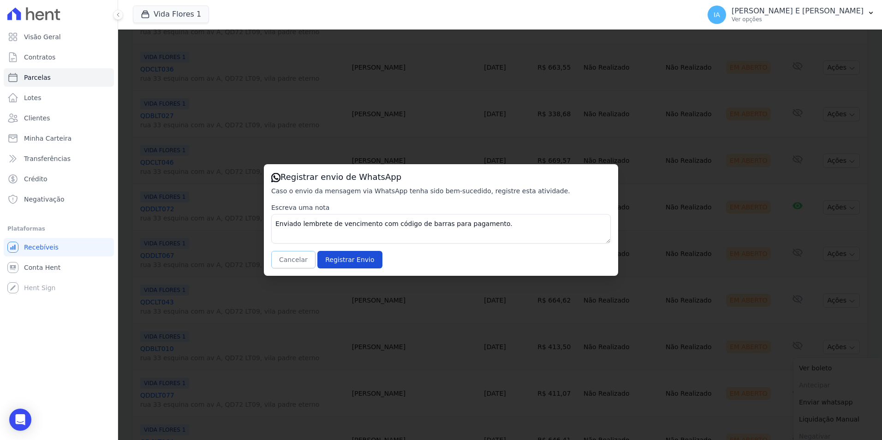
click at [280, 265] on button "Cancelar" at bounding box center [293, 260] width 44 height 18
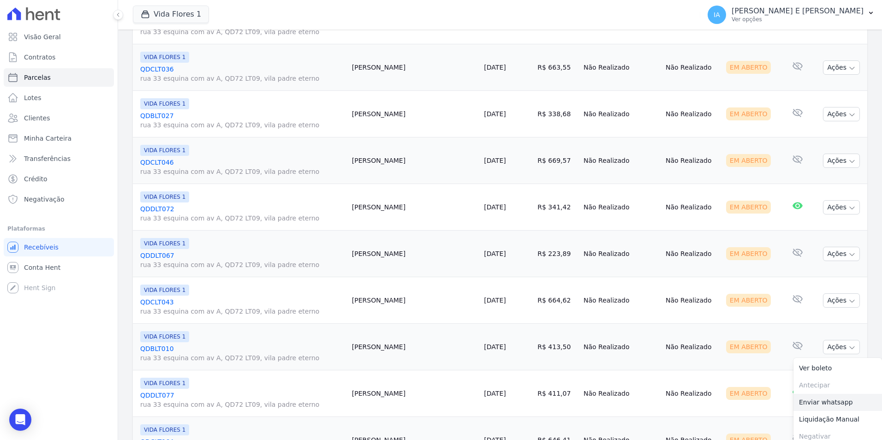
click at [799, 402] on link "Enviar whatsapp" at bounding box center [838, 402] width 89 height 17
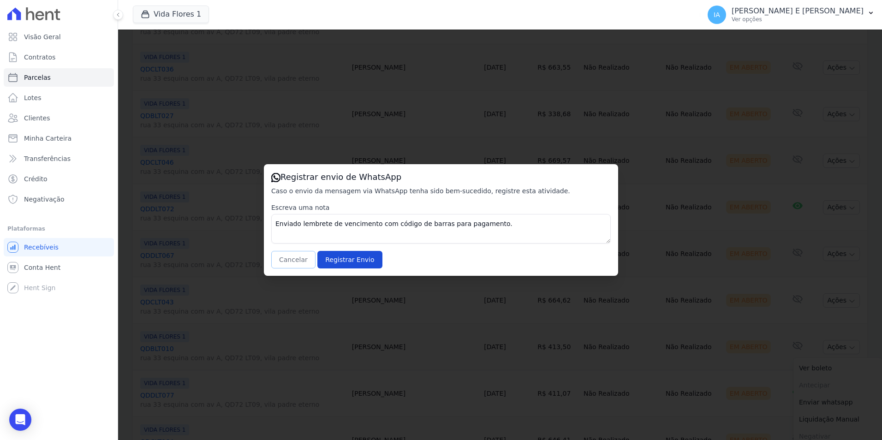
click at [295, 261] on button "Cancelar" at bounding box center [293, 260] width 44 height 18
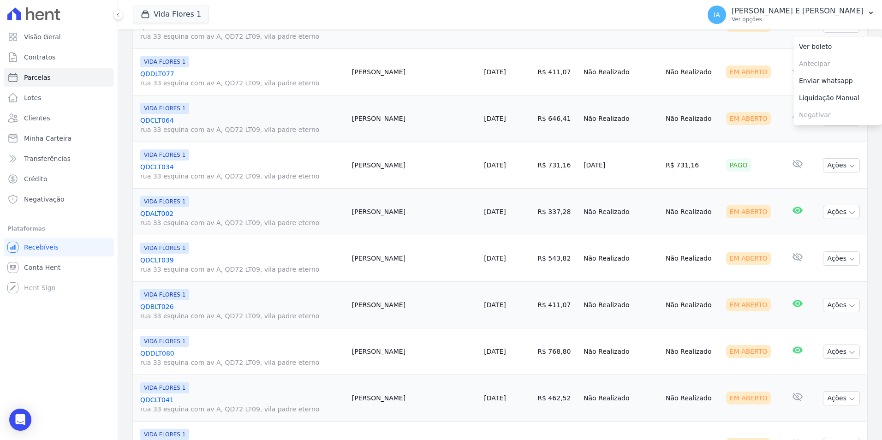
scroll to position [600, 0]
click at [782, 81] on td "E-mail com boleto lido [DATE] 15:59" at bounding box center [797, 71] width 31 height 47
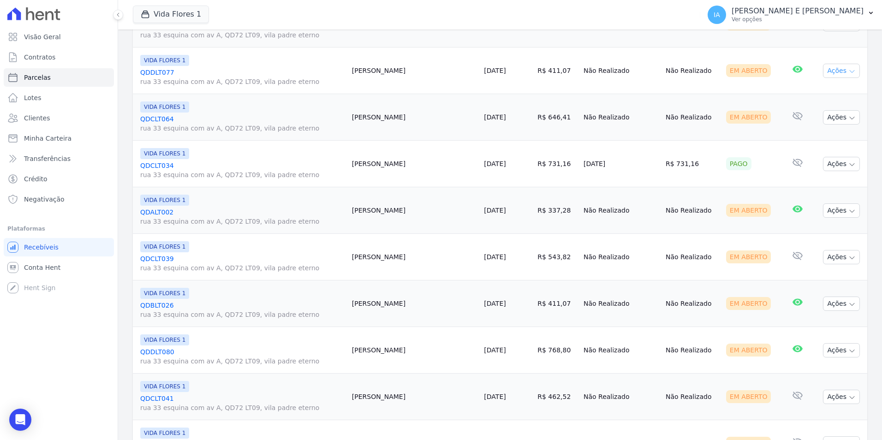
click at [825, 70] on button "Ações" at bounding box center [841, 71] width 37 height 14
click at [831, 124] on link "Enviar whatsapp" at bounding box center [838, 126] width 89 height 17
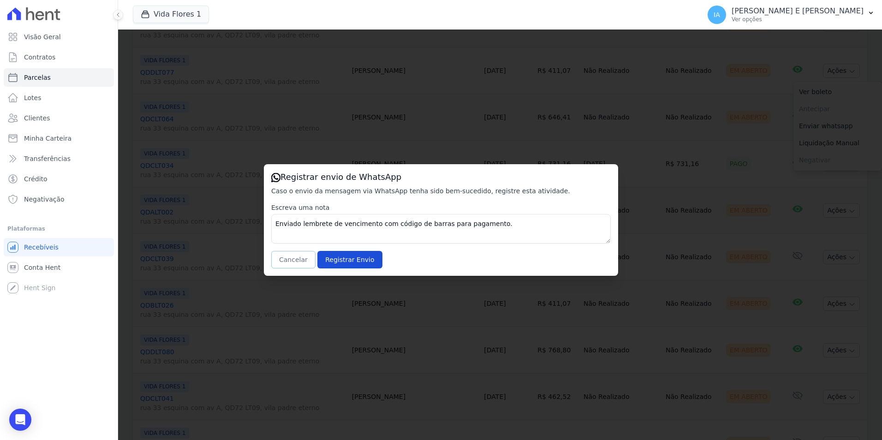
click at [293, 261] on button "Cancelar" at bounding box center [293, 260] width 44 height 18
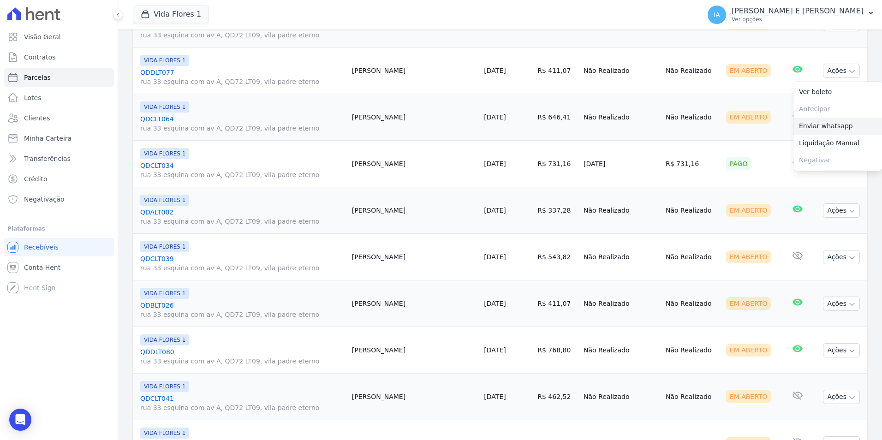
click at [825, 127] on link "Enviar whatsapp" at bounding box center [838, 126] width 89 height 17
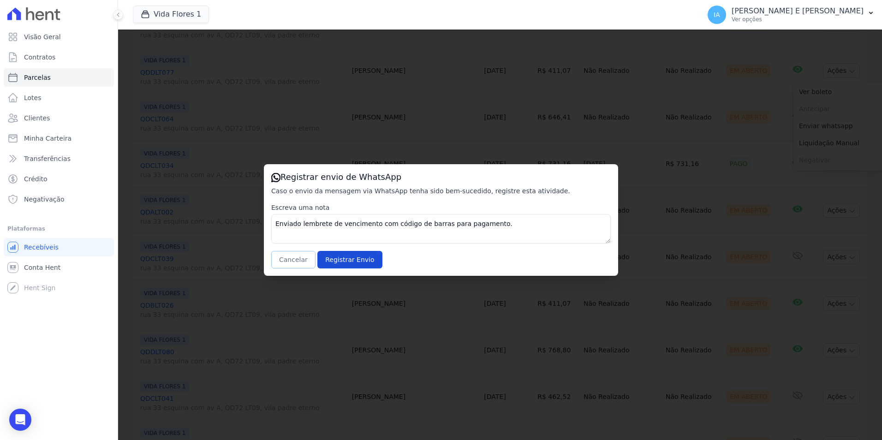
click at [290, 263] on button "Cancelar" at bounding box center [293, 260] width 44 height 18
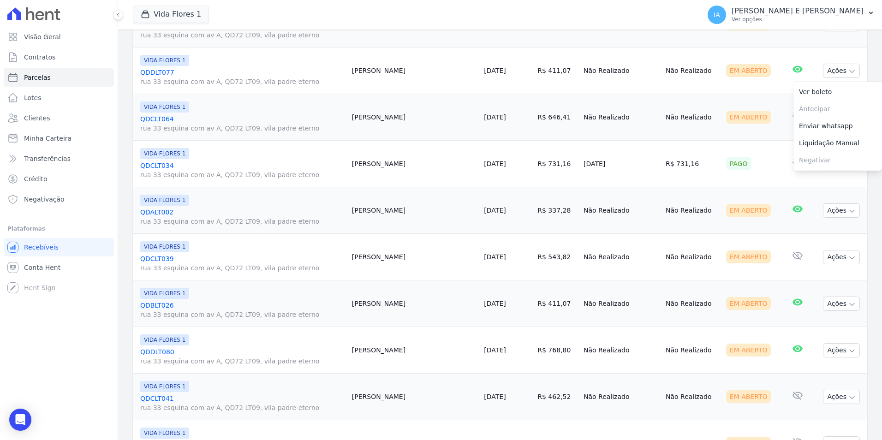
click at [763, 110] on td "Em Aberto" at bounding box center [753, 117] width 60 height 47
click at [829, 117] on button "Ações" at bounding box center [841, 117] width 37 height 14
click at [806, 175] on link "Enviar whatsapp" at bounding box center [838, 172] width 89 height 17
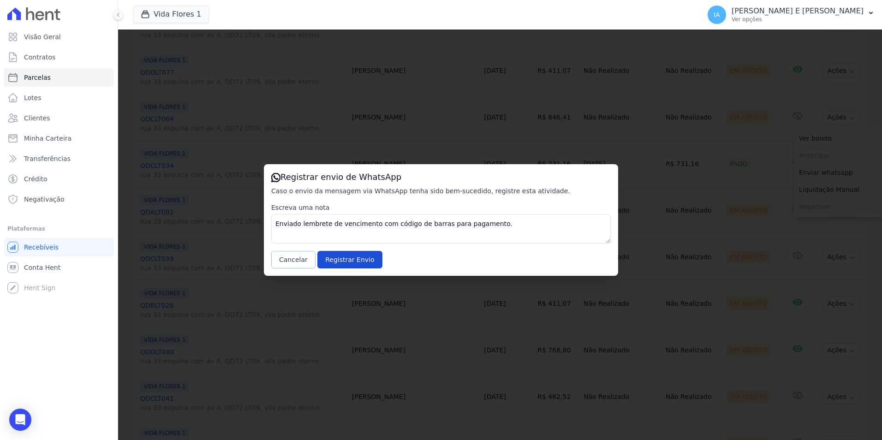
click at [286, 262] on button "Cancelar" at bounding box center [293, 260] width 44 height 18
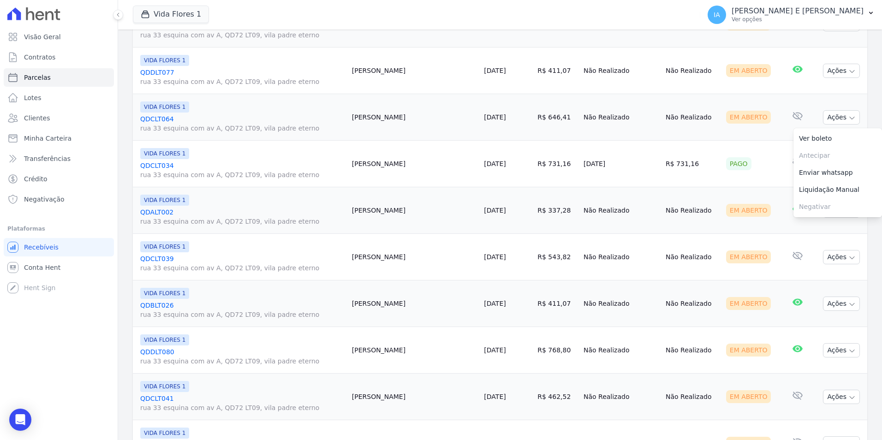
click at [756, 180] on td "Pago" at bounding box center [753, 164] width 60 height 47
click at [838, 170] on button "Ações" at bounding box center [841, 164] width 37 height 14
click at [764, 212] on td "Em Aberto" at bounding box center [753, 210] width 60 height 47
click at [829, 164] on button "Ações" at bounding box center [841, 164] width 37 height 14
click at [813, 158] on td "Ações Ver boleto [GEOGRAPHIC_DATA] Antecipação não disponível Enviar whatsapp N…" at bounding box center [840, 164] width 54 height 47
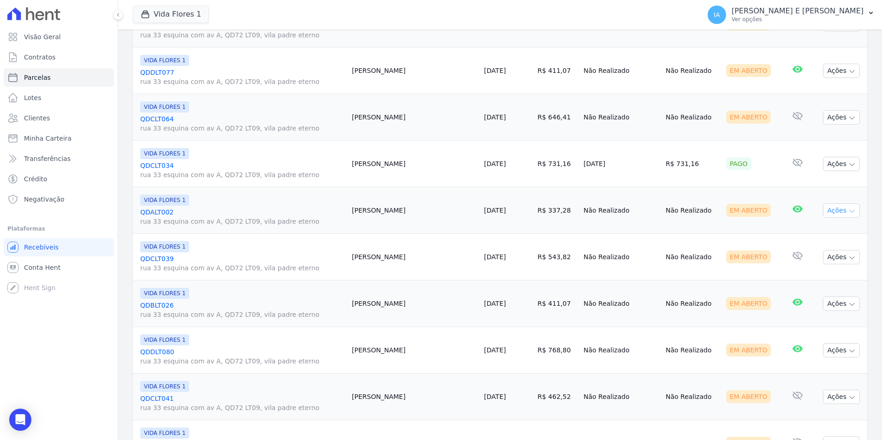
click at [837, 210] on button "Ações" at bounding box center [841, 210] width 37 height 14
click at [826, 267] on link "Enviar whatsapp" at bounding box center [838, 265] width 89 height 17
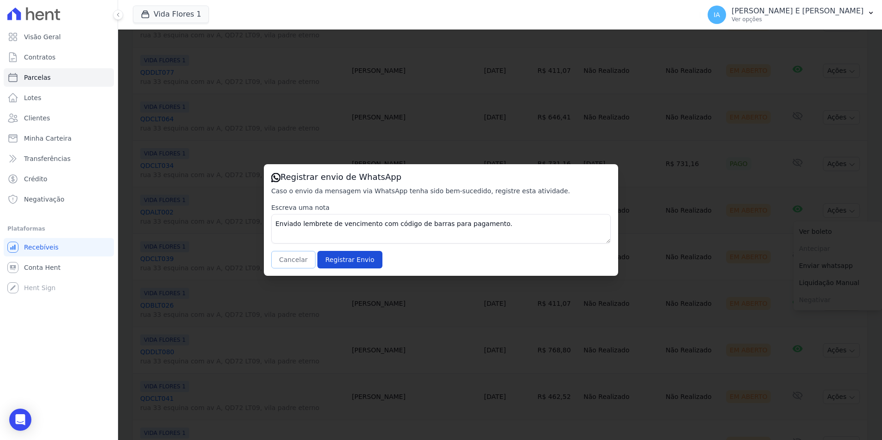
click at [290, 256] on button "Cancelar" at bounding box center [293, 260] width 44 height 18
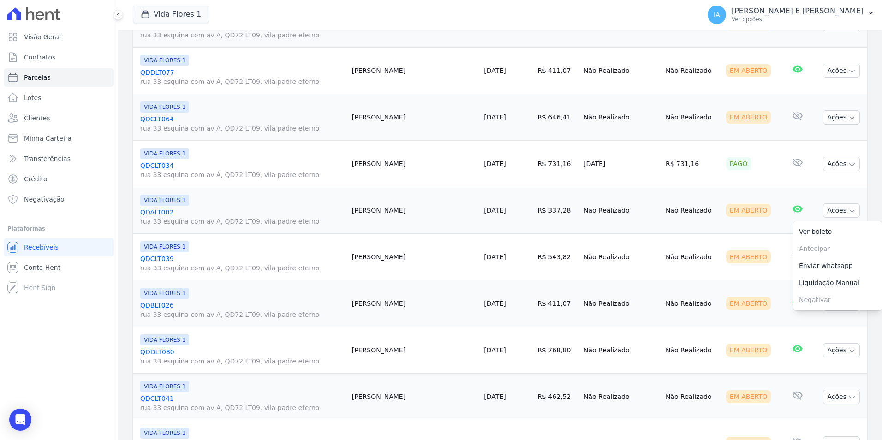
click at [831, 264] on link "Enviar whatsapp" at bounding box center [838, 265] width 89 height 17
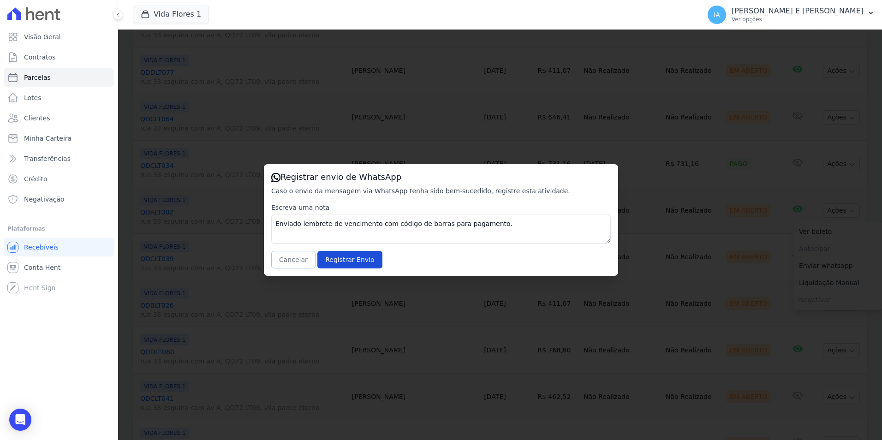
click at [284, 259] on button "Cancelar" at bounding box center [293, 260] width 44 height 18
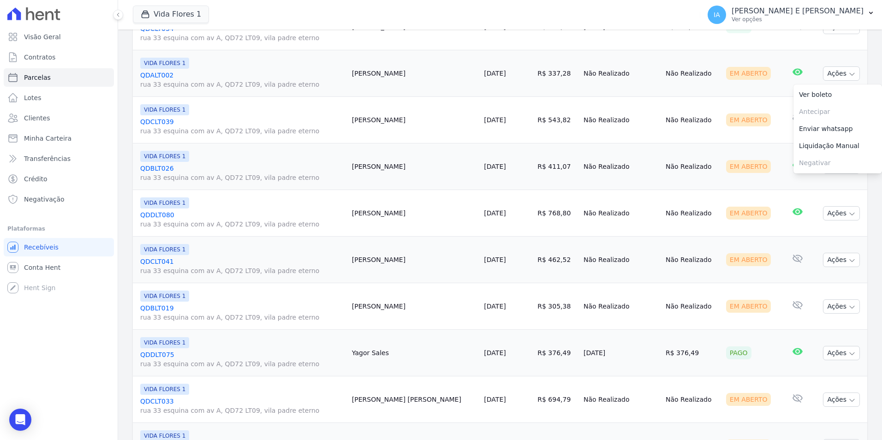
scroll to position [738, 0]
click at [753, 129] on td "Em Aberto" at bounding box center [753, 119] width 60 height 47
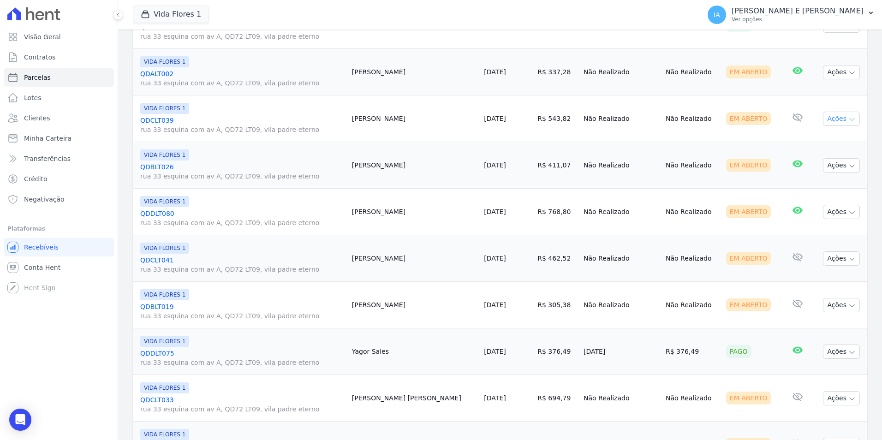
click at [839, 120] on button "Ações" at bounding box center [841, 119] width 37 height 14
click at [823, 173] on link "Enviar whatsapp" at bounding box center [838, 174] width 89 height 17
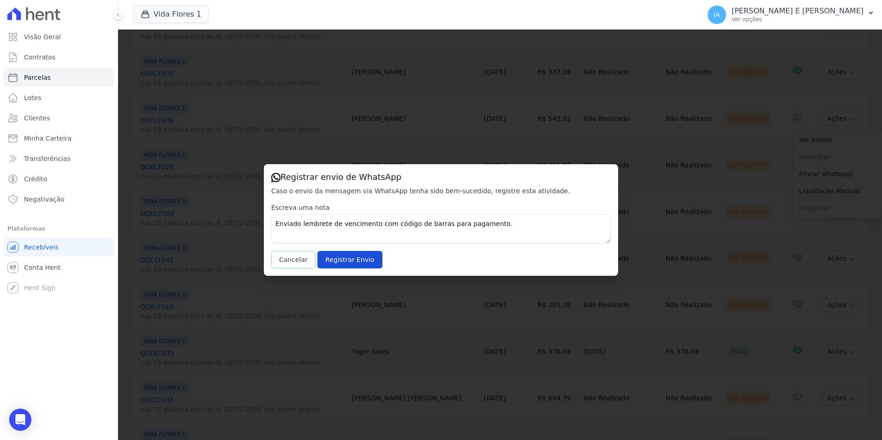
click at [285, 259] on button "Cancelar" at bounding box center [293, 260] width 44 height 18
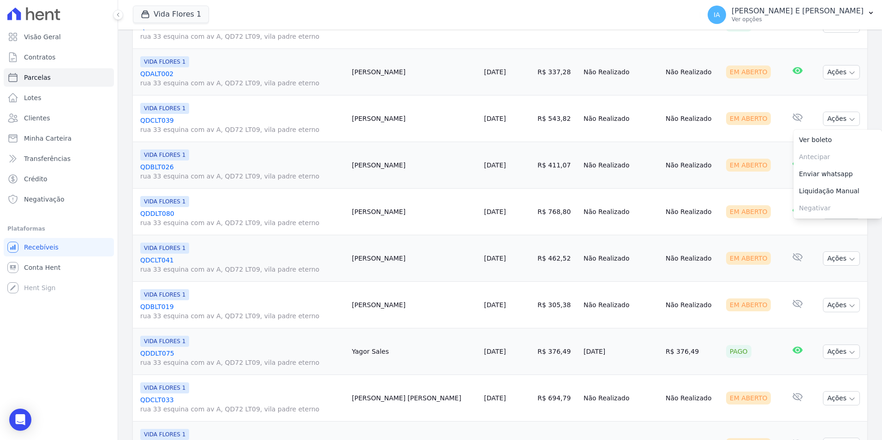
click at [754, 122] on div "Em Aberto" at bounding box center [752, 118] width 52 height 13
click at [825, 120] on button "Ações" at bounding box center [841, 119] width 37 height 14
click at [827, 175] on link "Enviar whatsapp" at bounding box center [838, 174] width 89 height 17
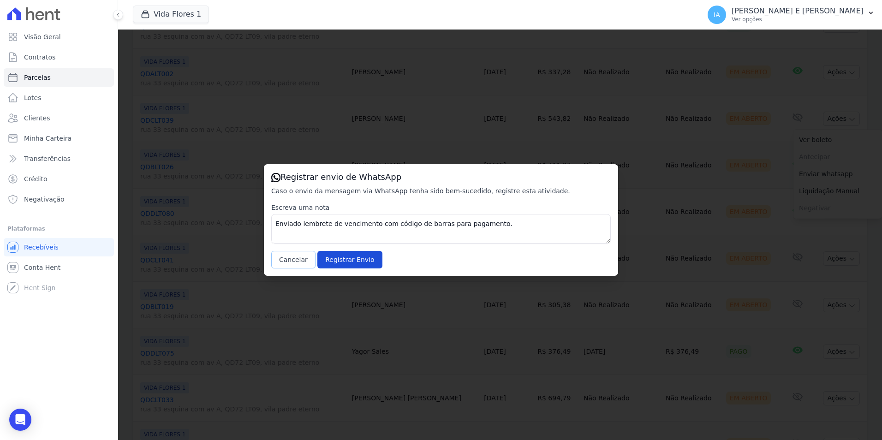
click at [288, 258] on button "Cancelar" at bounding box center [293, 260] width 44 height 18
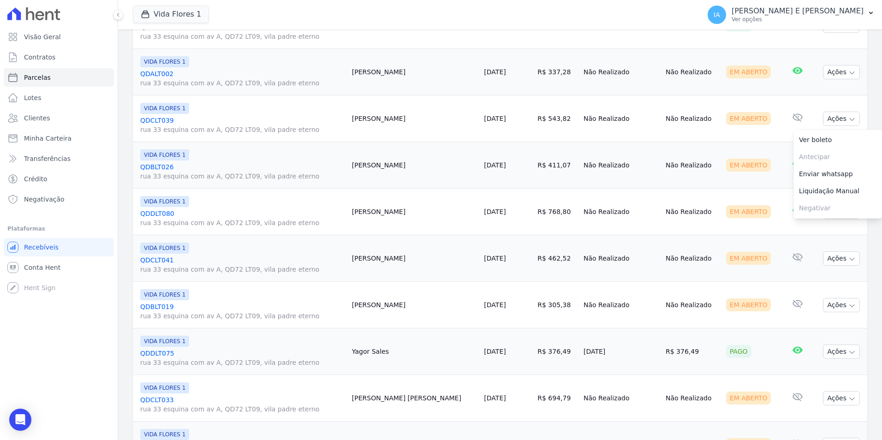
click at [782, 128] on td "Nenhum e-mail lido" at bounding box center [797, 119] width 31 height 47
click at [836, 167] on button "Ações" at bounding box center [841, 165] width 37 height 14
click at [834, 222] on link "Enviar whatsapp" at bounding box center [838, 220] width 89 height 17
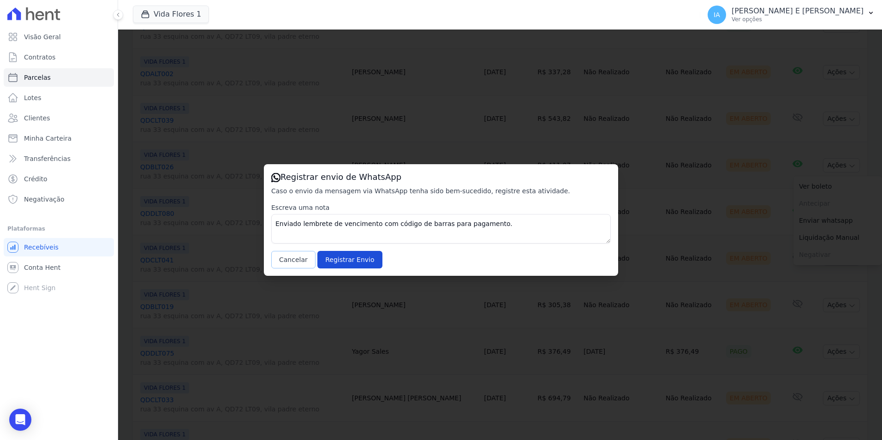
drag, startPoint x: 295, startPoint y: 260, endPoint x: 297, endPoint y: 253, distance: 7.3
click at [295, 259] on button "Cancelar" at bounding box center [293, 260] width 44 height 18
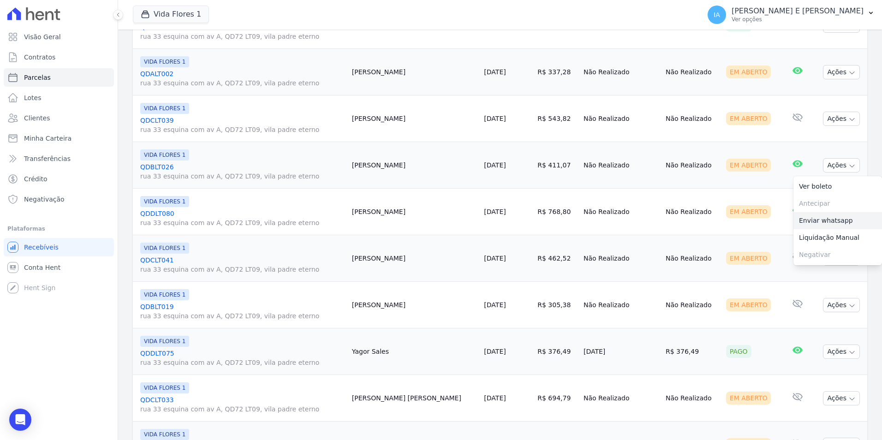
click at [795, 218] on link "Enviar whatsapp" at bounding box center [838, 220] width 89 height 17
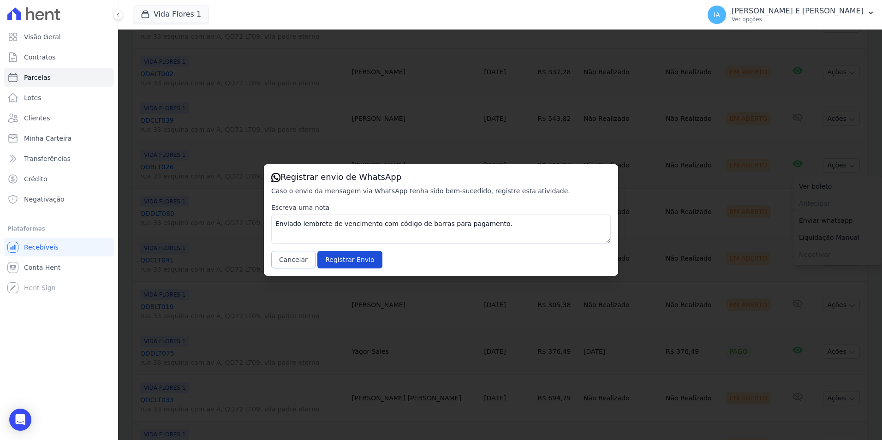
click at [285, 257] on button "Cancelar" at bounding box center [293, 260] width 44 height 18
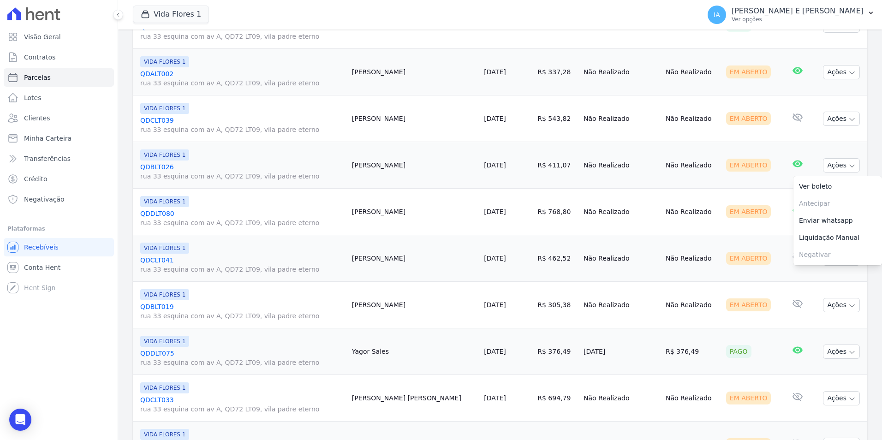
click at [782, 218] on td "E-mail com boleto lido [DATE] 16:01" at bounding box center [797, 212] width 31 height 47
click at [836, 207] on button "Ações" at bounding box center [841, 212] width 37 height 14
click at [816, 269] on link "Enviar whatsapp" at bounding box center [838, 267] width 89 height 17
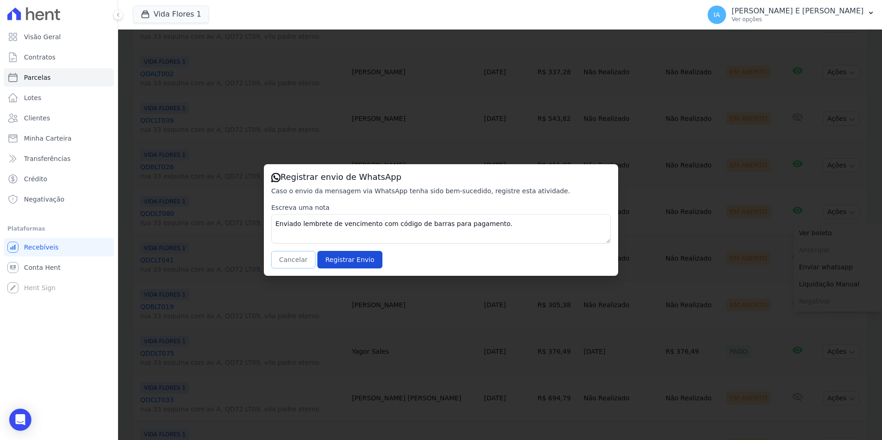
click at [289, 255] on button "Cancelar" at bounding box center [293, 260] width 44 height 18
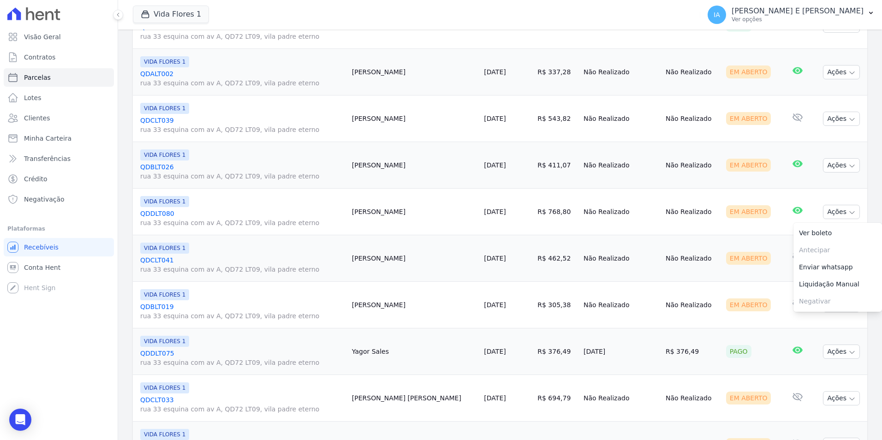
click at [782, 276] on td "Nenhum e-mail lido" at bounding box center [797, 258] width 31 height 47
click at [823, 259] on button "Ações" at bounding box center [841, 258] width 37 height 14
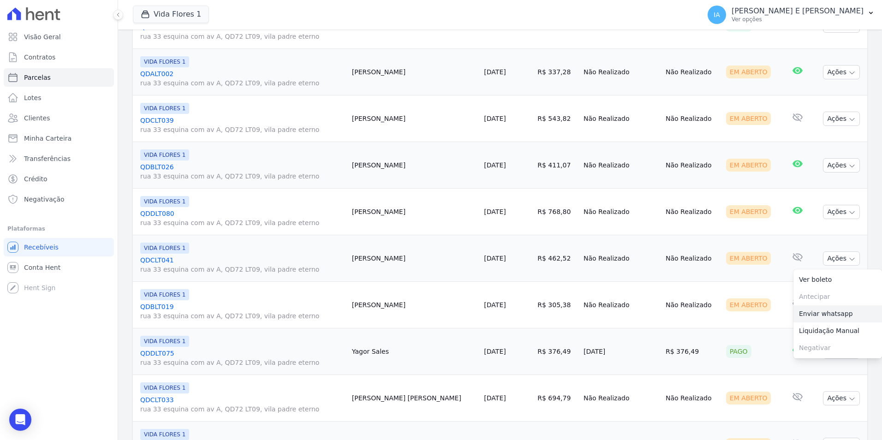
click at [809, 313] on link "Enviar whatsapp" at bounding box center [838, 313] width 89 height 17
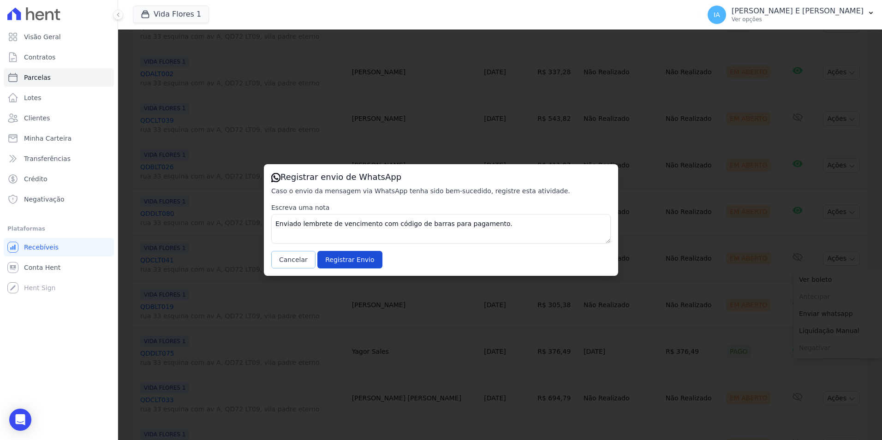
click at [282, 257] on button "Cancelar" at bounding box center [293, 260] width 44 height 18
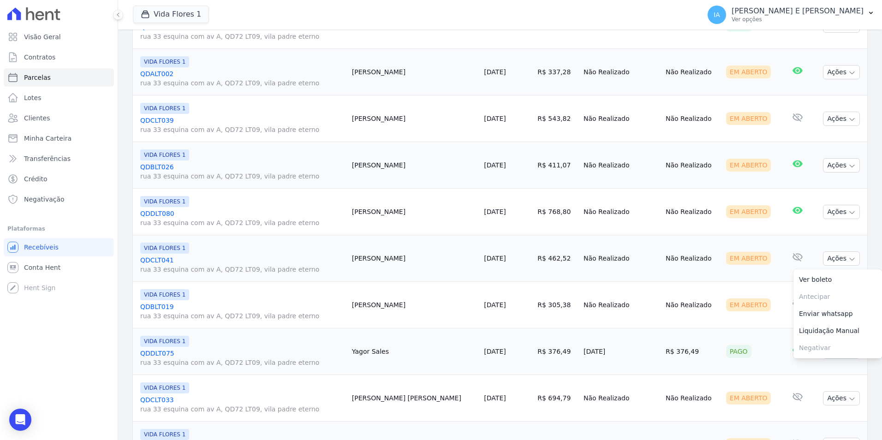
click at [762, 259] on td "Em Aberto" at bounding box center [753, 258] width 60 height 47
click at [849, 307] on icon "button" at bounding box center [852, 305] width 7 height 7
click at [818, 361] on link "Enviar whatsapp" at bounding box center [838, 360] width 89 height 17
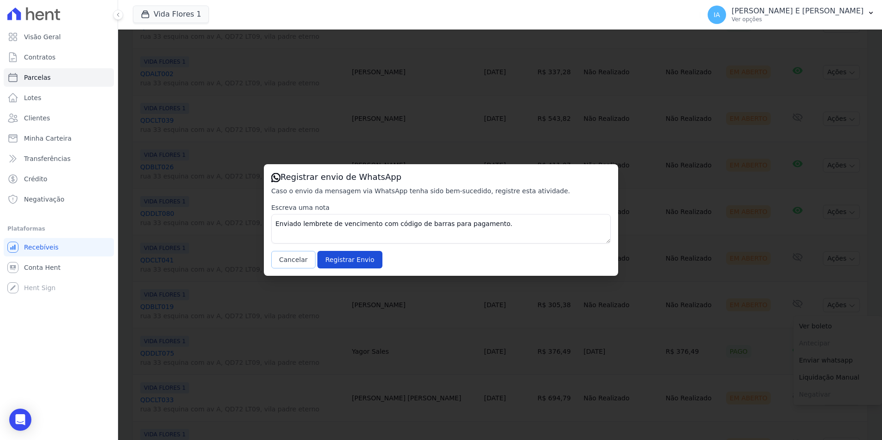
click at [286, 264] on button "Cancelar" at bounding box center [293, 260] width 44 height 18
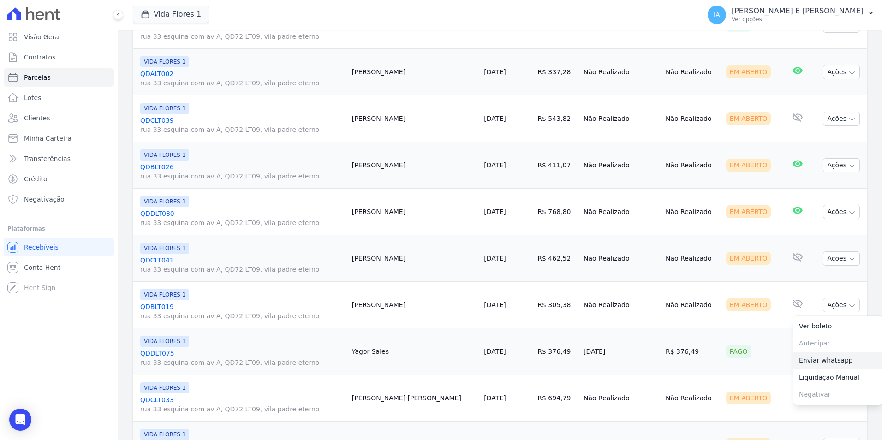
click at [808, 364] on link "Enviar whatsapp" at bounding box center [838, 360] width 89 height 17
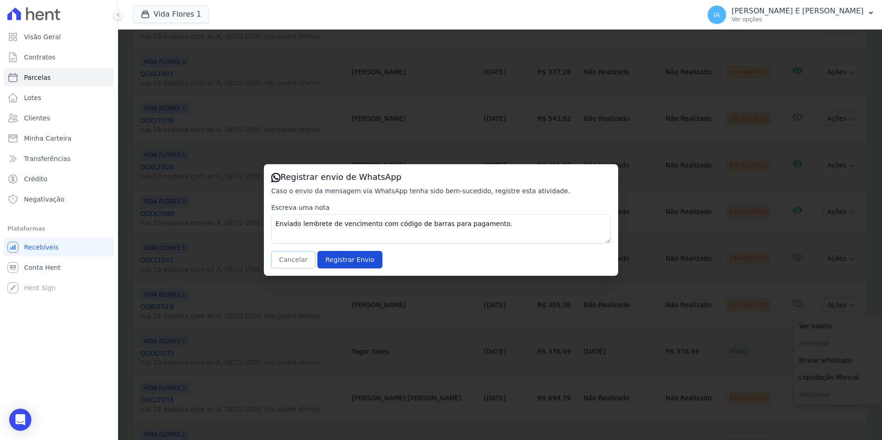
click at [287, 269] on button "Cancelar" at bounding box center [293, 260] width 44 height 18
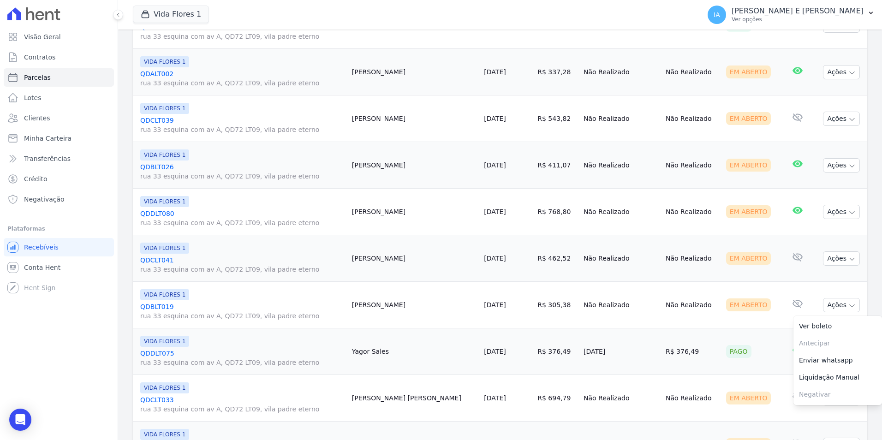
click at [289, 262] on link "QDCLT041 rua 33 esquina com av A, QD72 LT09, vila padre eterno" at bounding box center [242, 265] width 204 height 18
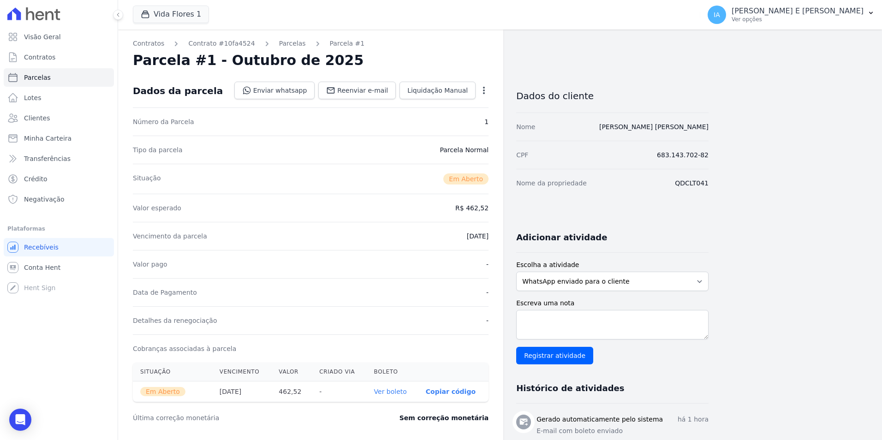
select select
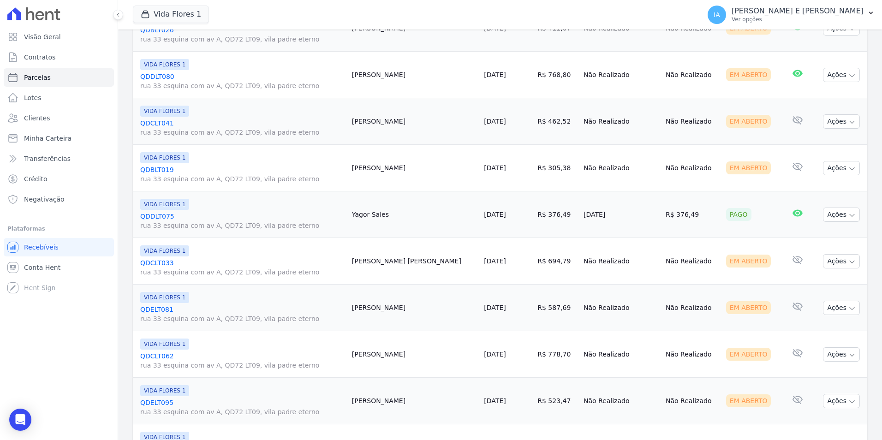
scroll to position [877, 0]
click at [836, 213] on button "Ações" at bounding box center [841, 213] width 37 height 14
click at [782, 238] on td "Nenhum e-mail lido" at bounding box center [797, 260] width 31 height 47
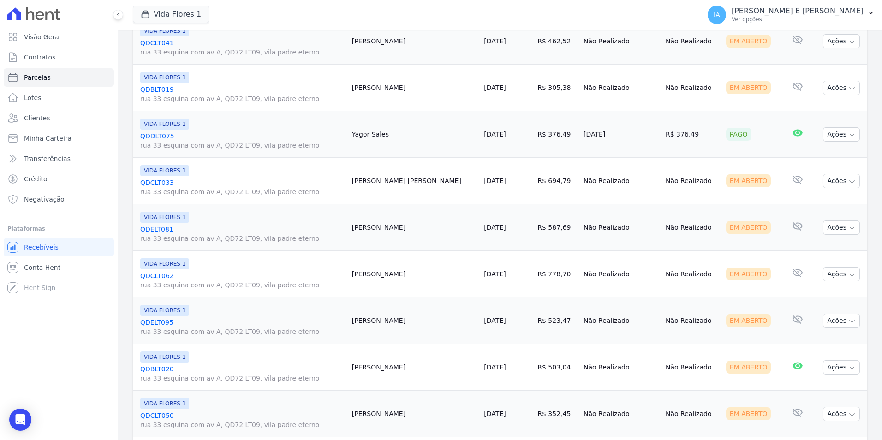
scroll to position [969, 0]
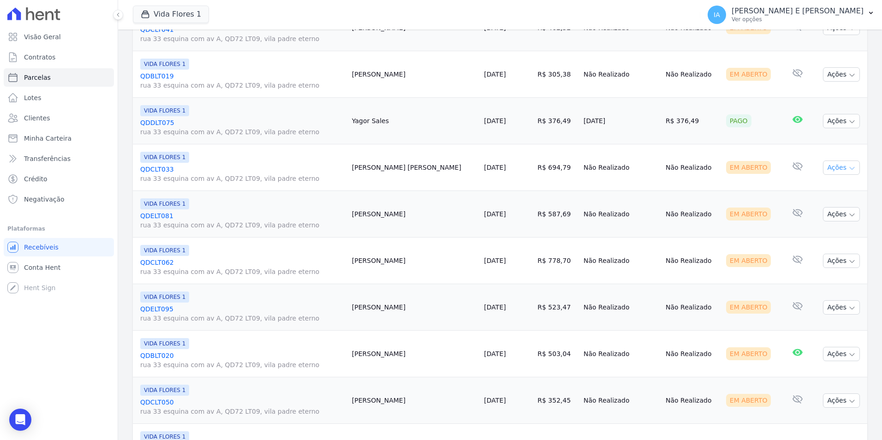
click at [823, 168] on button "Ações" at bounding box center [841, 168] width 37 height 14
click at [816, 221] on link "Enviar whatsapp" at bounding box center [838, 223] width 89 height 17
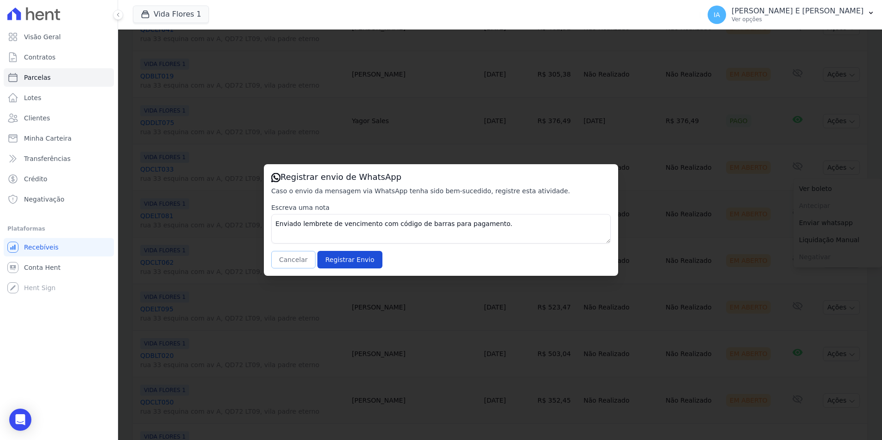
click at [301, 261] on button "Cancelar" at bounding box center [293, 260] width 44 height 18
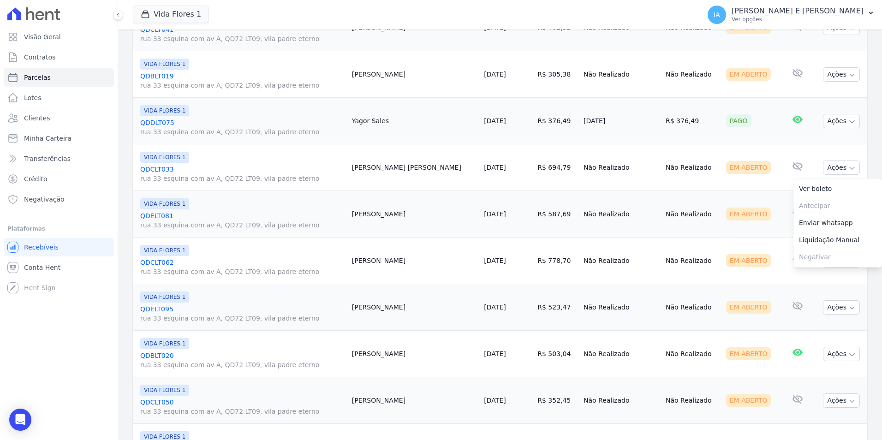
click at [762, 222] on td "Em Aberto" at bounding box center [753, 214] width 60 height 47
click at [838, 216] on button "Ações" at bounding box center [841, 214] width 37 height 14
click at [823, 270] on link "Enviar whatsapp" at bounding box center [838, 269] width 89 height 17
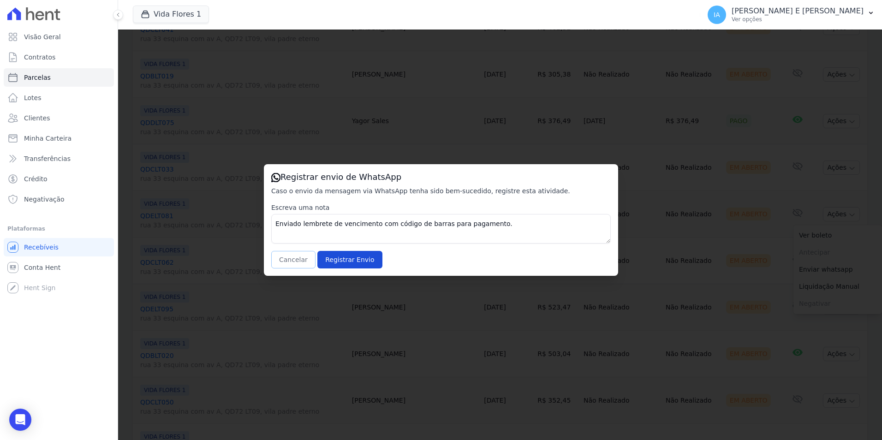
click at [297, 258] on button "Cancelar" at bounding box center [293, 260] width 44 height 18
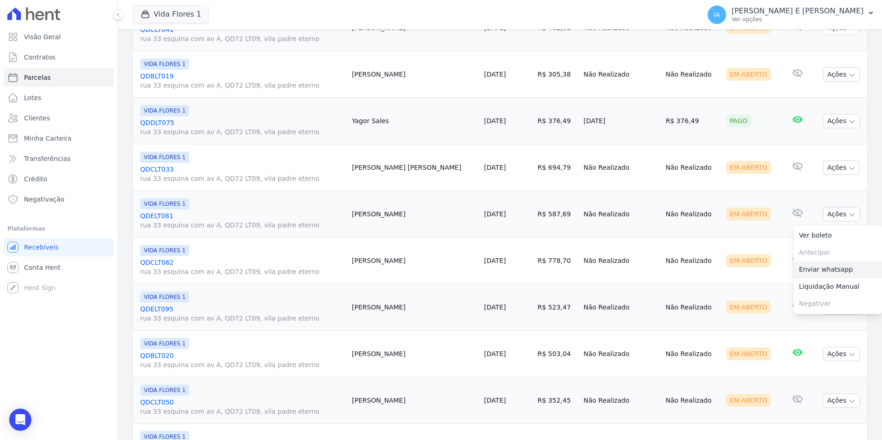
click at [826, 264] on link "Enviar whatsapp" at bounding box center [838, 269] width 89 height 17
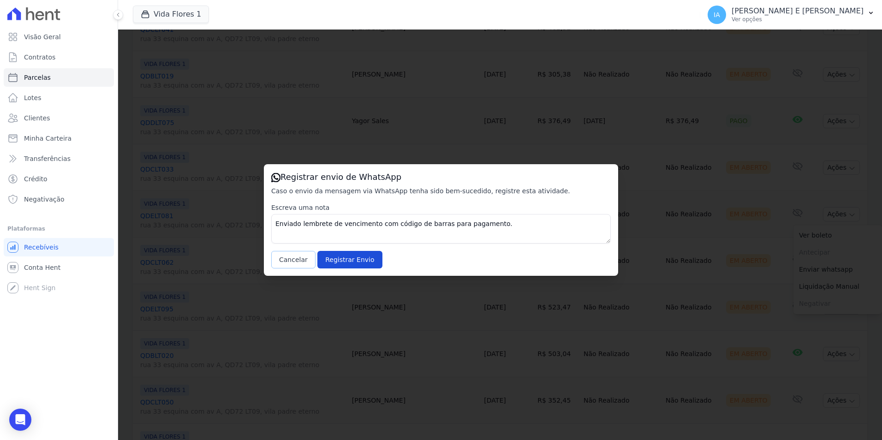
click at [294, 258] on button "Cancelar" at bounding box center [293, 260] width 44 height 18
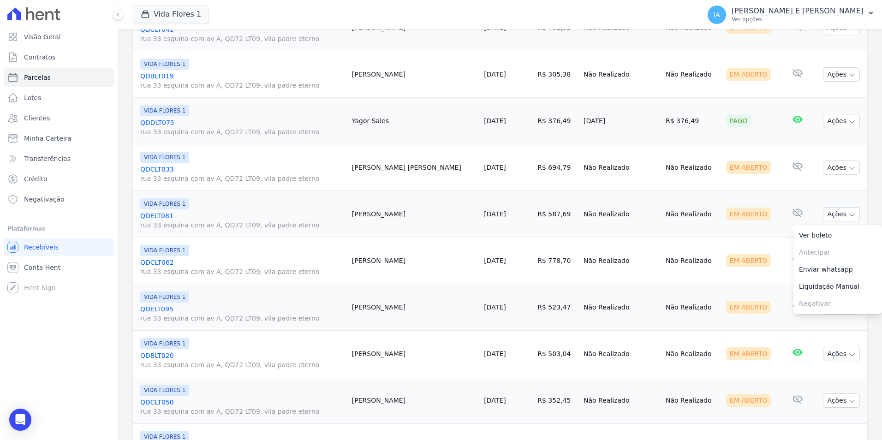
drag, startPoint x: 406, startPoint y: 258, endPoint x: 415, endPoint y: 264, distance: 10.6
click at [410, 261] on td "[PERSON_NAME]" at bounding box center [414, 261] width 132 height 47
click at [840, 261] on button "Ações" at bounding box center [841, 261] width 37 height 14
click at [818, 320] on link "Enviar whatsapp" at bounding box center [838, 316] width 89 height 17
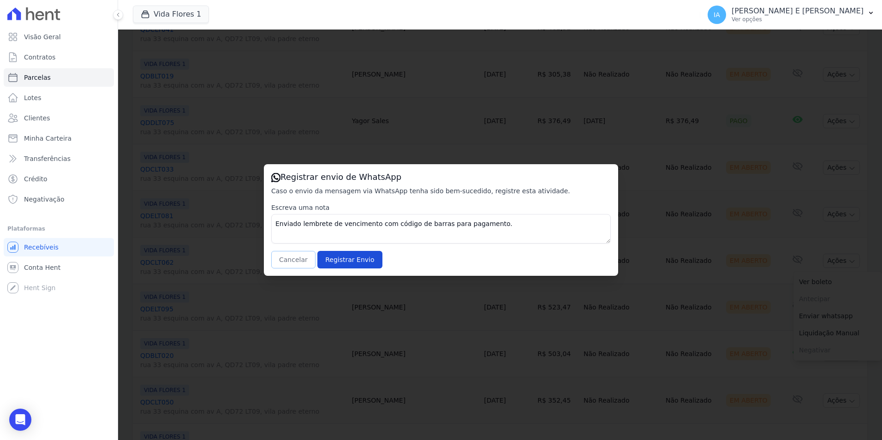
click at [293, 256] on button "Cancelar" at bounding box center [293, 260] width 44 height 18
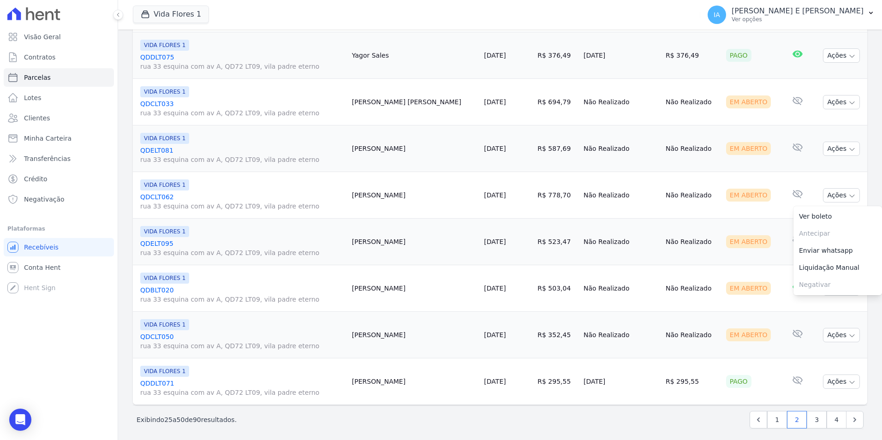
scroll to position [1040, 0]
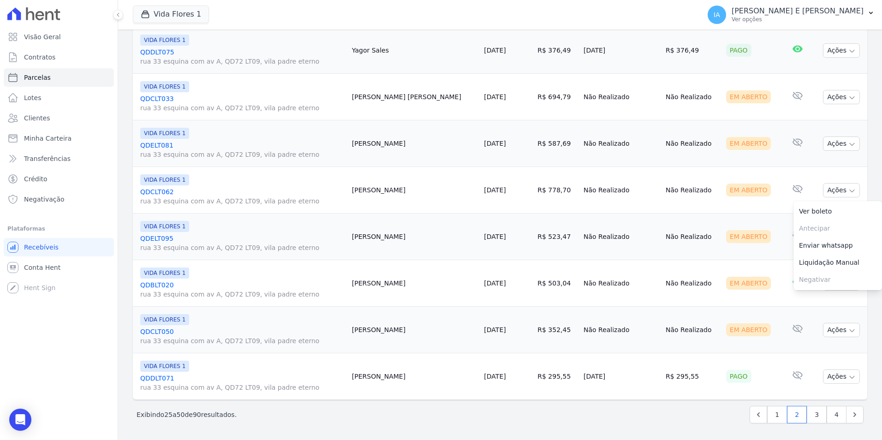
click at [623, 242] on td "Não Realizado" at bounding box center [621, 237] width 82 height 47
click at [825, 236] on button "Ações" at bounding box center [841, 237] width 37 height 14
click at [815, 297] on link "Enviar whatsapp" at bounding box center [838, 292] width 89 height 17
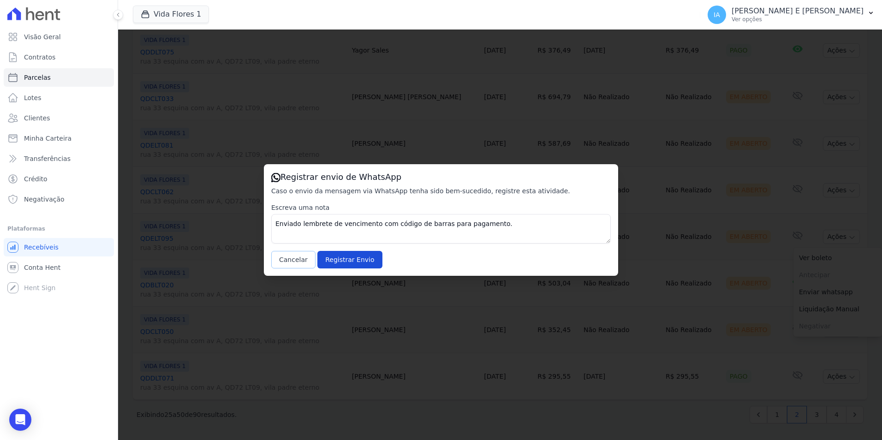
drag, startPoint x: 303, startPoint y: 258, endPoint x: 336, endPoint y: 265, distance: 33.9
click at [303, 260] on button "Cancelar" at bounding box center [293, 260] width 44 height 18
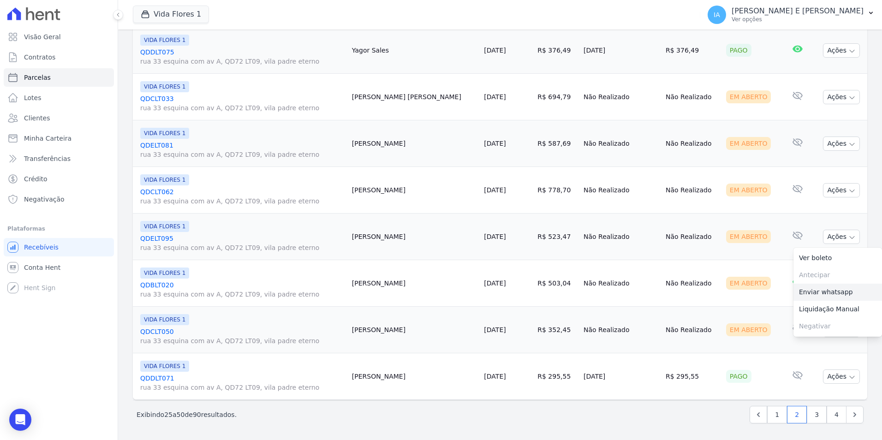
click at [804, 299] on link "Enviar whatsapp" at bounding box center [838, 292] width 89 height 17
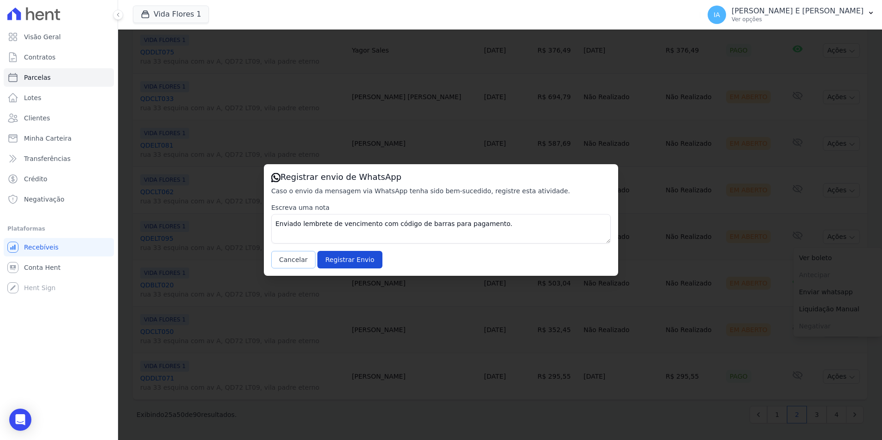
click at [296, 260] on button "Cancelar" at bounding box center [293, 260] width 44 height 18
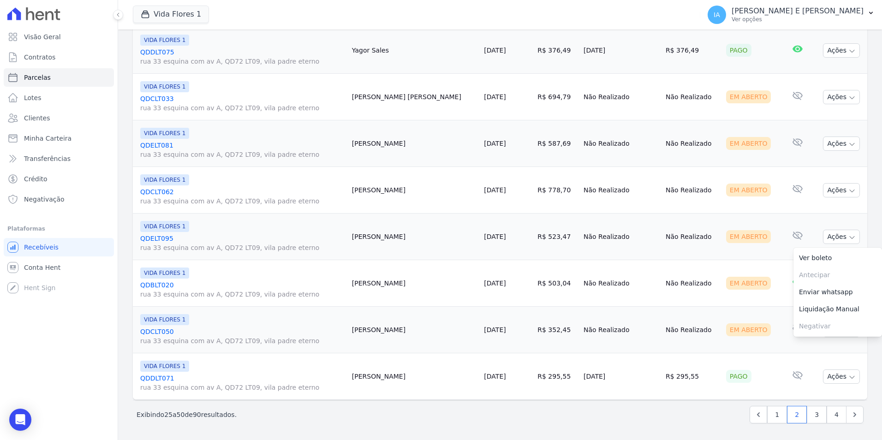
click at [801, 294] on link "Enviar whatsapp" at bounding box center [838, 292] width 89 height 17
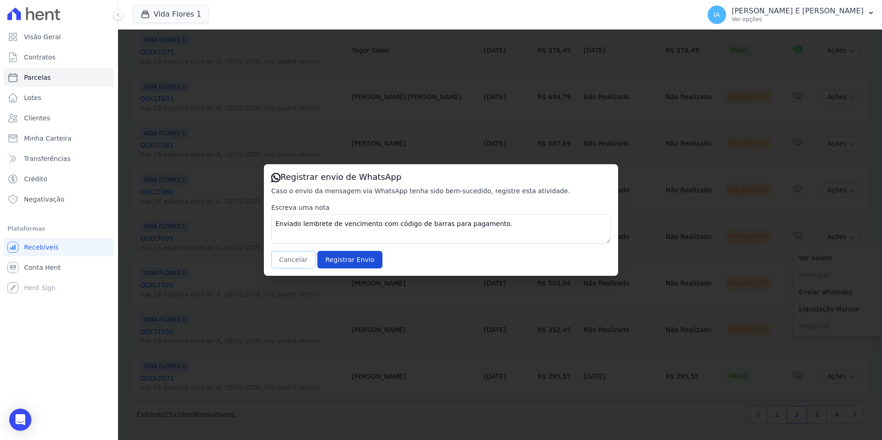
click at [284, 259] on button "Cancelar" at bounding box center [293, 260] width 44 height 18
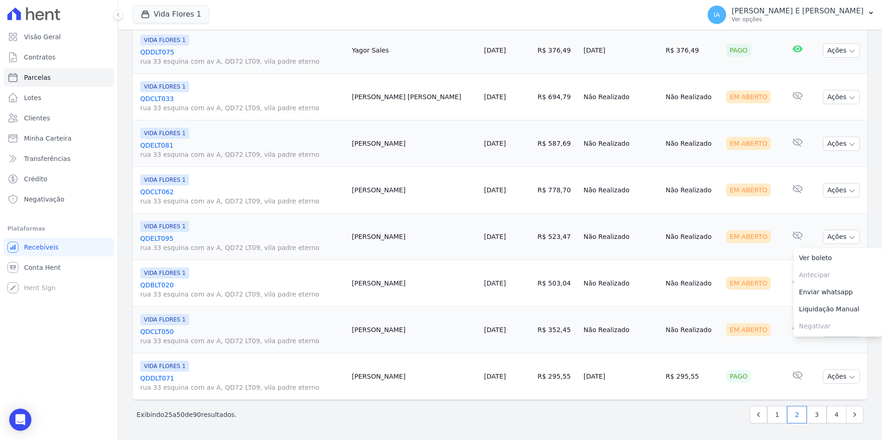
click at [782, 298] on td "E-mail com boleto lido [DATE] 16:08" at bounding box center [797, 283] width 31 height 47
click at [837, 286] on button "Ações" at bounding box center [841, 283] width 37 height 14
click at [827, 335] on link "Enviar whatsapp" at bounding box center [838, 338] width 89 height 17
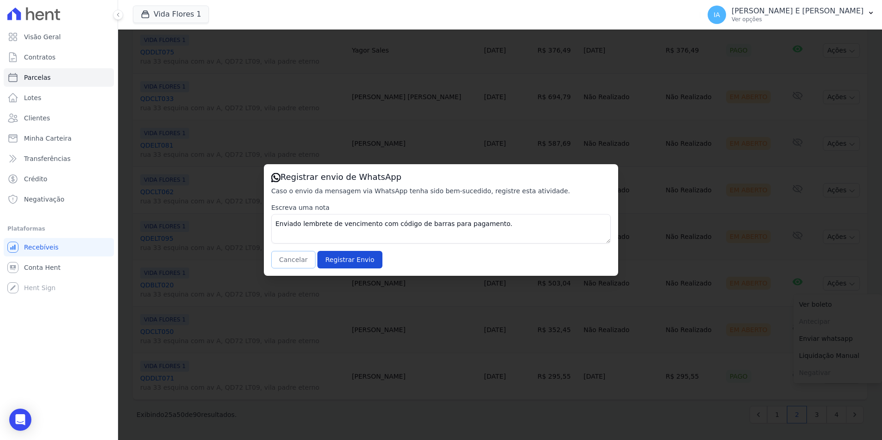
click at [283, 262] on button "Cancelar" at bounding box center [293, 260] width 44 height 18
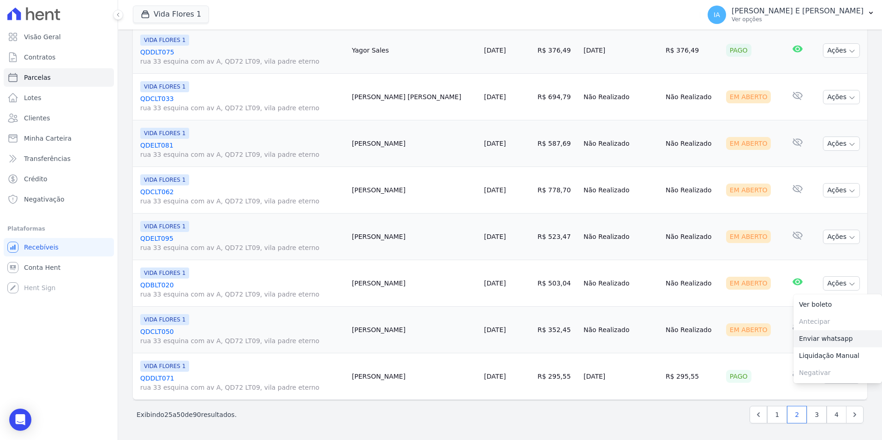
click at [842, 344] on link "Enviar whatsapp" at bounding box center [838, 338] width 89 height 17
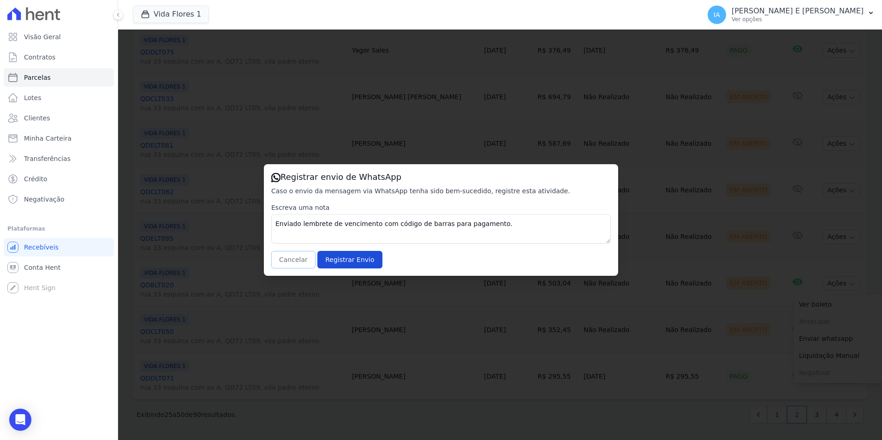
click at [292, 258] on button "Cancelar" at bounding box center [293, 260] width 44 height 18
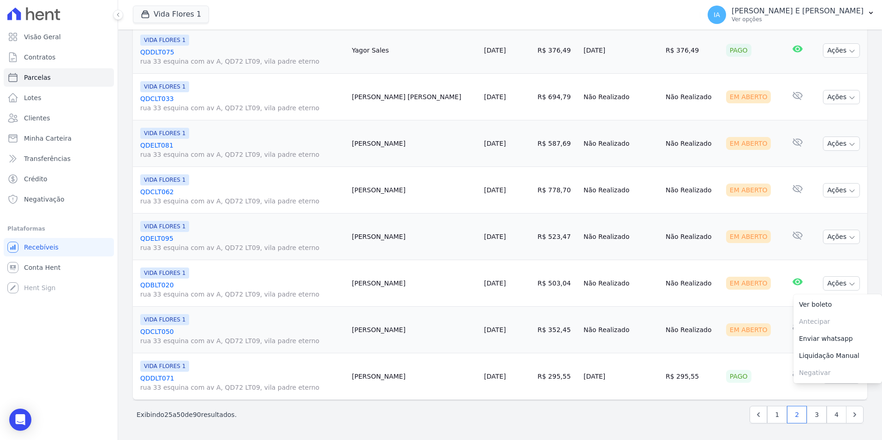
click at [759, 323] on td "Em Aberto" at bounding box center [753, 330] width 60 height 47
click at [830, 330] on button "Ações" at bounding box center [841, 330] width 37 height 14
click at [807, 388] on link "Enviar whatsapp" at bounding box center [838, 385] width 89 height 17
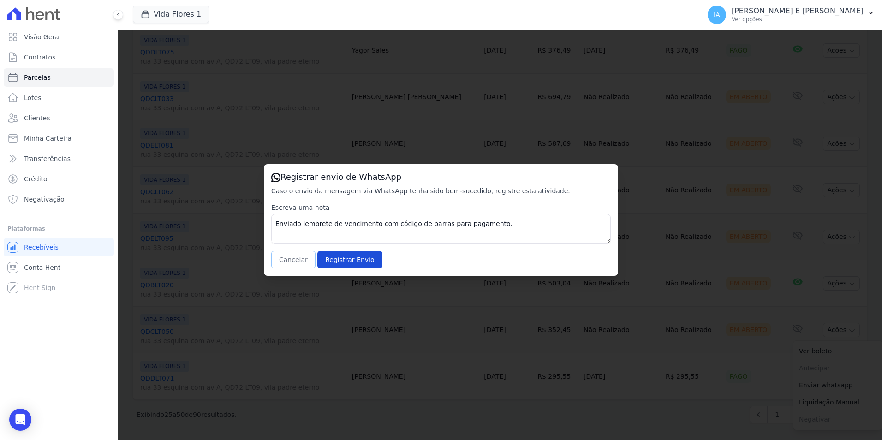
click at [294, 258] on button "Cancelar" at bounding box center [293, 260] width 44 height 18
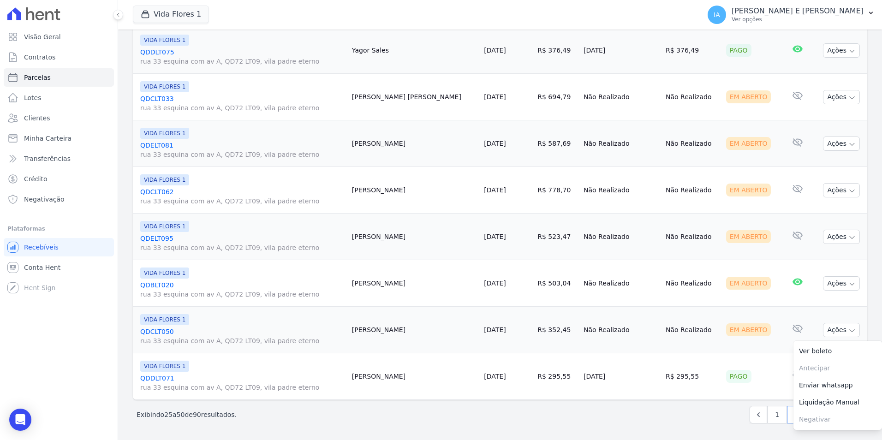
click at [820, 383] on link "Enviar whatsapp" at bounding box center [838, 385] width 89 height 17
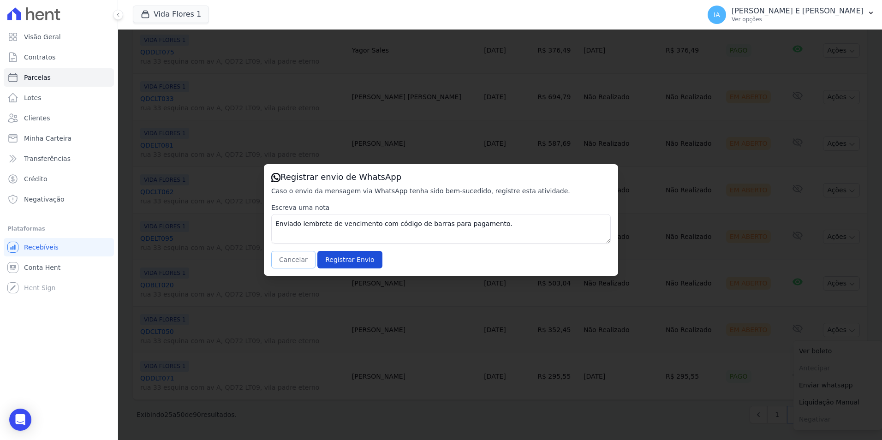
click at [284, 265] on button "Cancelar" at bounding box center [293, 260] width 44 height 18
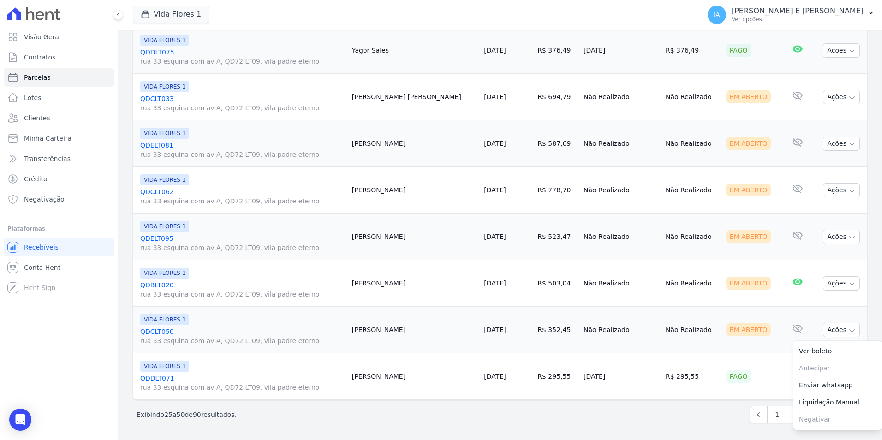
click at [759, 376] on div "Pago" at bounding box center [752, 376] width 52 height 13
click at [808, 417] on link "3" at bounding box center [817, 415] width 20 height 18
select select
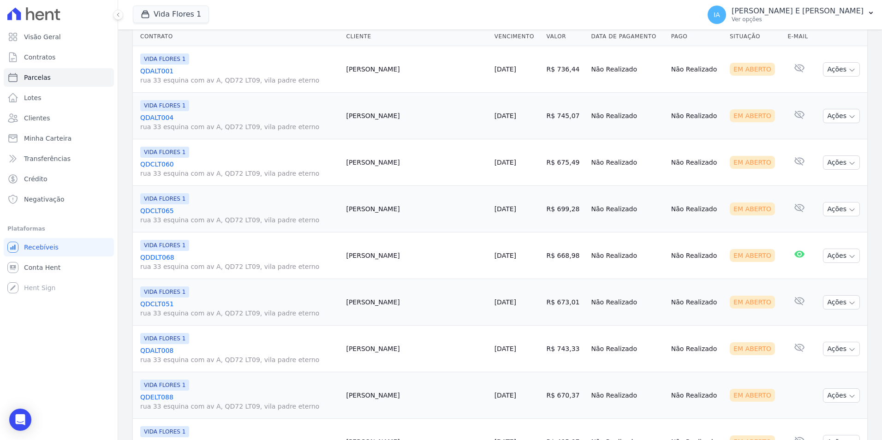
scroll to position [231, 0]
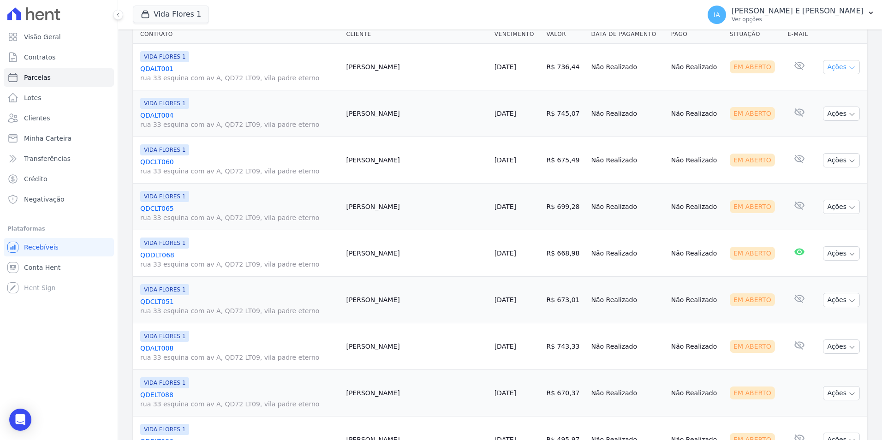
click at [837, 68] on button "Ações" at bounding box center [841, 67] width 37 height 14
click at [835, 122] on link "Enviar whatsapp" at bounding box center [838, 122] width 89 height 17
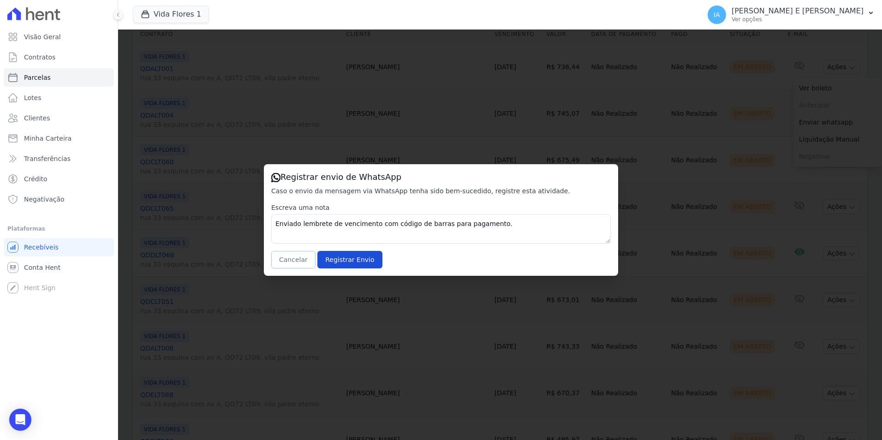
click at [293, 263] on button "Cancelar" at bounding box center [293, 260] width 44 height 18
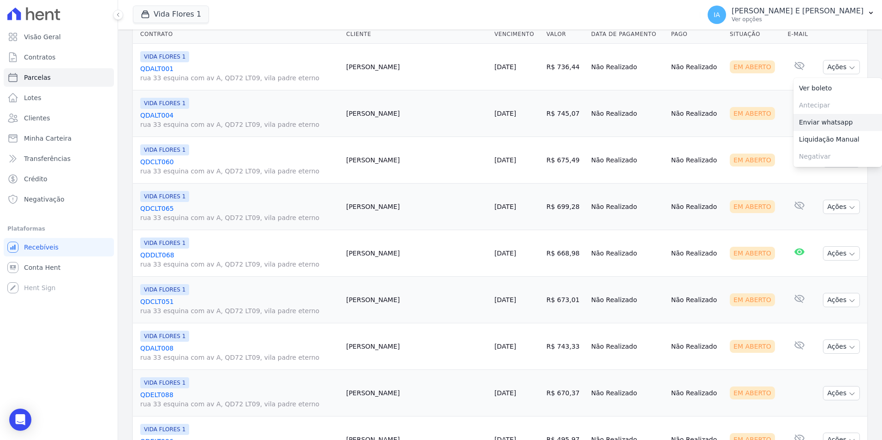
click at [800, 122] on link "Enviar whatsapp" at bounding box center [838, 122] width 89 height 17
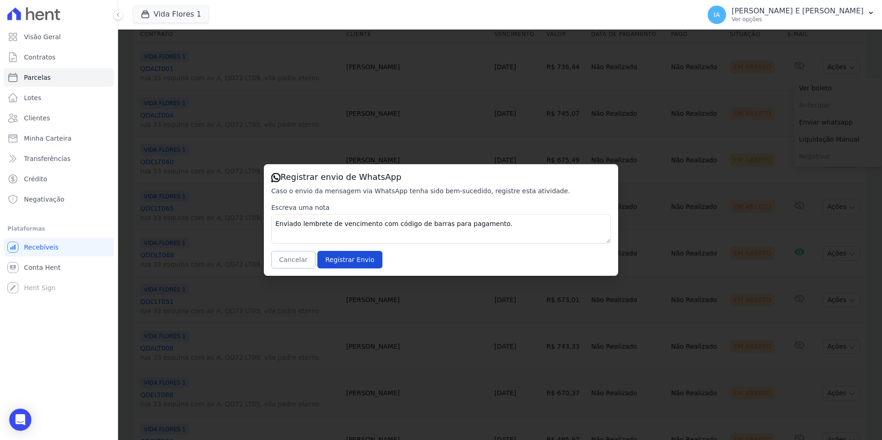
click at [282, 256] on button "Cancelar" at bounding box center [293, 260] width 44 height 18
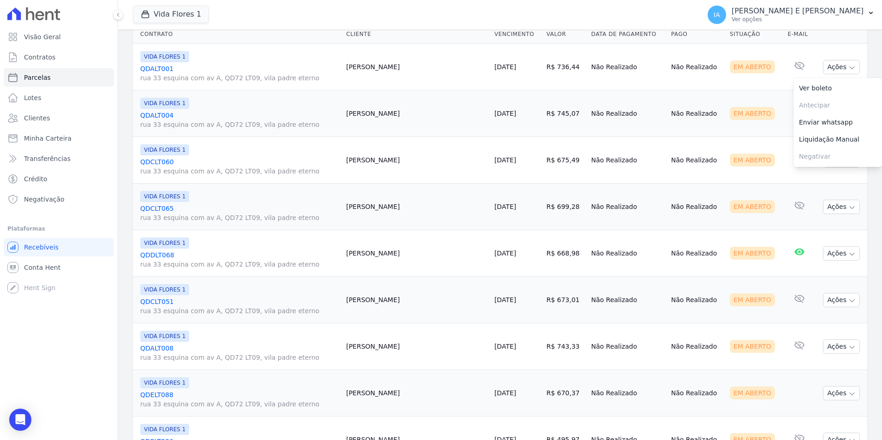
click at [758, 106] on td "Em Aberto" at bounding box center [755, 113] width 58 height 47
click at [829, 113] on button "Ações" at bounding box center [841, 114] width 37 height 14
click at [832, 170] on link "Enviar whatsapp" at bounding box center [838, 169] width 89 height 17
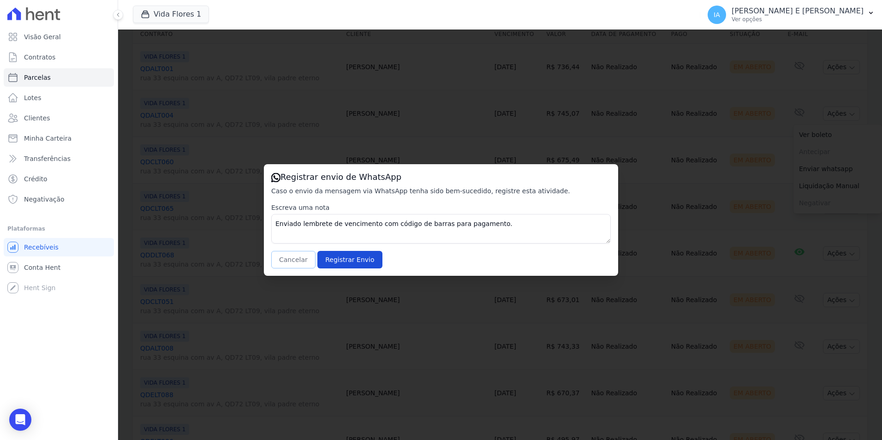
click at [293, 268] on button "Cancelar" at bounding box center [293, 260] width 44 height 18
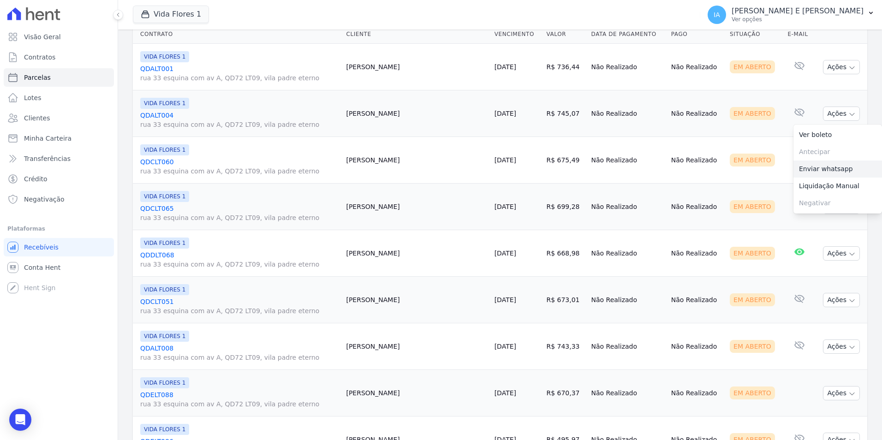
click at [809, 168] on link "Enviar whatsapp" at bounding box center [838, 169] width 89 height 17
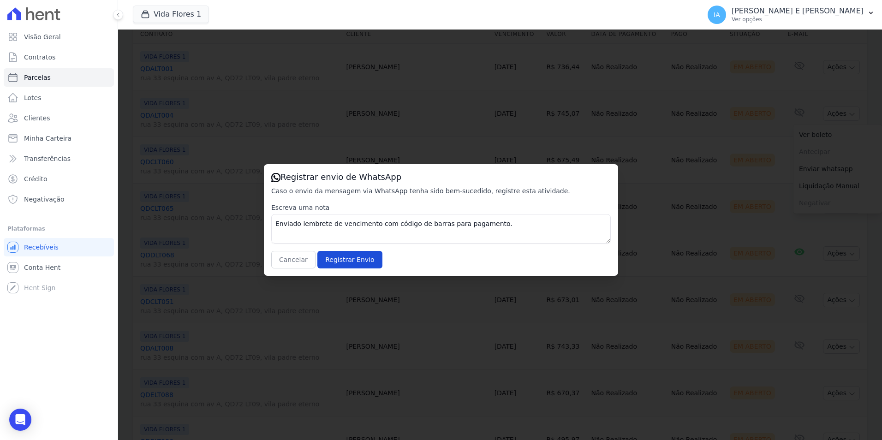
click at [279, 269] on div "Registrar envio de WhatsApp Caso o envio da mensagem via WhatsApp tenha sido be…" at bounding box center [441, 220] width 354 height 112
drag, startPoint x: 279, startPoint y: 269, endPoint x: 284, endPoint y: 262, distance: 8.6
click at [284, 262] on button "Cancelar" at bounding box center [293, 260] width 44 height 18
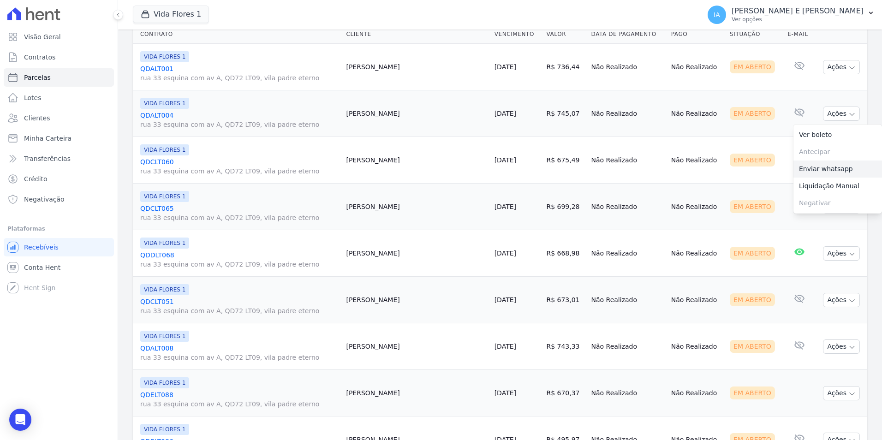
click at [800, 174] on link "Enviar whatsapp" at bounding box center [838, 169] width 89 height 17
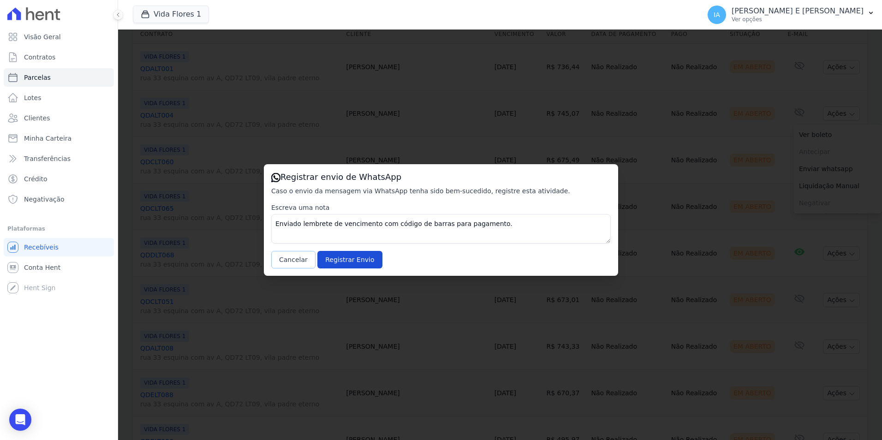
click at [278, 253] on button "Cancelar" at bounding box center [293, 260] width 44 height 18
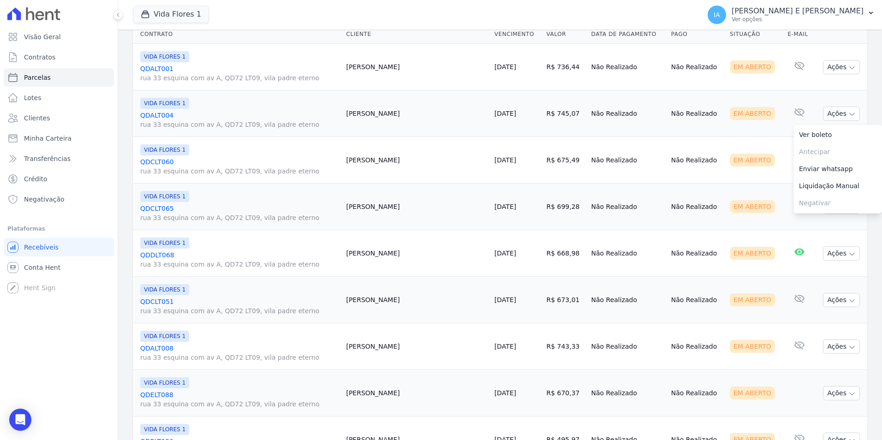
click at [760, 161] on td "Em Aberto" at bounding box center [755, 160] width 58 height 47
click at [829, 163] on button "Ações" at bounding box center [841, 160] width 37 height 14
click at [811, 217] on link "Enviar whatsapp" at bounding box center [838, 215] width 89 height 17
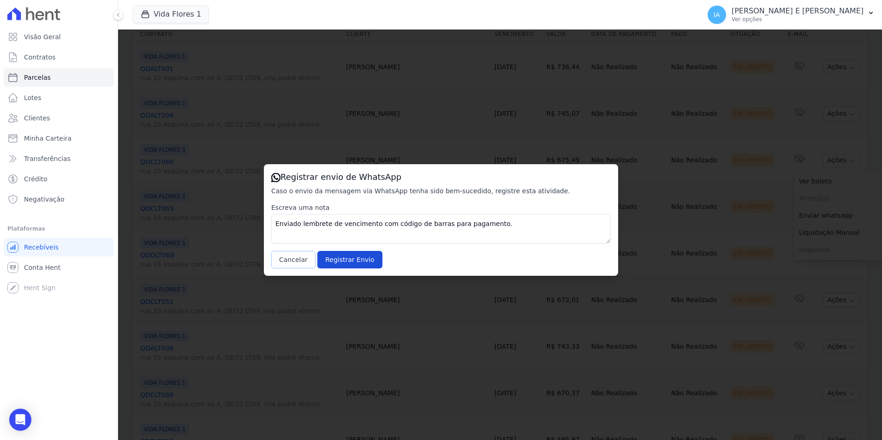
click at [295, 261] on button "Cancelar" at bounding box center [293, 260] width 44 height 18
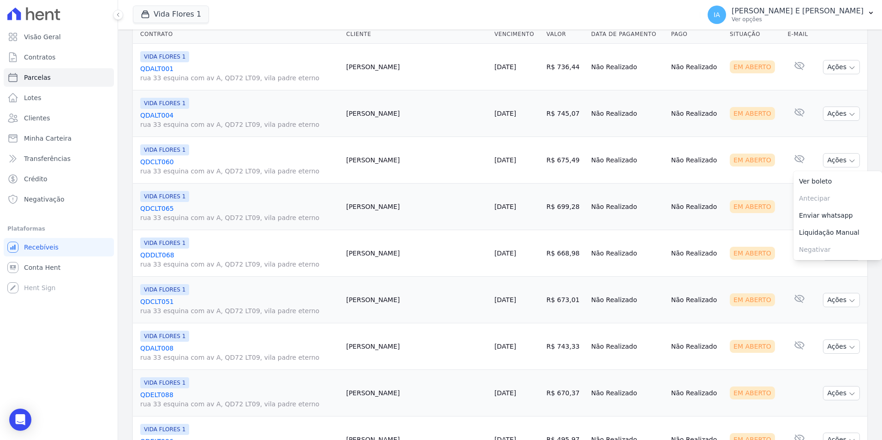
click at [784, 210] on td "Nenhum e-mail lido" at bounding box center [799, 207] width 30 height 47
click at [823, 207] on button "Ações" at bounding box center [841, 207] width 37 height 14
click at [812, 266] on link "Enviar whatsapp" at bounding box center [838, 262] width 89 height 17
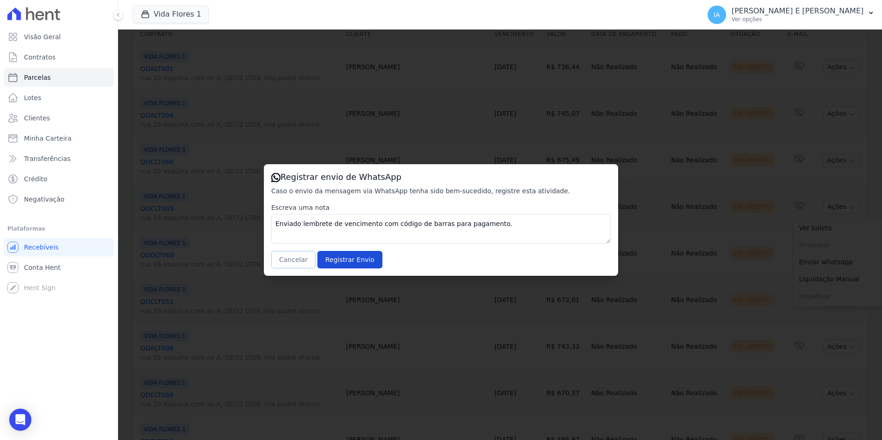
click at [294, 262] on button "Cancelar" at bounding box center [293, 260] width 44 height 18
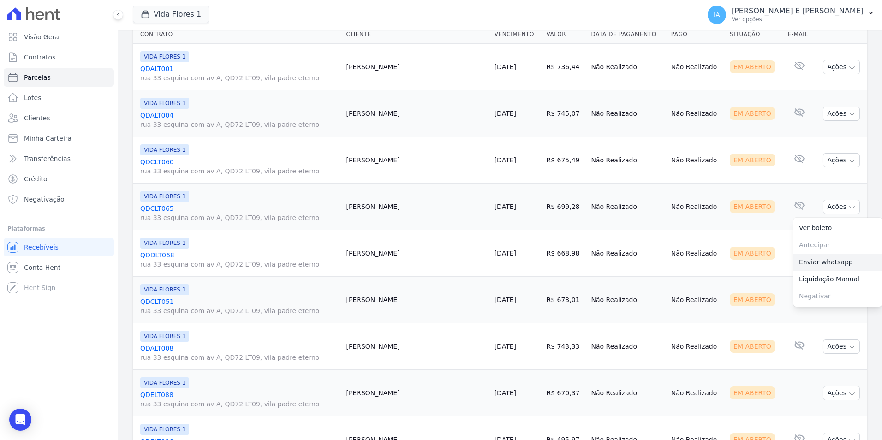
click at [816, 266] on link "Enviar whatsapp" at bounding box center [838, 262] width 89 height 17
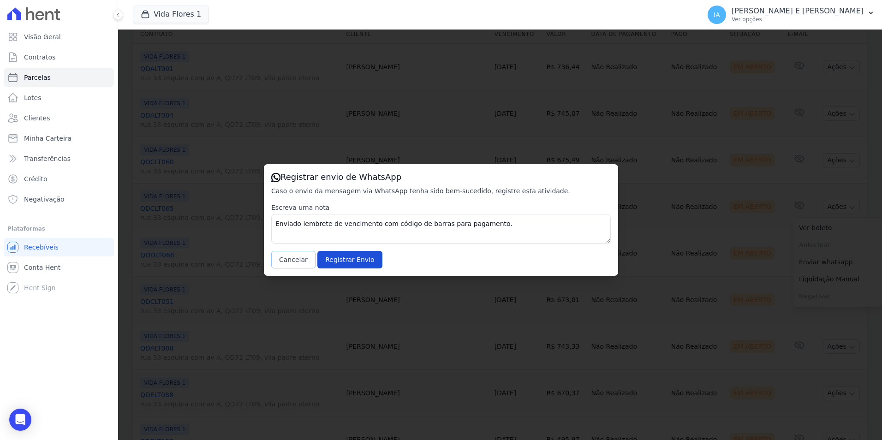
click at [284, 260] on button "Cancelar" at bounding box center [293, 260] width 44 height 18
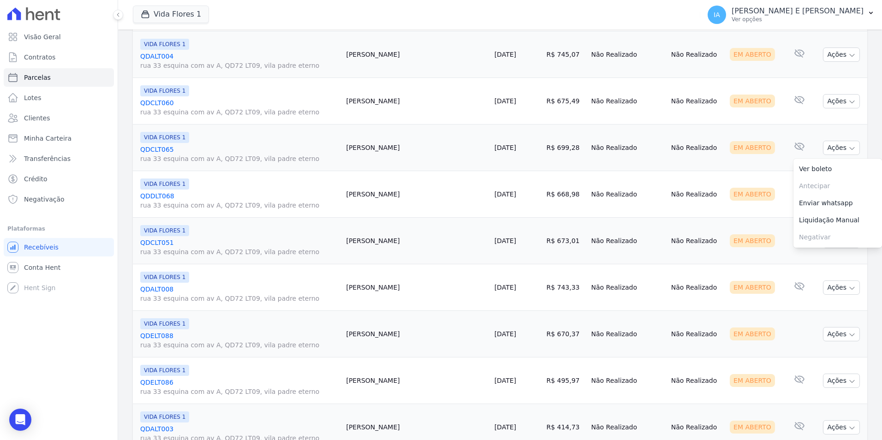
scroll to position [323, 0]
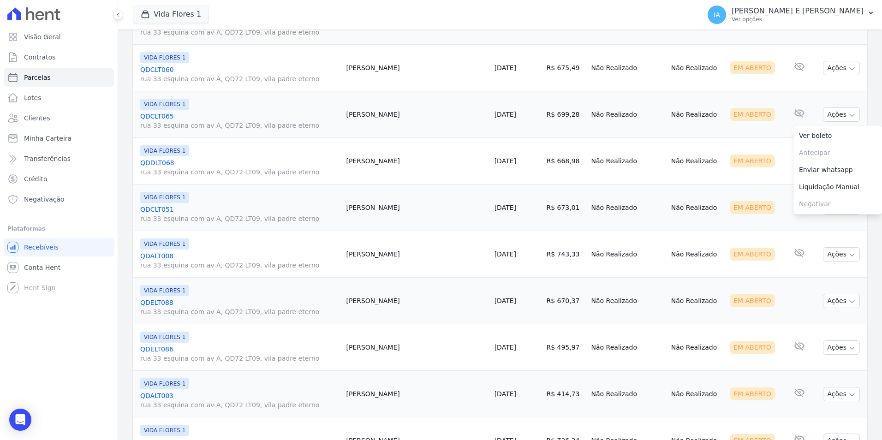
click at [759, 170] on td "Em Aberto" at bounding box center [755, 161] width 58 height 47
click at [827, 163] on button "Ações" at bounding box center [841, 161] width 37 height 14
click at [817, 221] on link "Enviar whatsapp" at bounding box center [838, 216] width 89 height 17
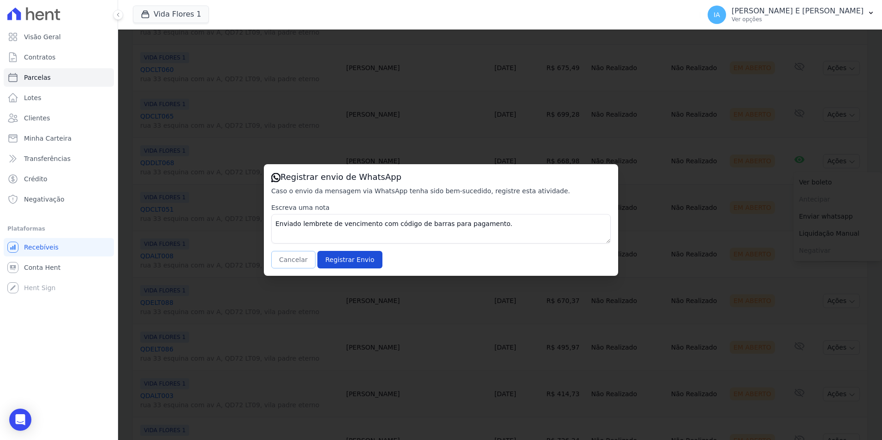
click at [287, 262] on button "Cancelar" at bounding box center [293, 260] width 44 height 18
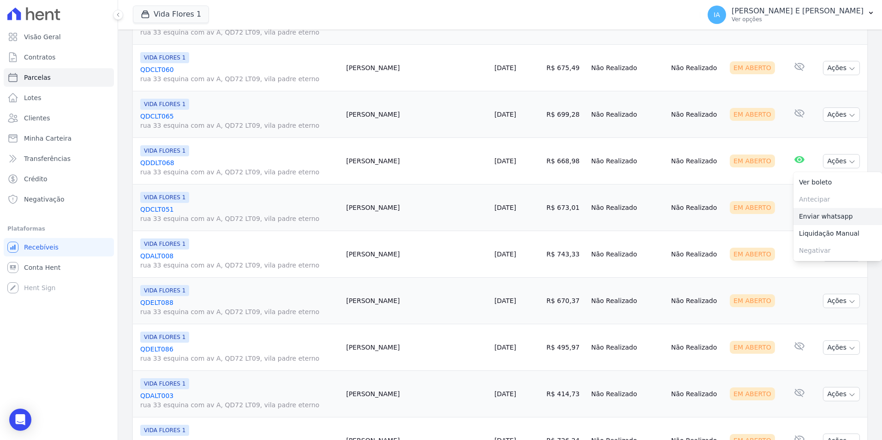
click at [811, 217] on link "Enviar whatsapp" at bounding box center [838, 216] width 89 height 17
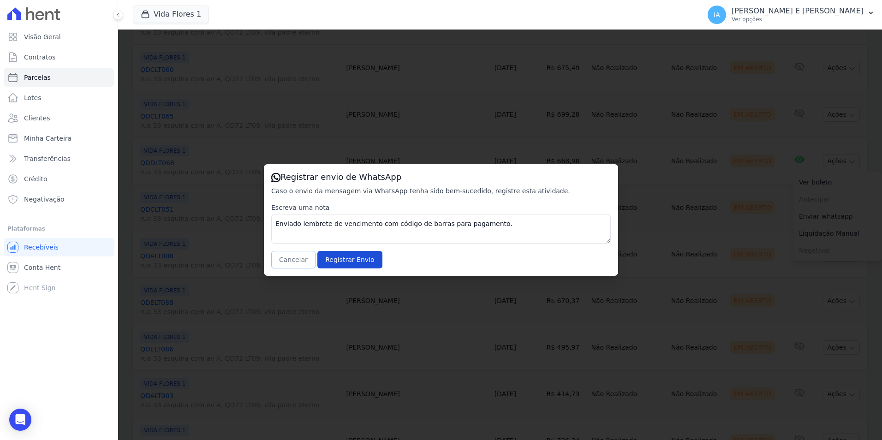
click at [295, 260] on button "Cancelar" at bounding box center [293, 260] width 44 height 18
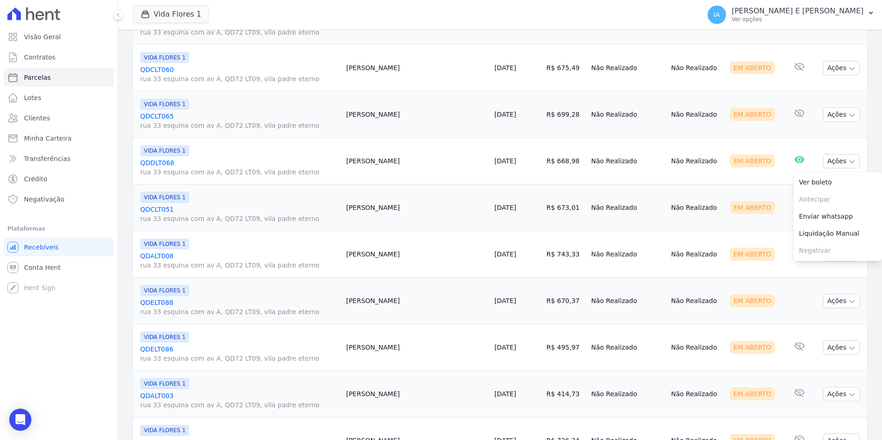
click at [761, 181] on td "Em Aberto" at bounding box center [755, 161] width 58 height 47
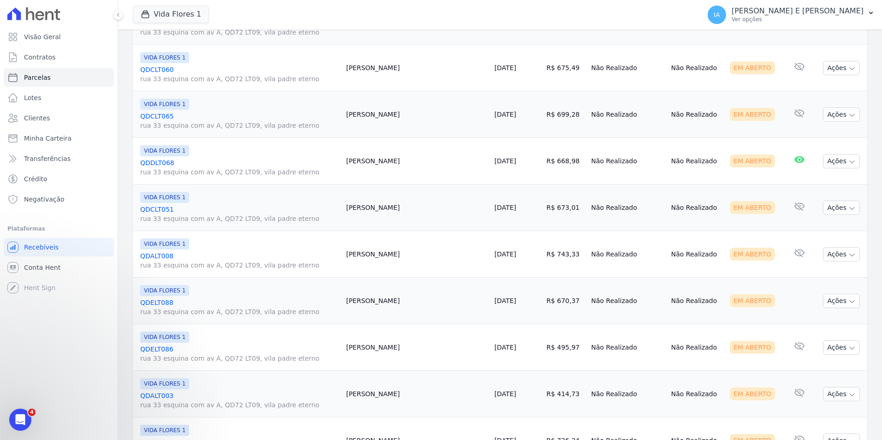
scroll to position [0, 0]
click at [832, 210] on button "Ações" at bounding box center [841, 208] width 37 height 14
click at [825, 266] on link "Enviar whatsapp" at bounding box center [838, 263] width 89 height 17
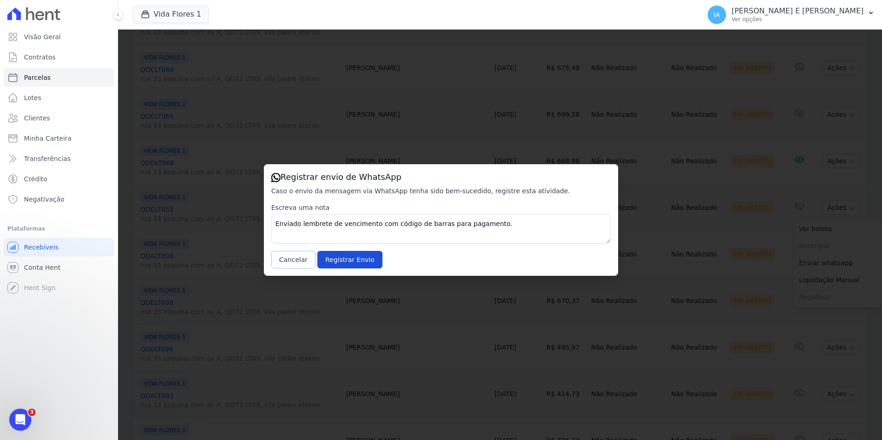
click at [294, 261] on button "Cancelar" at bounding box center [293, 260] width 44 height 18
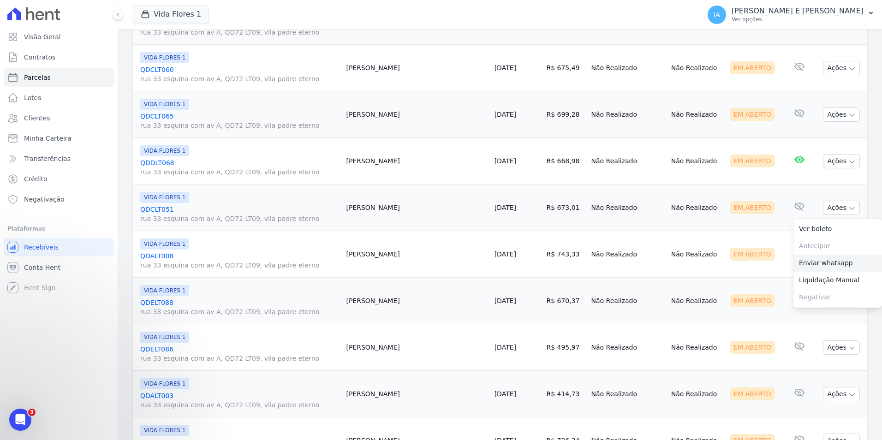
click at [807, 268] on link "Enviar whatsapp" at bounding box center [838, 263] width 89 height 17
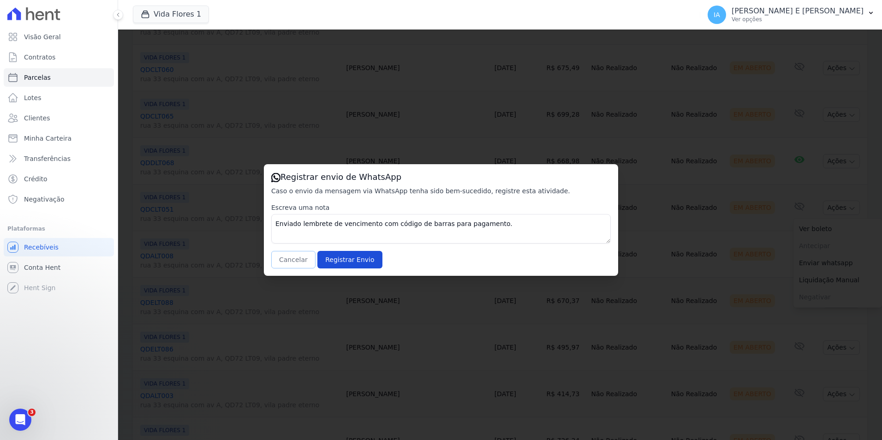
click at [295, 263] on button "Cancelar" at bounding box center [293, 260] width 44 height 18
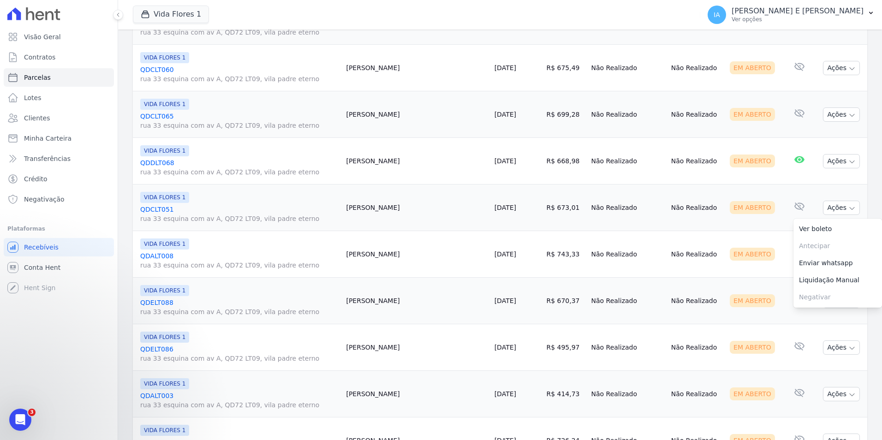
click at [762, 262] on td "Em Aberto" at bounding box center [755, 254] width 58 height 47
click at [828, 256] on button "Ações" at bounding box center [841, 254] width 37 height 14
click at [817, 310] on link "Enviar whatsapp" at bounding box center [838, 309] width 89 height 17
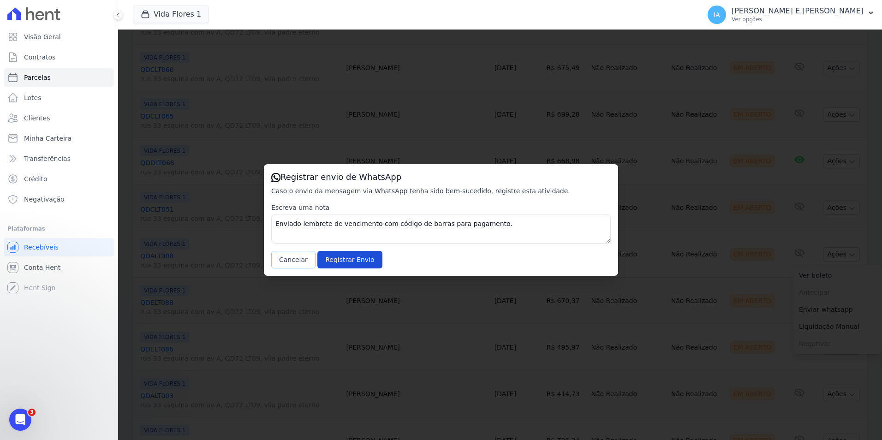
click at [290, 260] on button "Cancelar" at bounding box center [293, 260] width 44 height 18
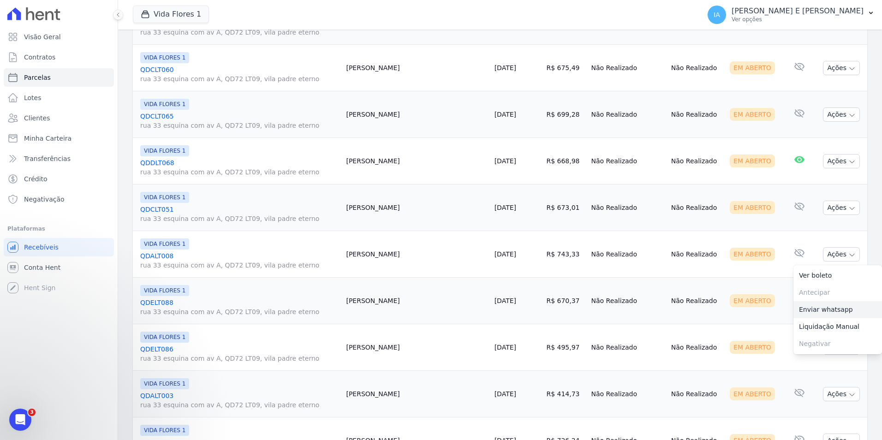
click at [823, 308] on link "Enviar whatsapp" at bounding box center [838, 309] width 89 height 17
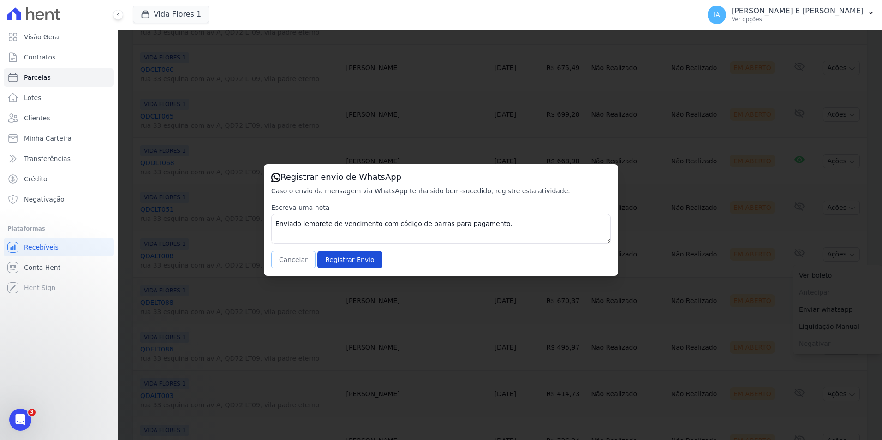
click at [284, 257] on button "Cancelar" at bounding box center [293, 260] width 44 height 18
